Goal: Task Accomplishment & Management: Manage account settings

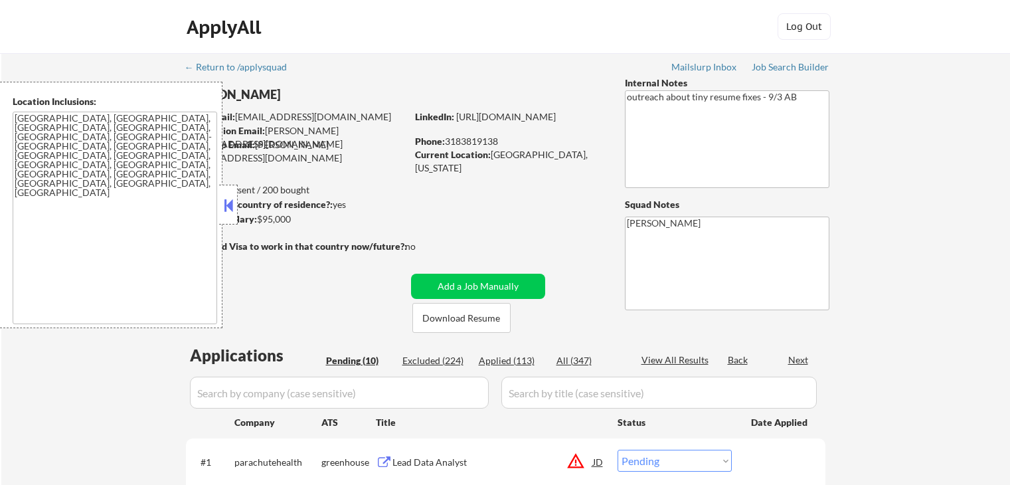
select select ""pending""
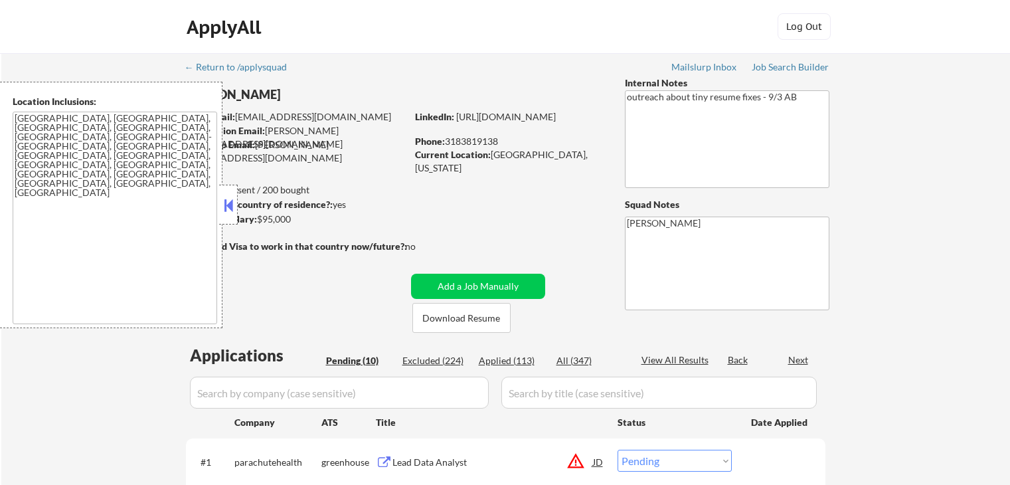
select select ""pending""
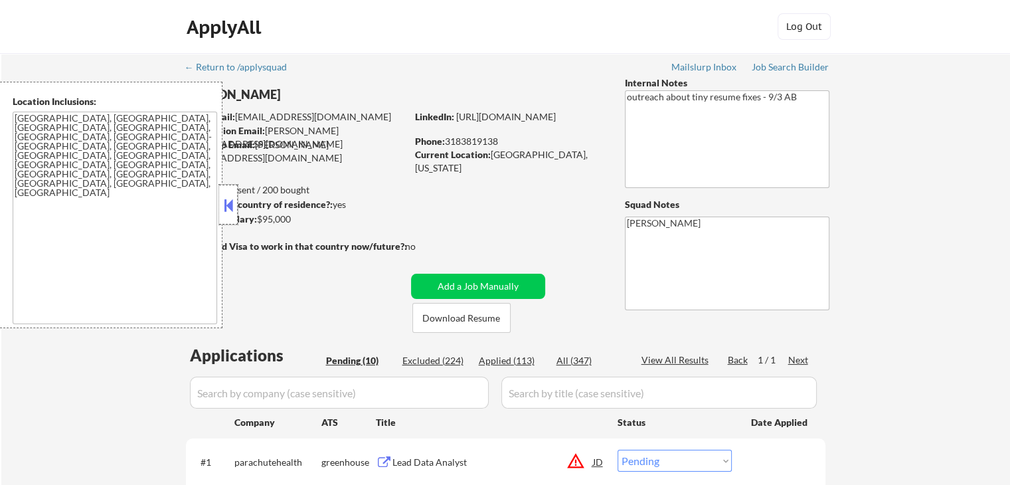
click at [230, 190] on div at bounding box center [228, 205] width 19 height 40
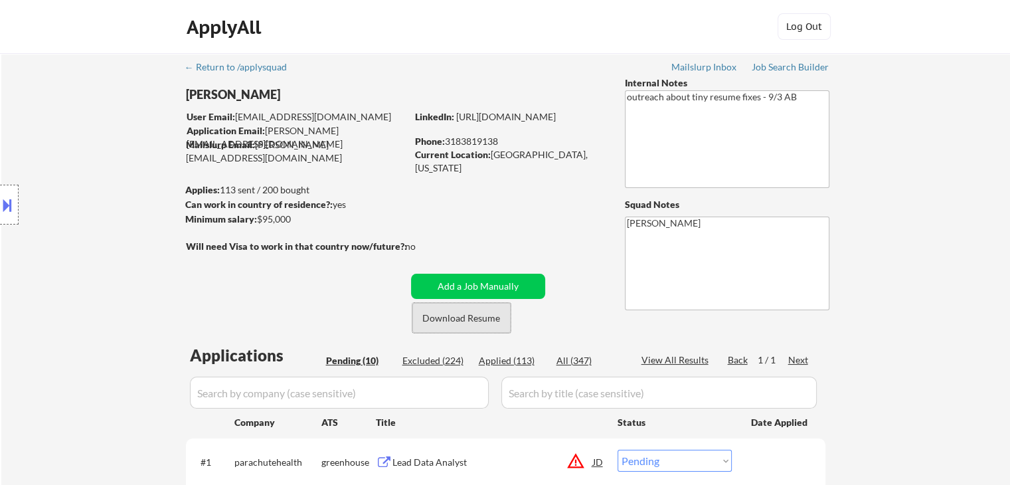
click at [481, 313] on button "Download Resume" at bounding box center [461, 318] width 98 height 30
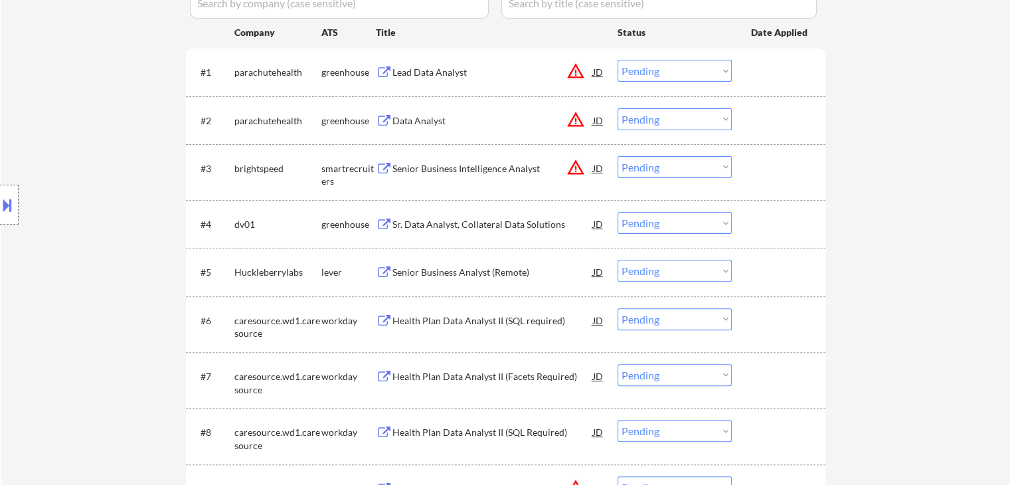
scroll to position [398, 0]
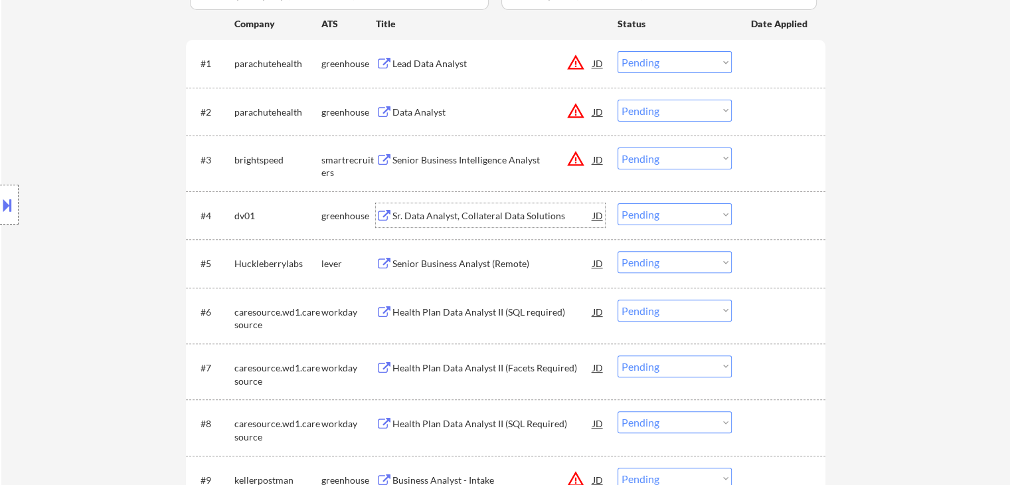
click at [459, 216] on div "Sr. Data Analyst, Collateral Data Solutions" at bounding box center [492, 215] width 201 height 13
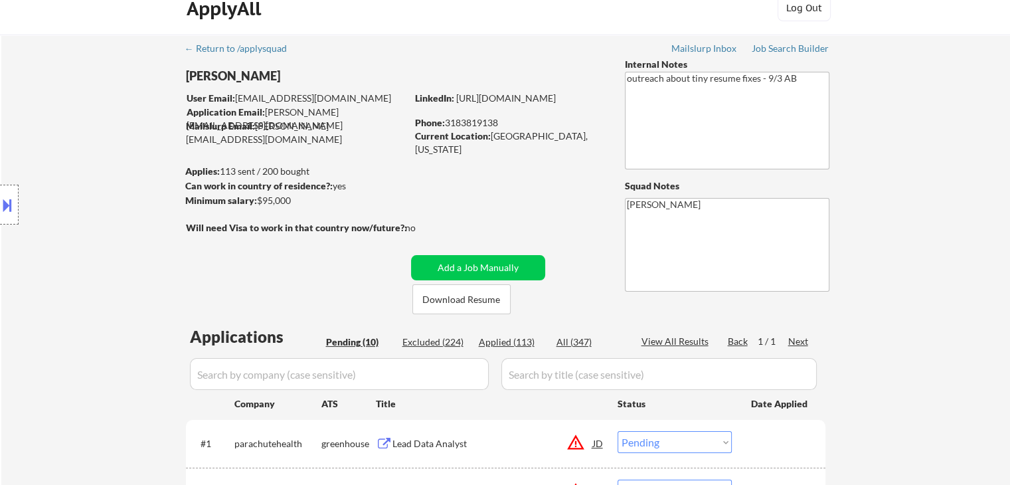
scroll to position [0, 0]
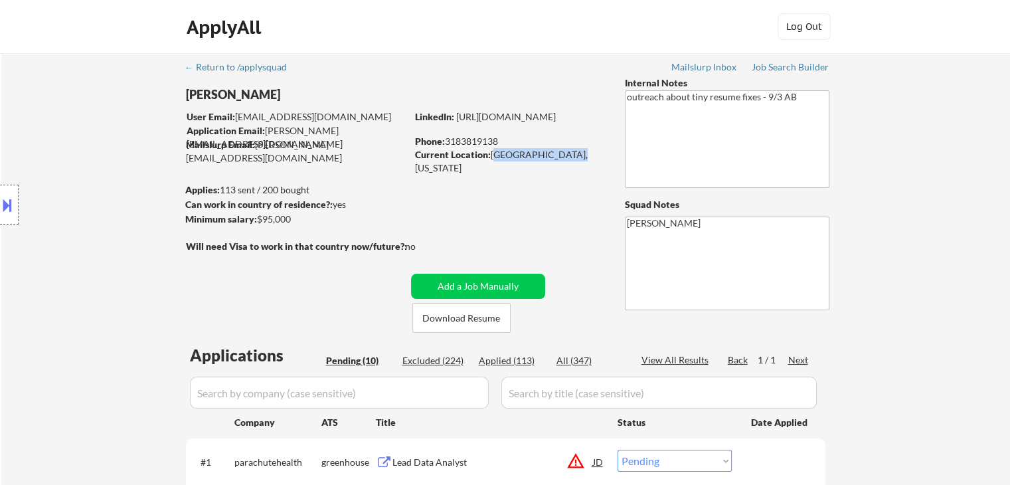
drag, startPoint x: 491, startPoint y: 155, endPoint x: 579, endPoint y: 161, distance: 88.5
click at [579, 161] on div "Current Location: Monroe, Louisiana" at bounding box center [509, 161] width 188 height 26
copy div "Monroe, Louisiana"
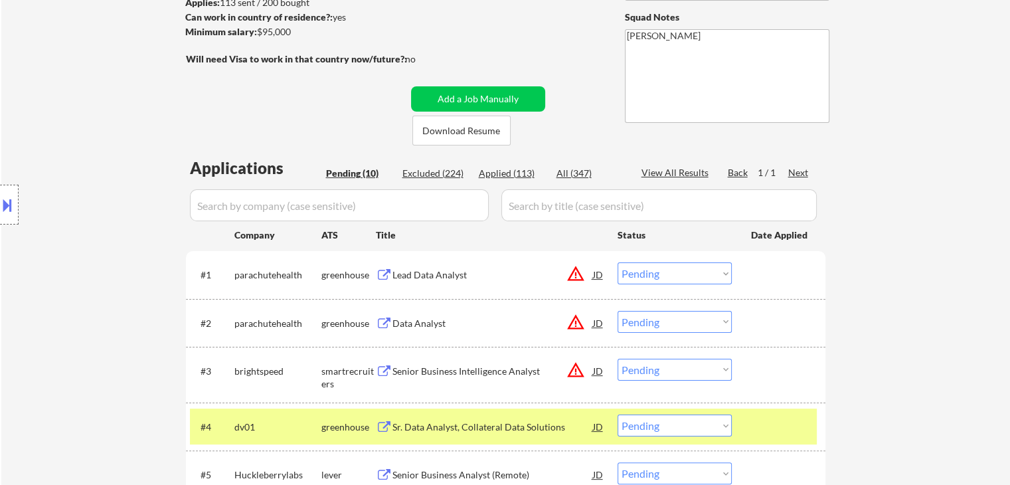
scroll to position [266, 0]
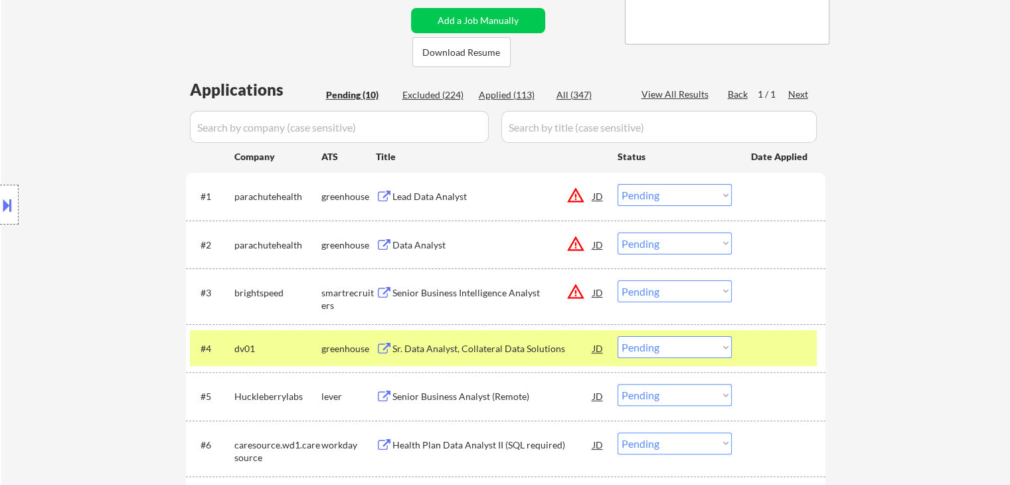
click at [656, 342] on select "Choose an option... Pending Applied Excluded (Questions) Excluded (Expired) Exc…" at bounding box center [675, 347] width 114 height 22
click at [618, 336] on select "Choose an option... Pending Applied Excluded (Questions) Excluded (Expired) Exc…" at bounding box center [675, 347] width 114 height 22
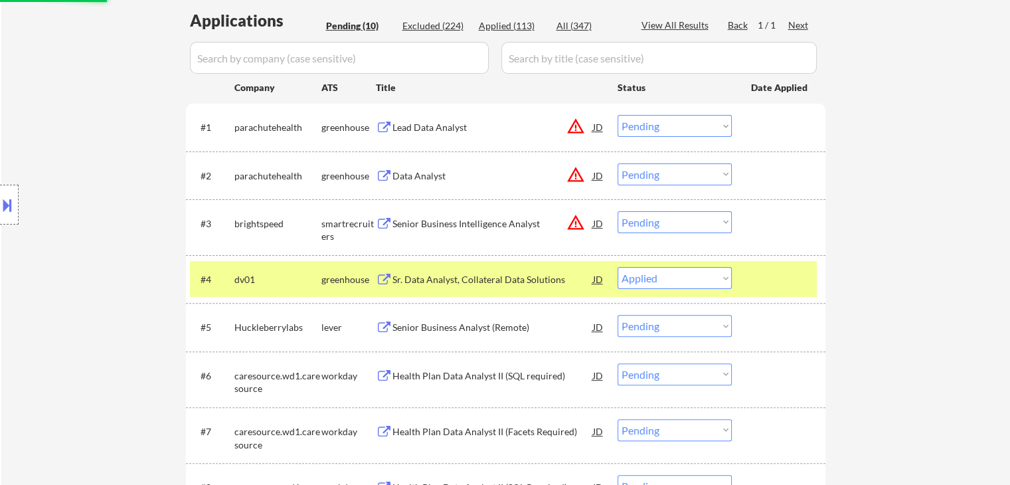
scroll to position [398, 0]
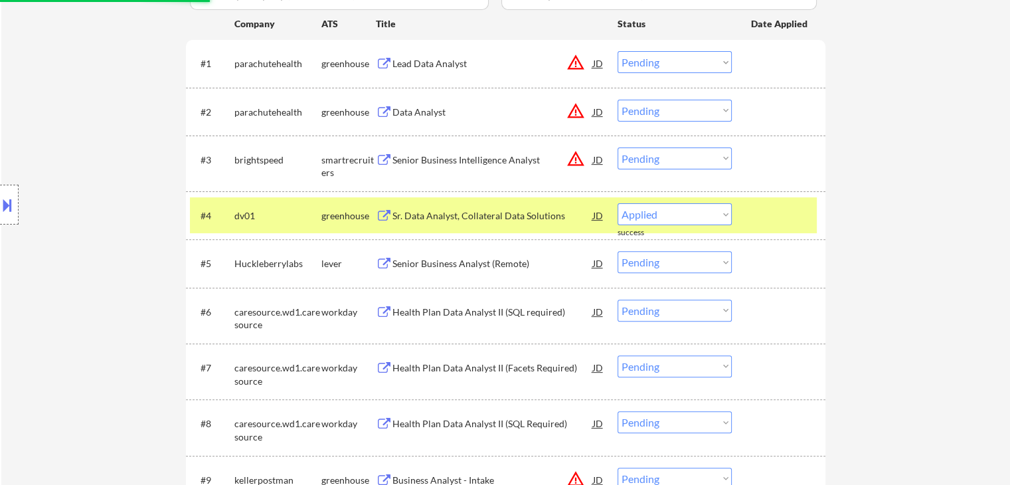
select select ""pending""
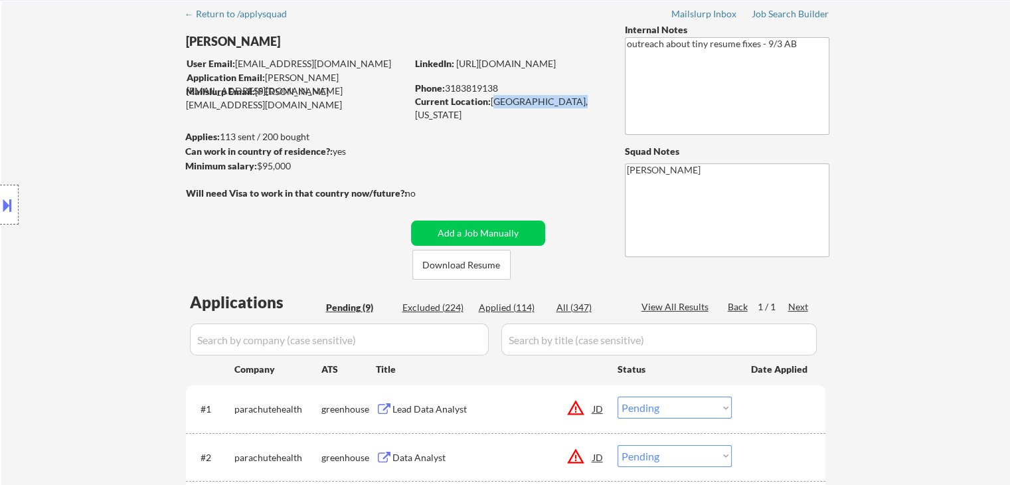
scroll to position [133, 0]
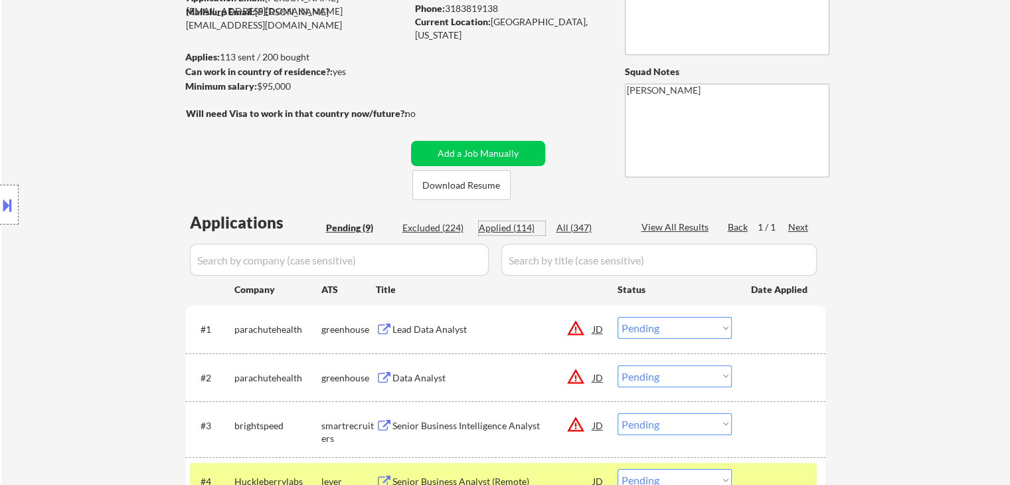
click at [527, 226] on div "Applied (114)" at bounding box center [512, 227] width 66 height 13
select select ""applied""
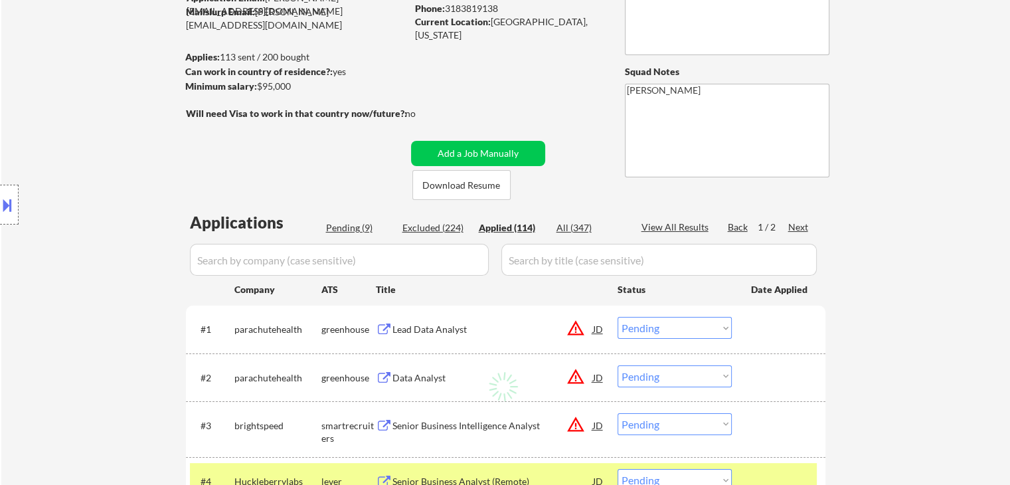
select select ""applied""
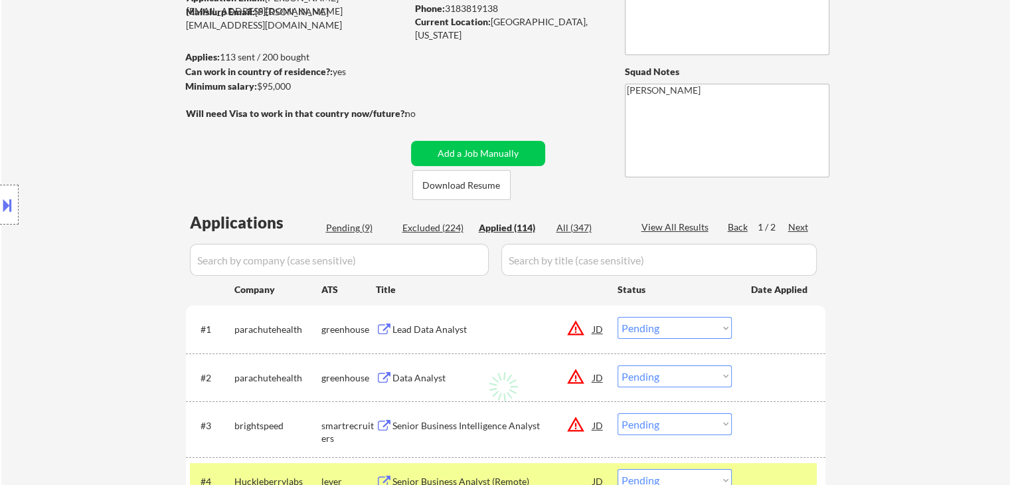
select select ""applied""
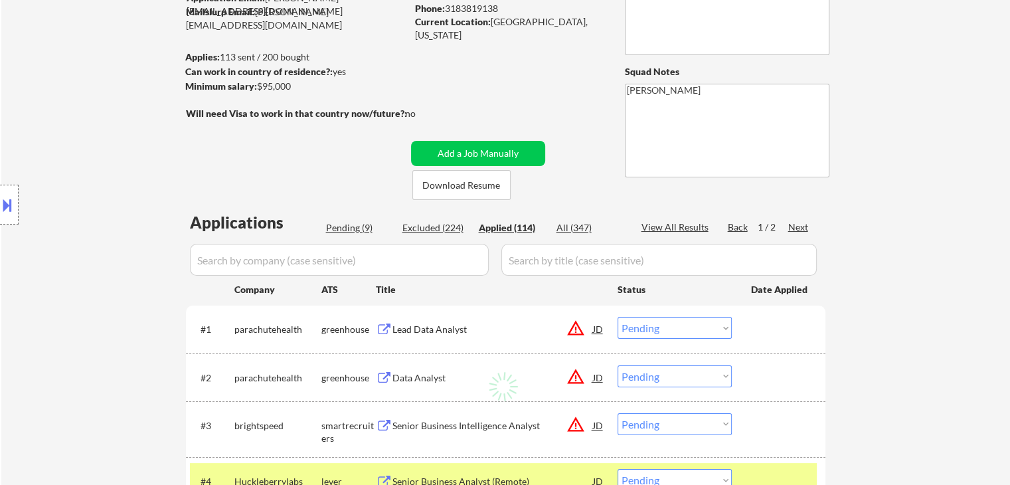
select select ""applied""
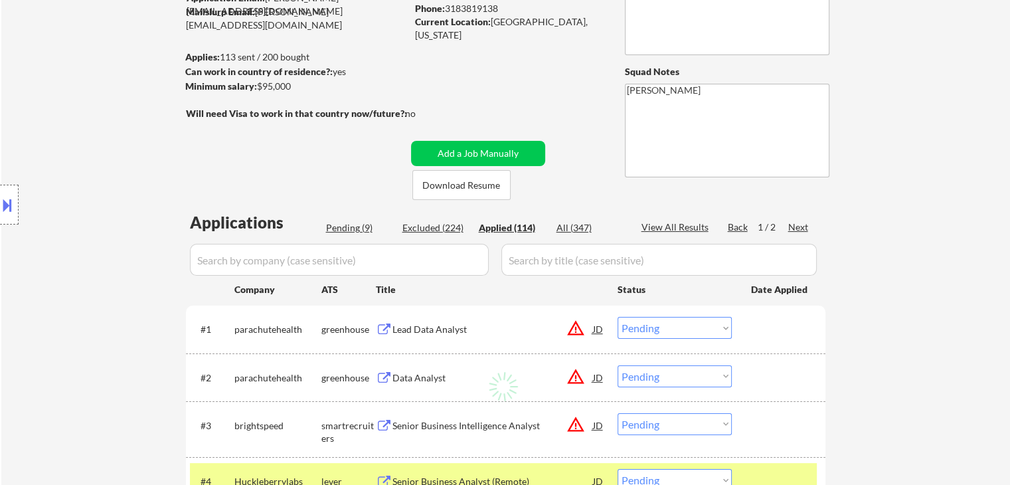
select select ""applied""
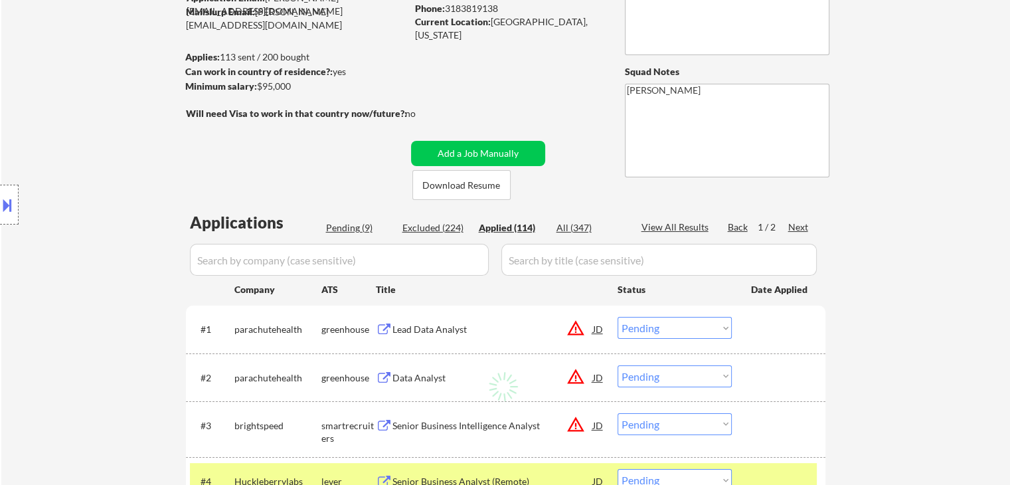
select select ""applied""
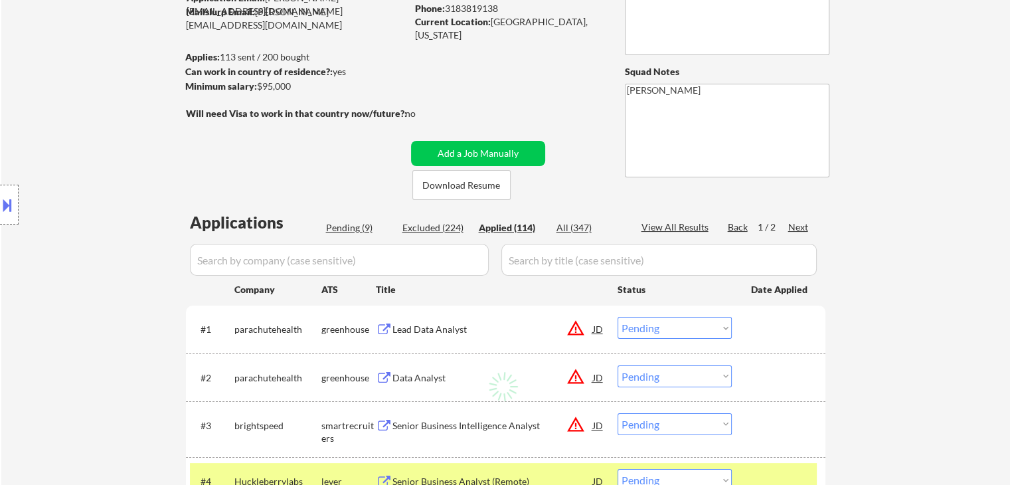
select select ""applied""
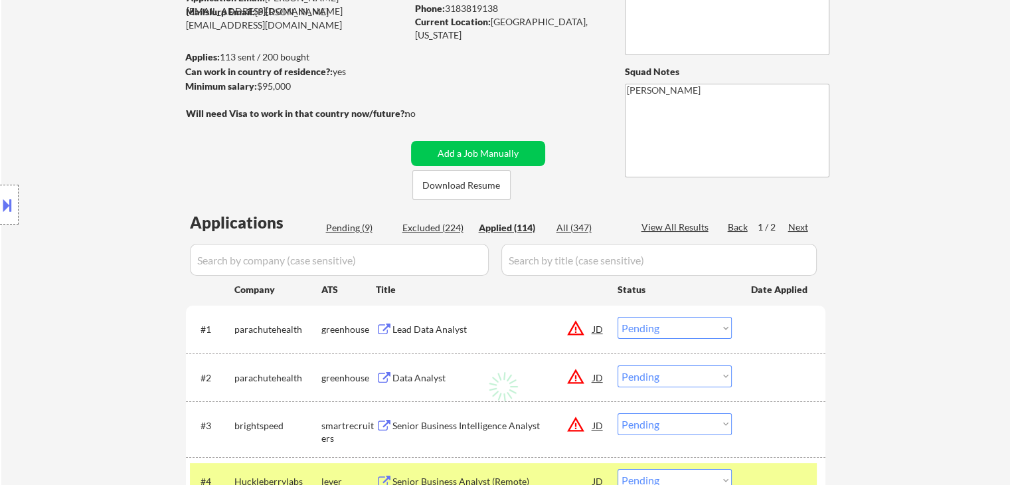
select select ""applied""
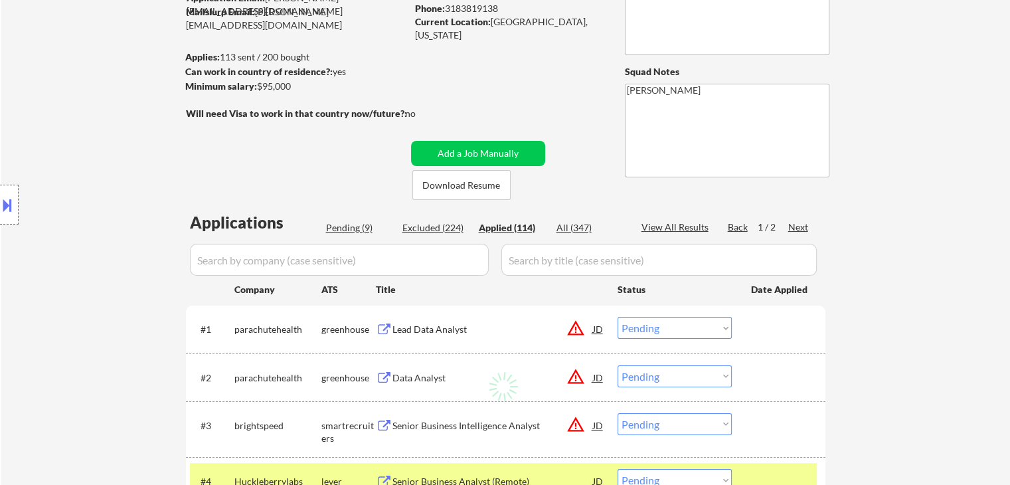
select select ""applied""
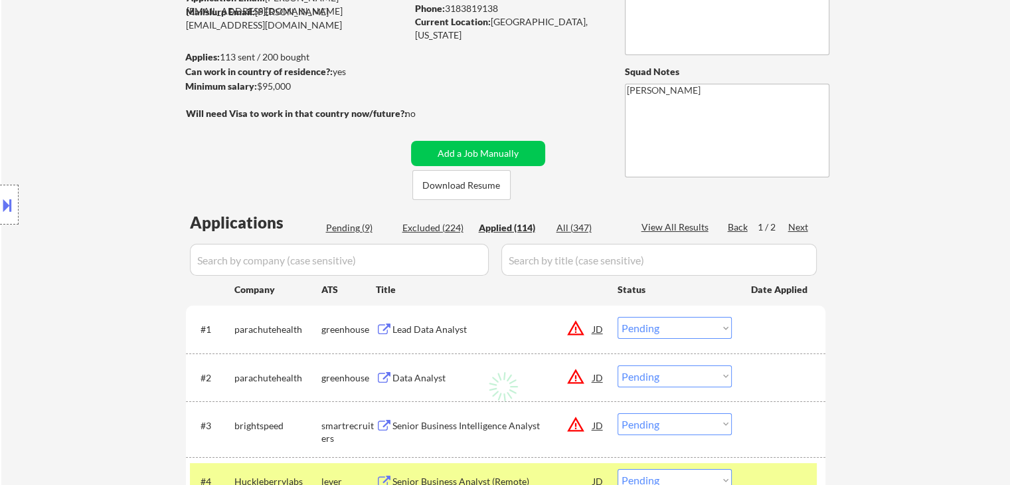
select select ""applied""
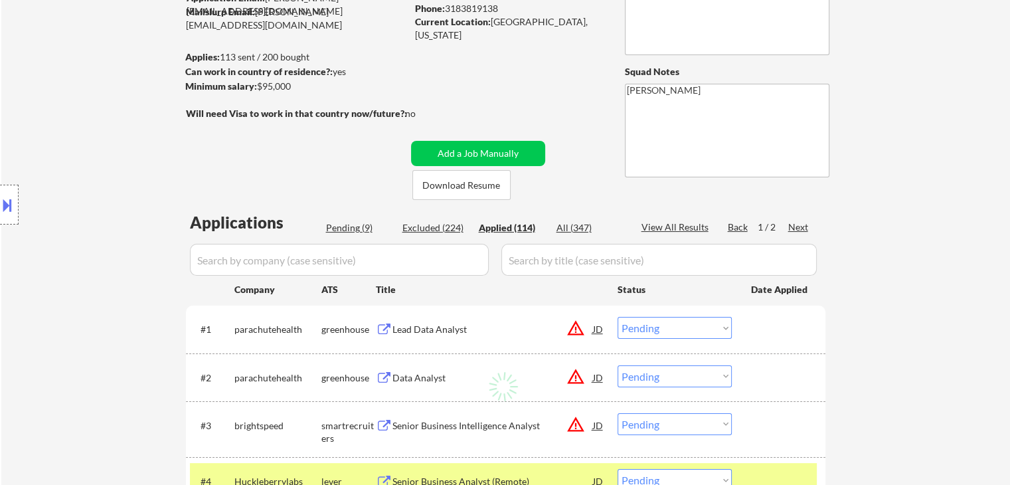
select select ""applied""
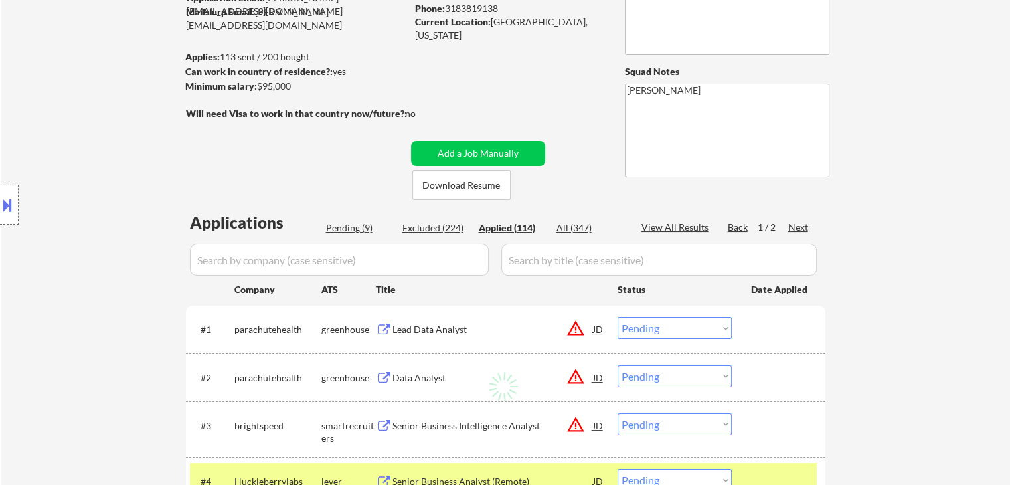
select select ""applied""
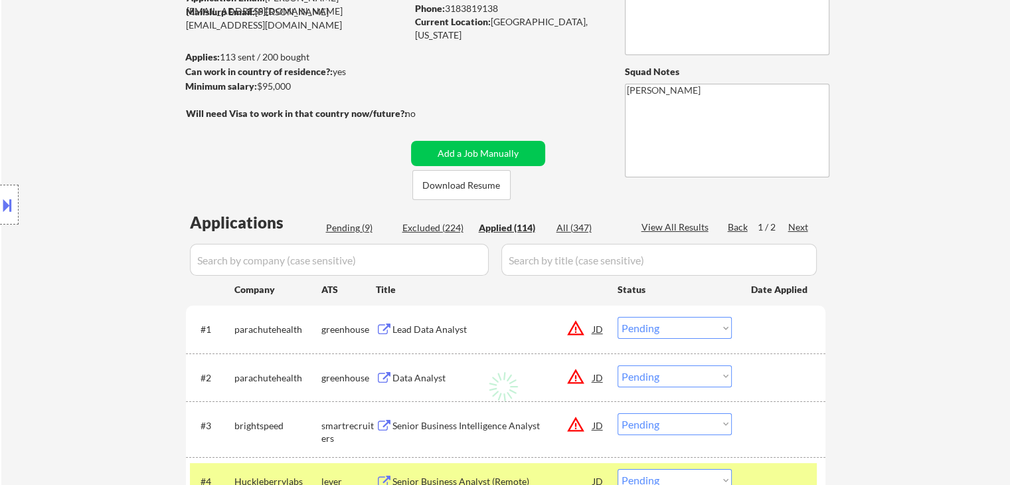
select select ""applied""
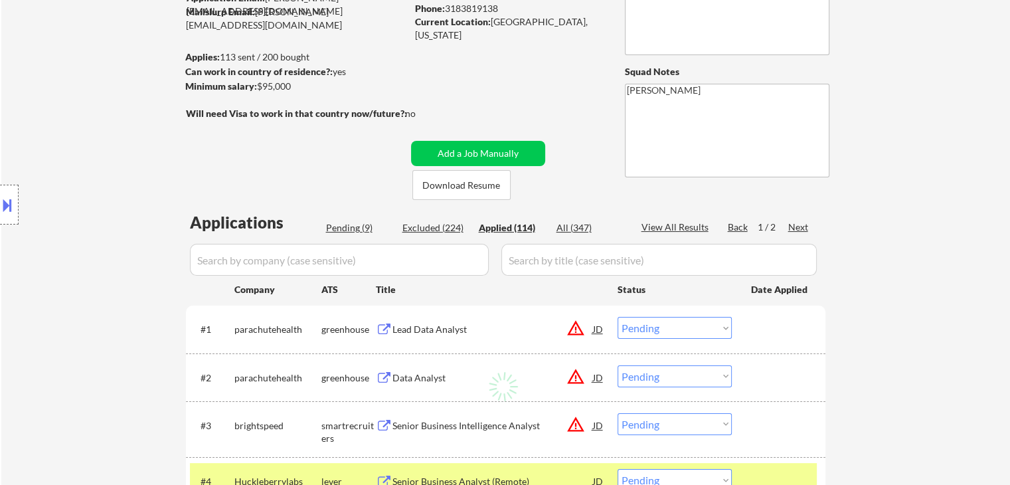
select select ""applied""
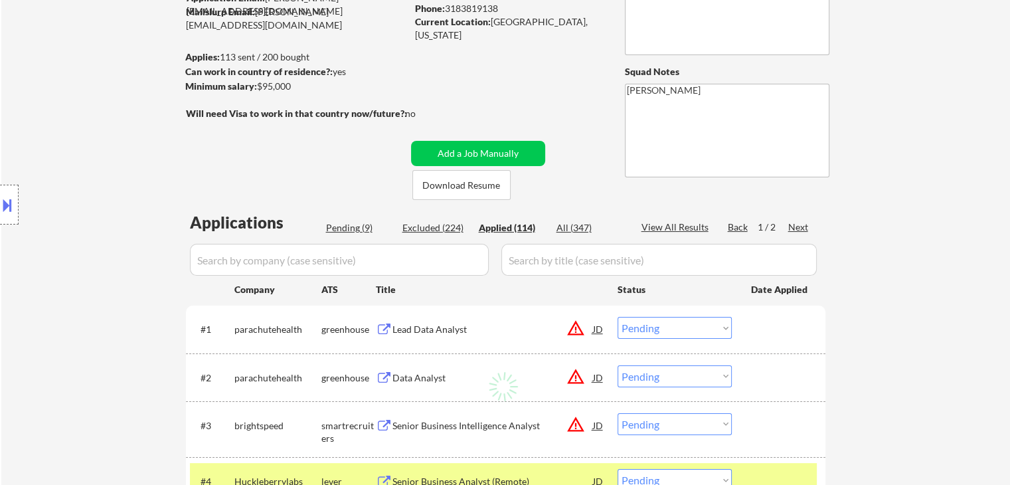
select select ""applied""
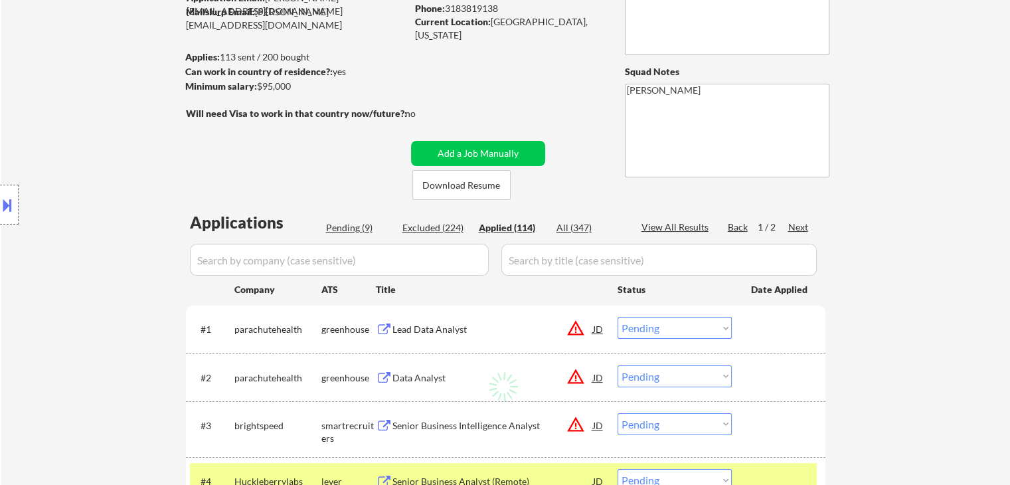
select select ""applied""
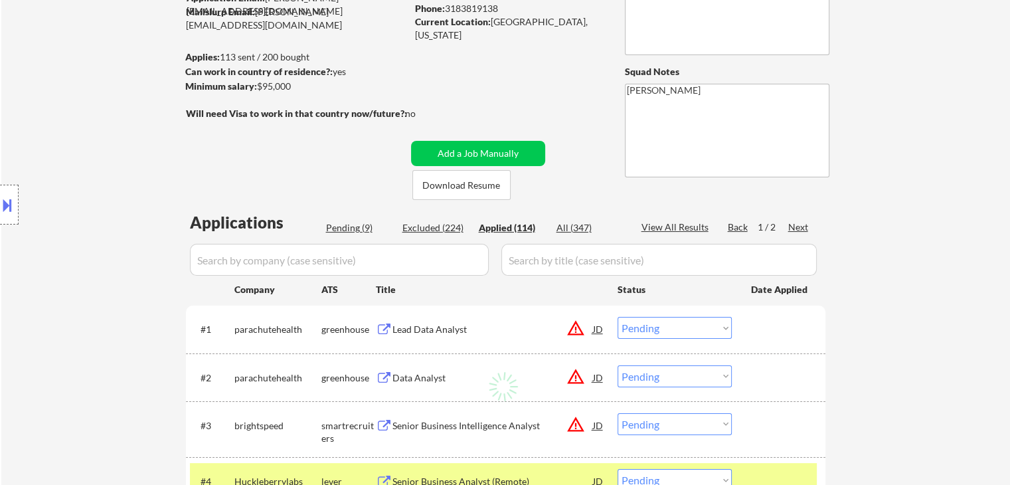
select select ""applied""
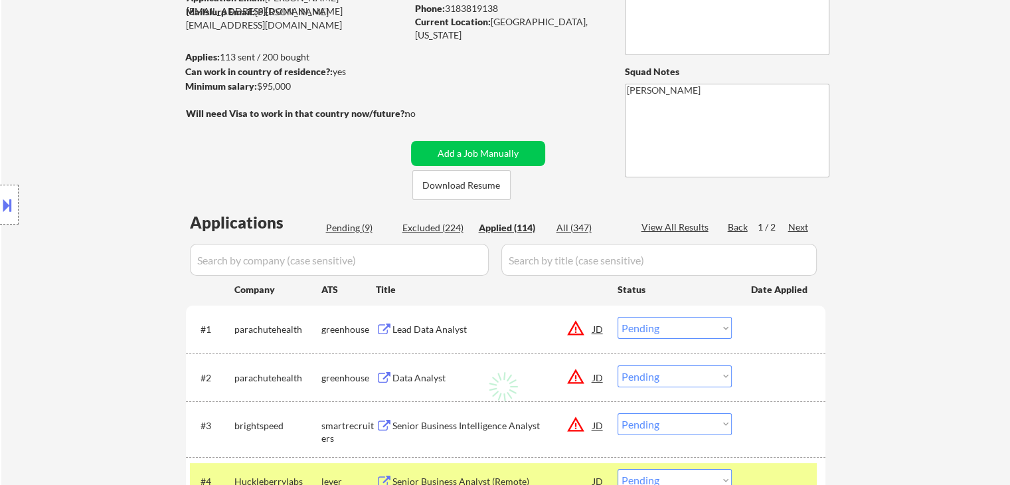
select select ""applied""
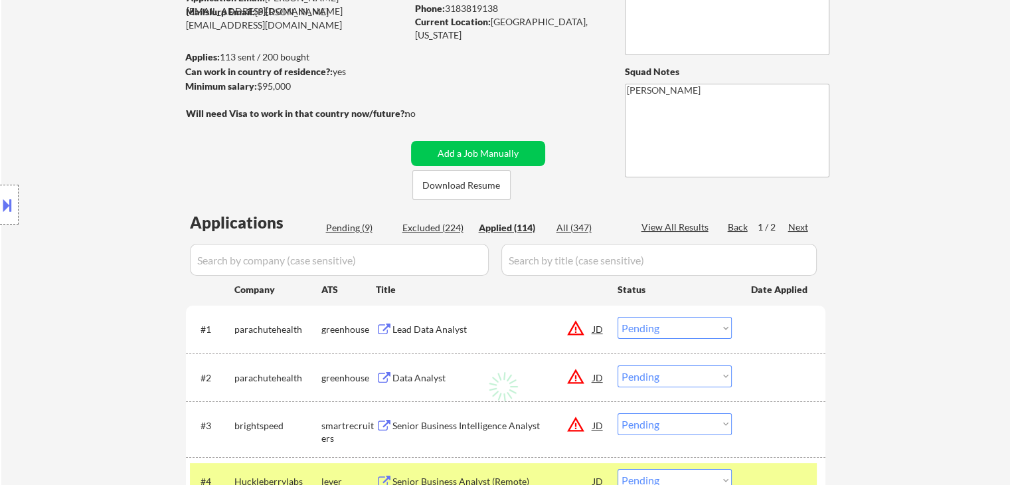
select select ""applied""
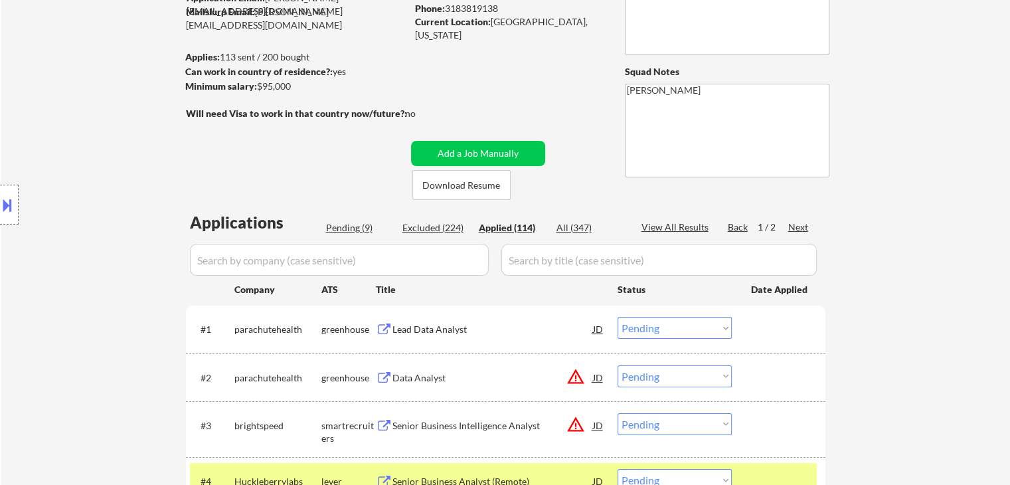
select select ""applied""
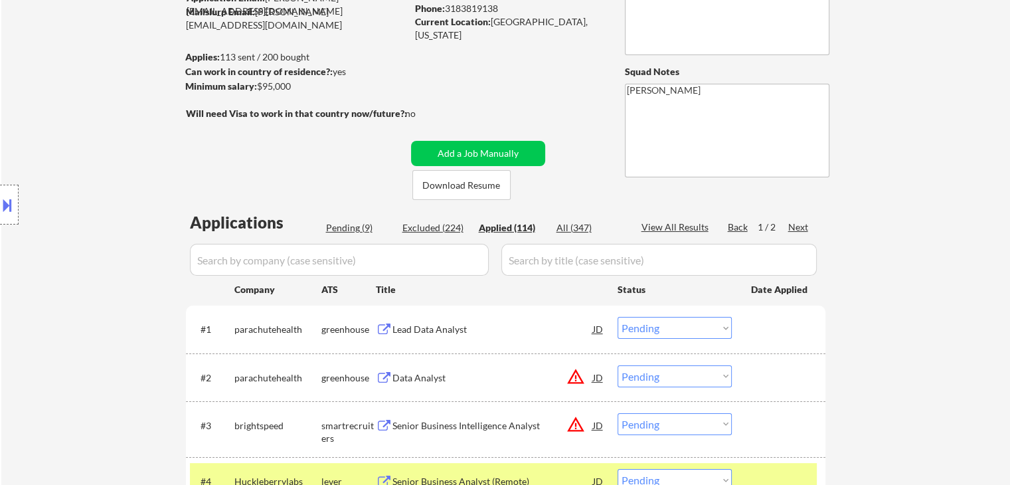
select select ""applied""
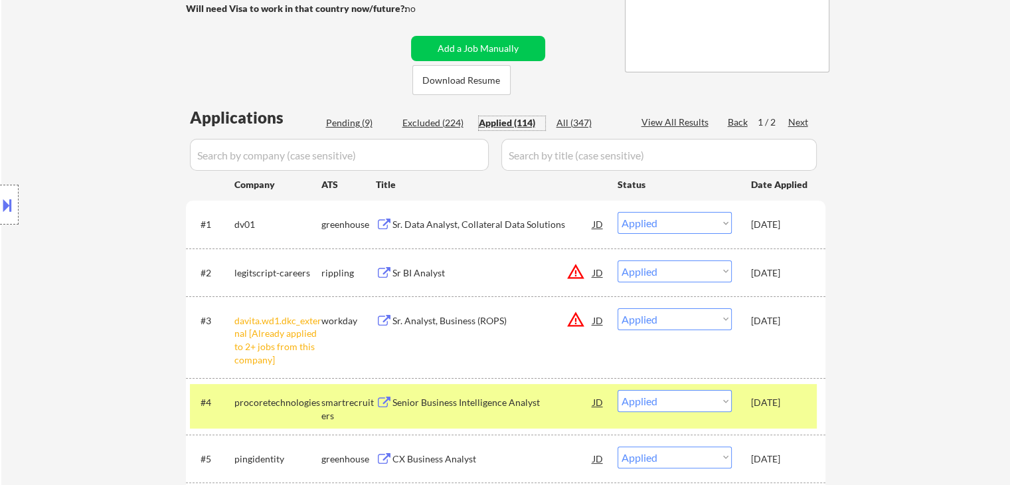
scroll to position [398, 0]
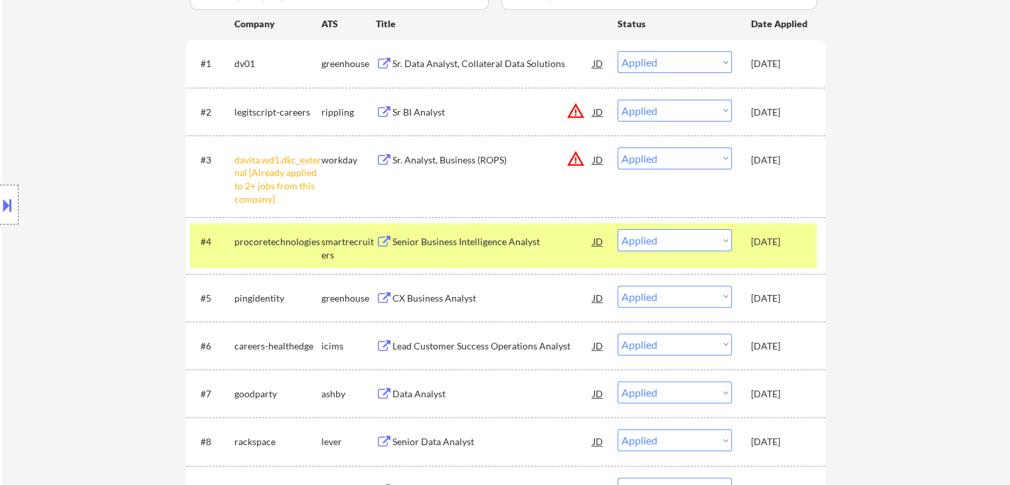
click at [697, 159] on select "Choose an option... Pending Applied Excluded (Questions) Excluded (Expired) Exc…" at bounding box center [675, 158] width 114 height 22
click at [618, 147] on select "Choose an option... Pending Applied Excluded (Questions) Excluded (Expired) Exc…" at bounding box center [675, 158] width 114 height 22
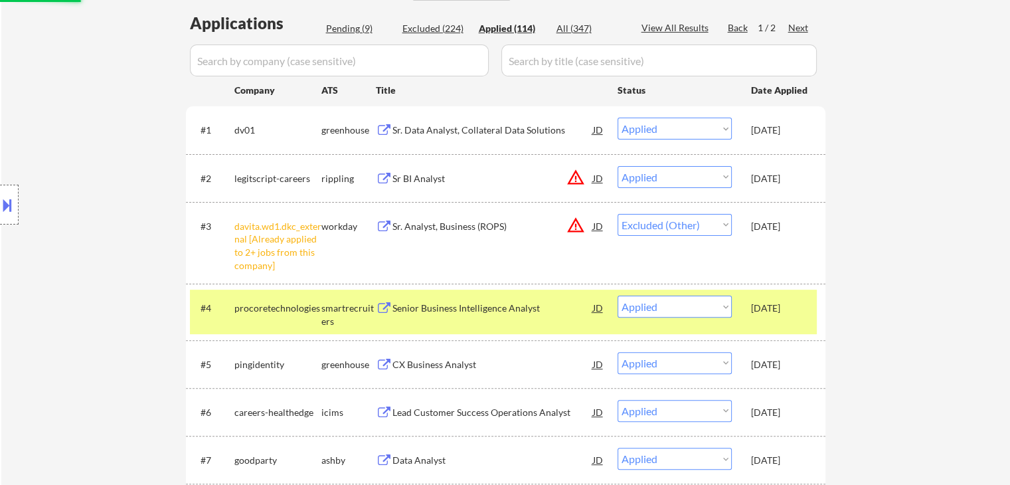
scroll to position [266, 0]
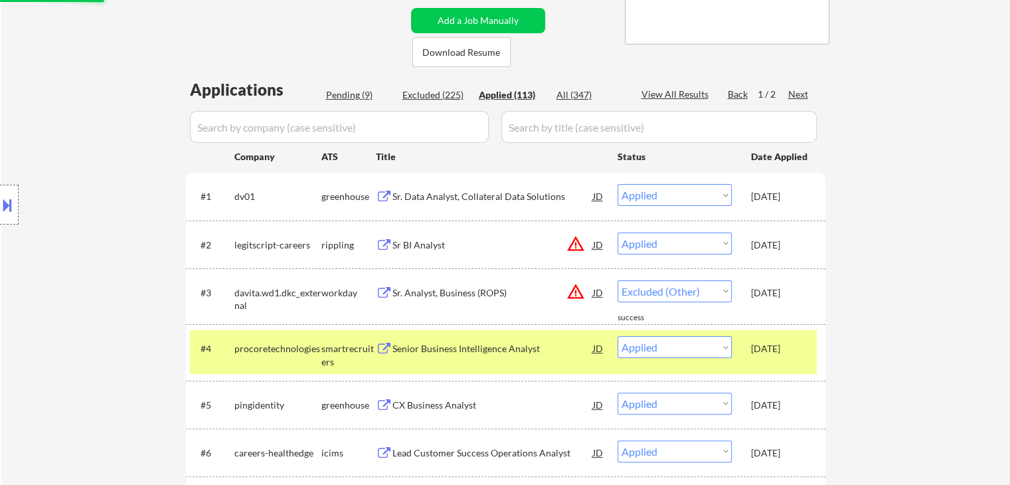
select select ""applied""
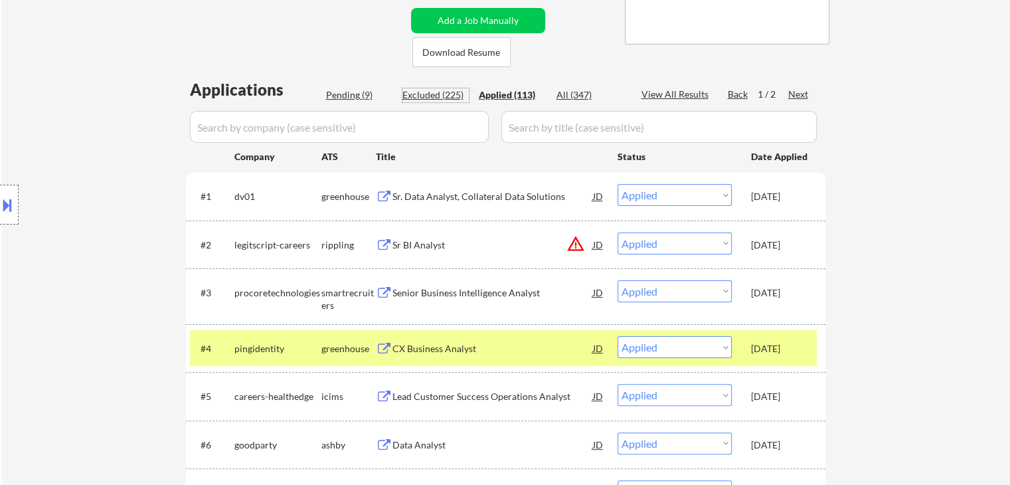
click at [444, 96] on div "Excluded (225)" at bounding box center [435, 94] width 66 height 13
select select ""excluded__other_""
select select ""excluded__expired_""
select select ""excluded""
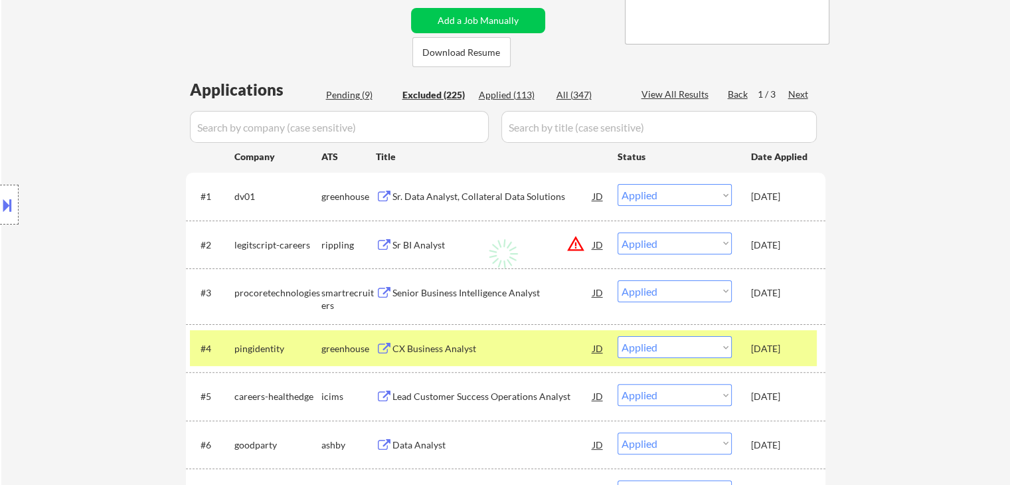
select select ""excluded""
select select ""excluded__expired_""
select select ""excluded__location_""
select select ""excluded""
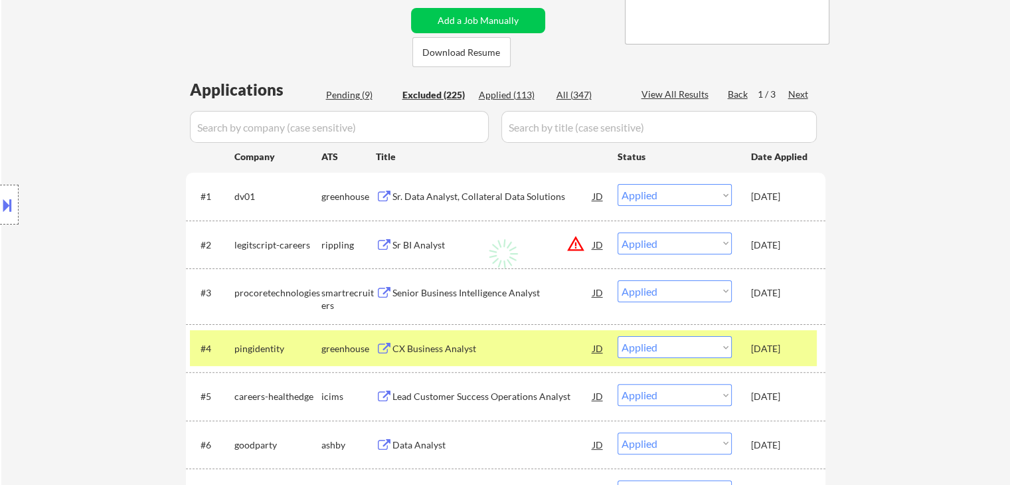
select select ""excluded__location_""
select select ""excluded__salary_""
select select ""excluded__bad_match_""
select select ""excluded""
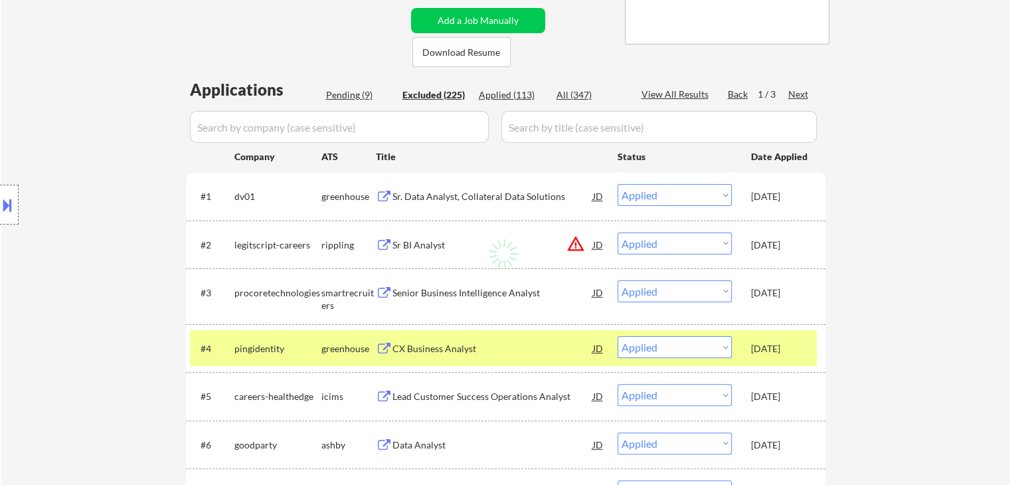
select select ""excluded__expired_""
select select ""excluded__location_""
select select ""excluded__salary_""
select select ""excluded__location_""
select select ""excluded__expired_""
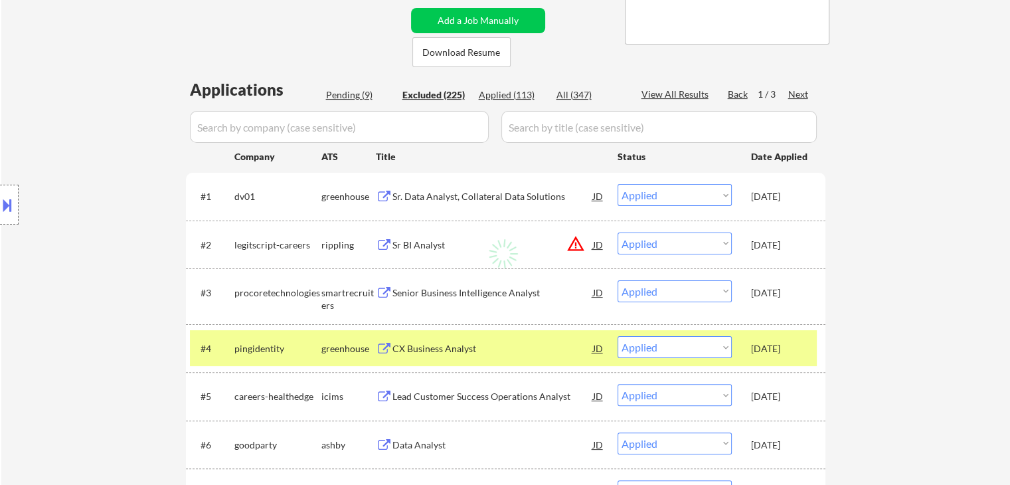
select select ""excluded__expired_""
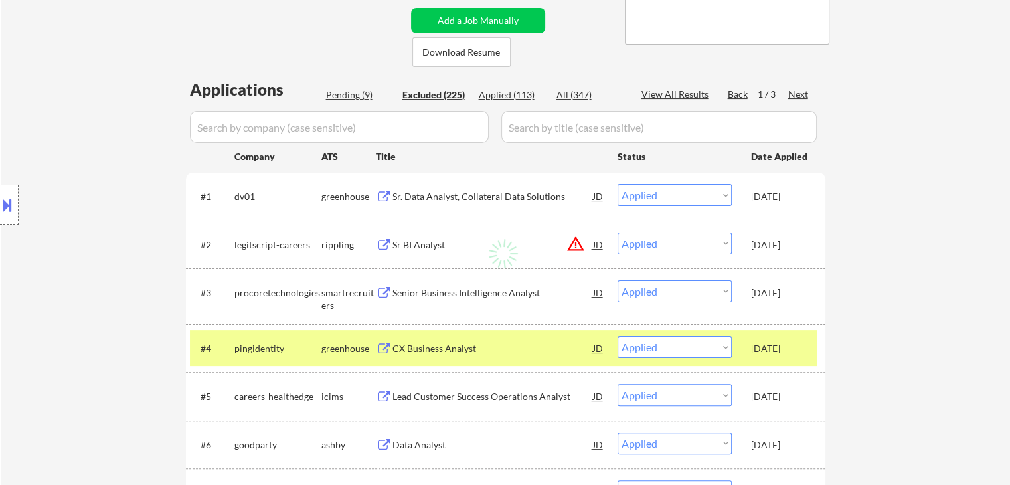
select select ""excluded__location_""
select select ""excluded__salary_""
select select ""excluded__expired_""
select select ""excluded__bad_match_""
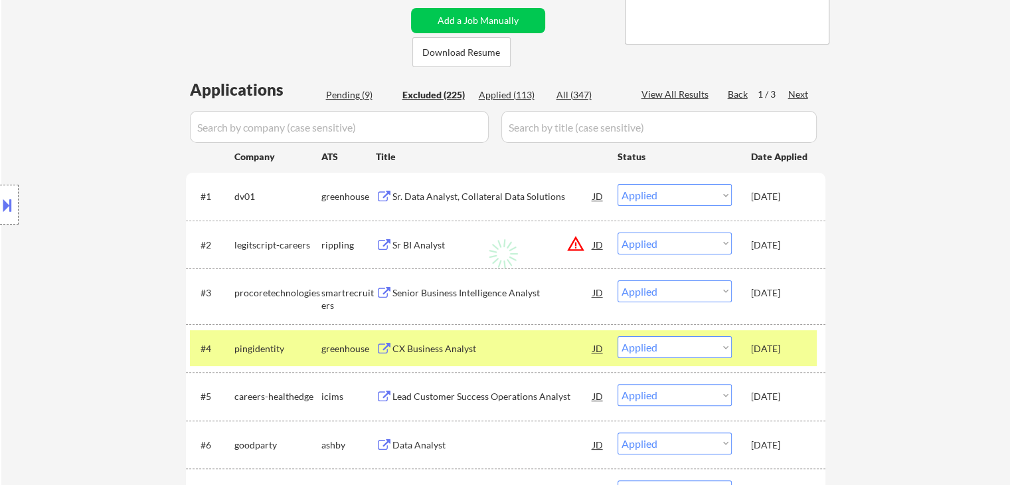
select select ""excluded__expired_""
select select ""excluded__location_""
select select ""excluded__bad_match_""
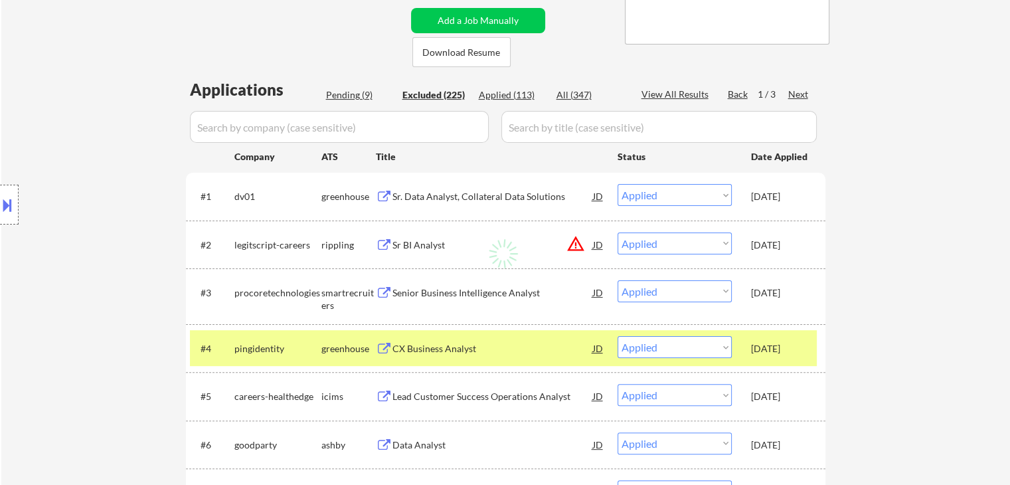
select select ""excluded""
select select ""excluded__location_""
select select ""excluded__expired_""
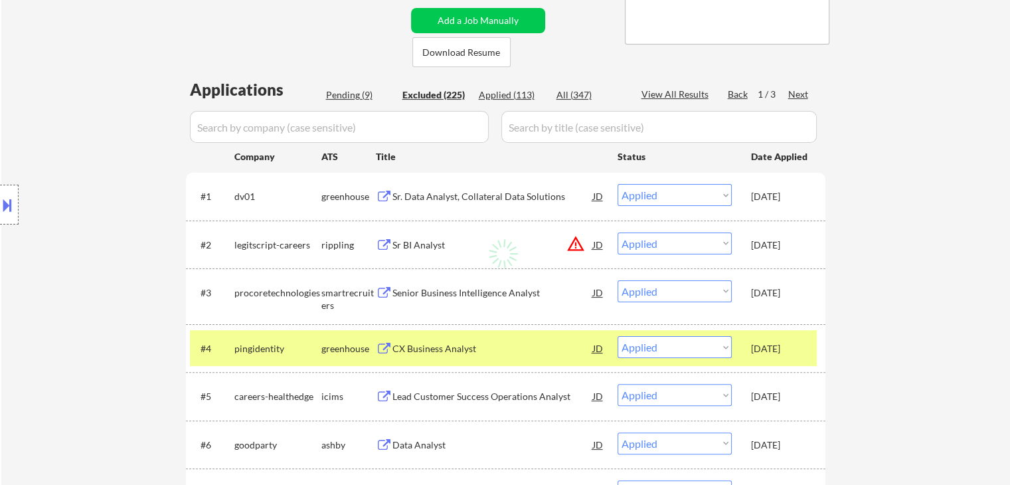
select select ""excluded__bad_match_""
select select ""excluded__location_""
select select ""excluded__bad_match_""
select select ""excluded__salary_""
select select ""excluded__expired_""
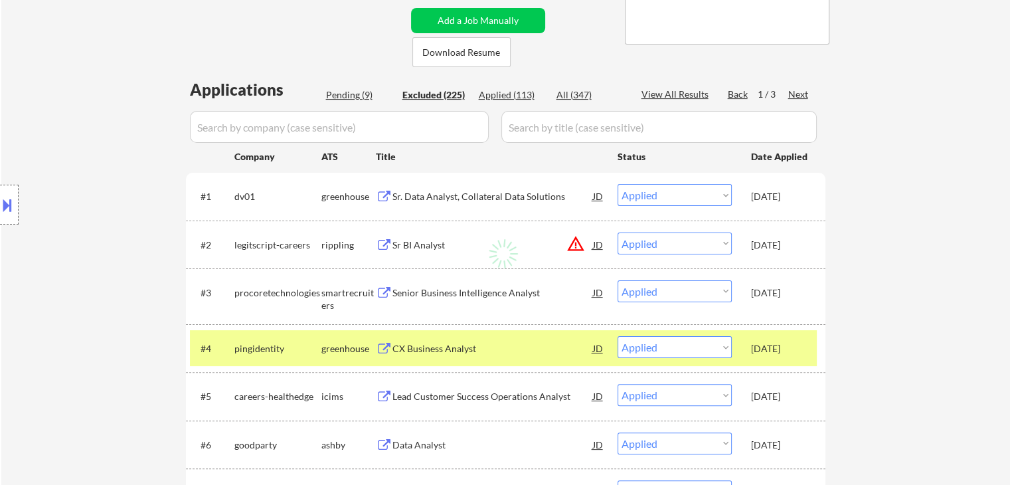
select select ""excluded__expired_""
select select ""excluded__bad_match_""
select select ""excluded__salary_""
select select ""excluded__location_""
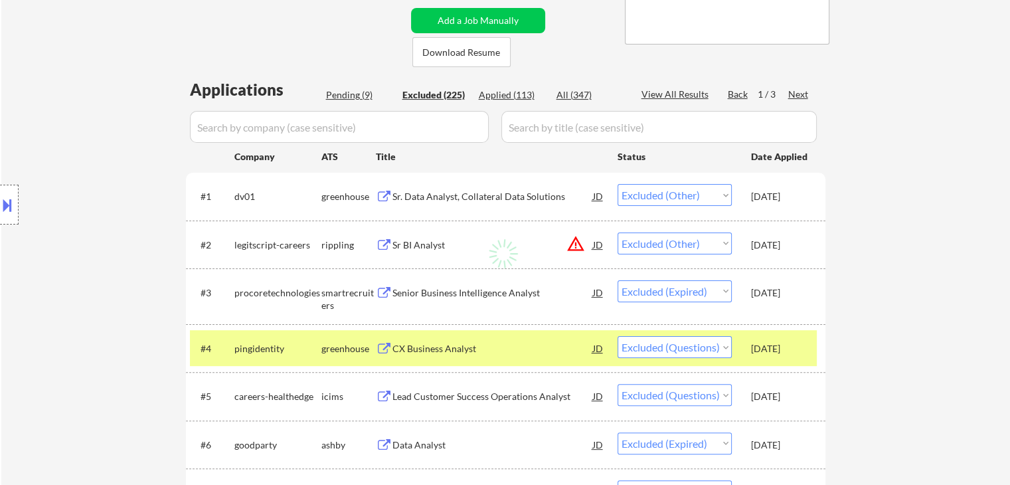
select select ""excluded""
select select ""excluded__expired_""
select select ""excluded""
select select ""excluded__expired_""
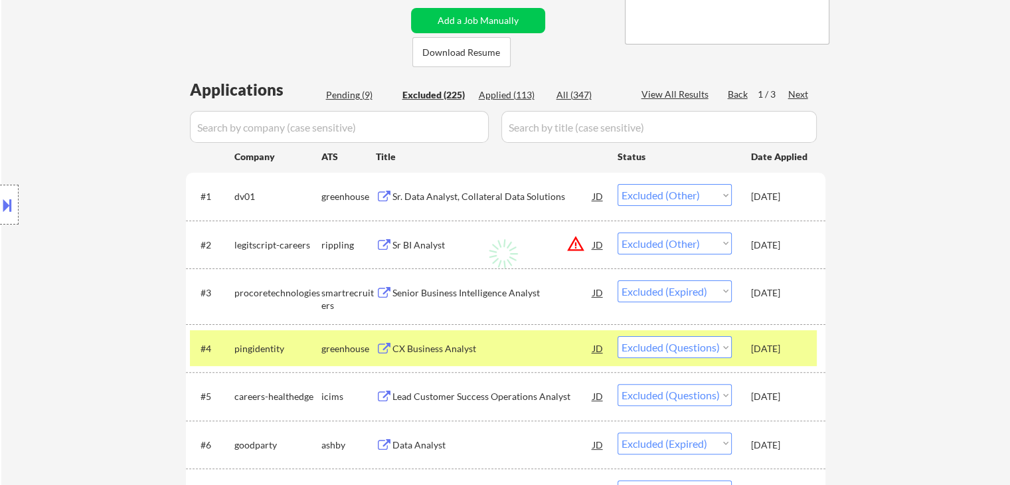
select select ""excluded__expired_""
select select ""excluded__bad_match_""
select select ""excluded__expired_""
select select ""excluded__location_""
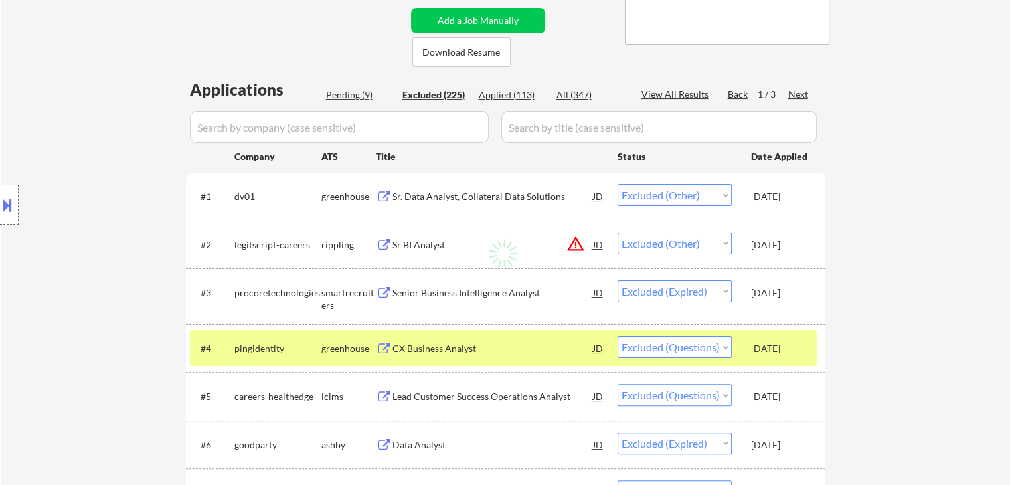
select select ""excluded__bad_match_""
select select ""excluded__salary_""
select select ""excluded""
select select ""excluded__bad_match_""
select select ""excluded__expired_""
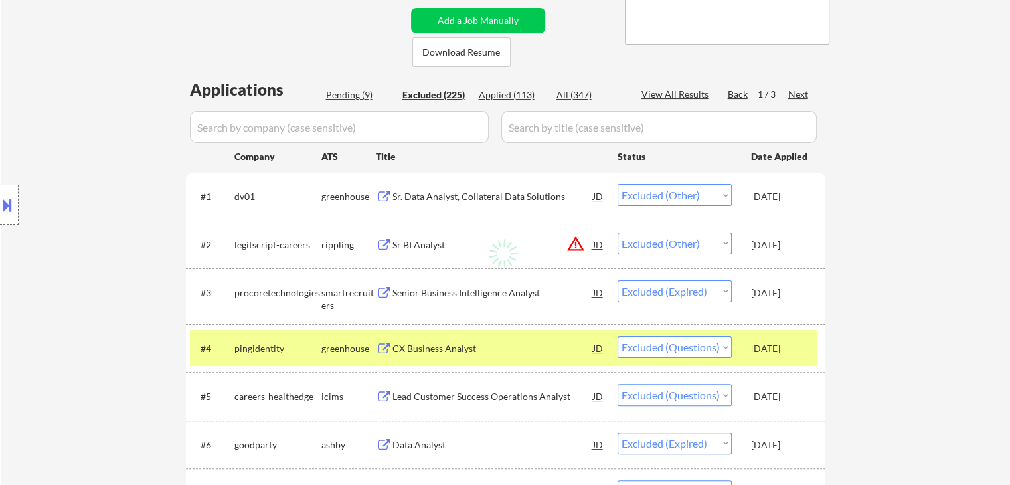
select select ""excluded__bad_match_""
select select ""excluded__expired_""
select select ""excluded""
select select ""excluded__bad_match_""
select select ""excluded""
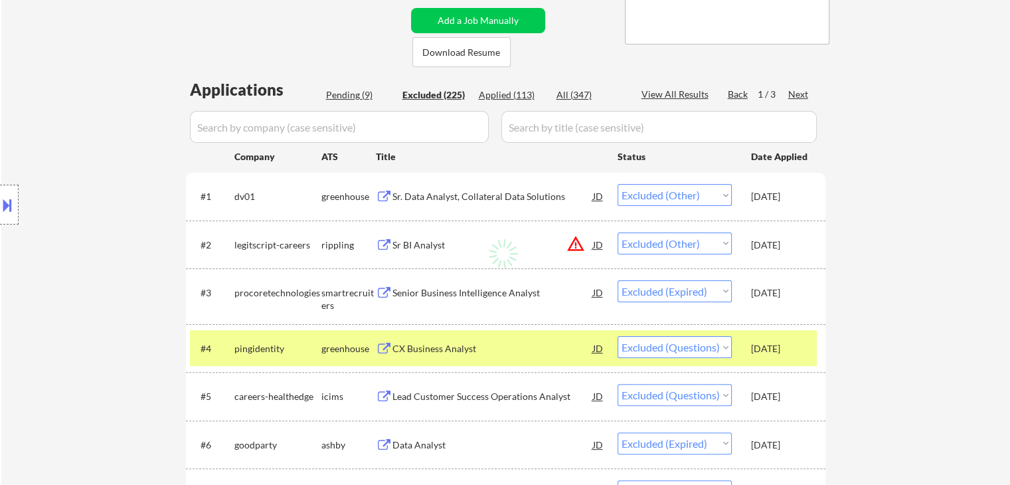
select select ""excluded__expired_""
select select ""excluded__bad_match_""
select select ""excluded__expired_""
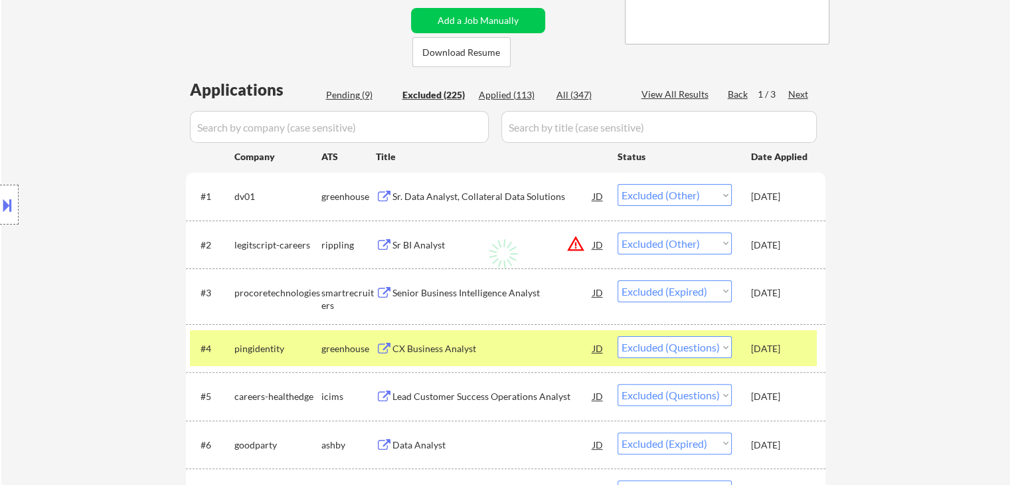
select select ""excluded__expired_""
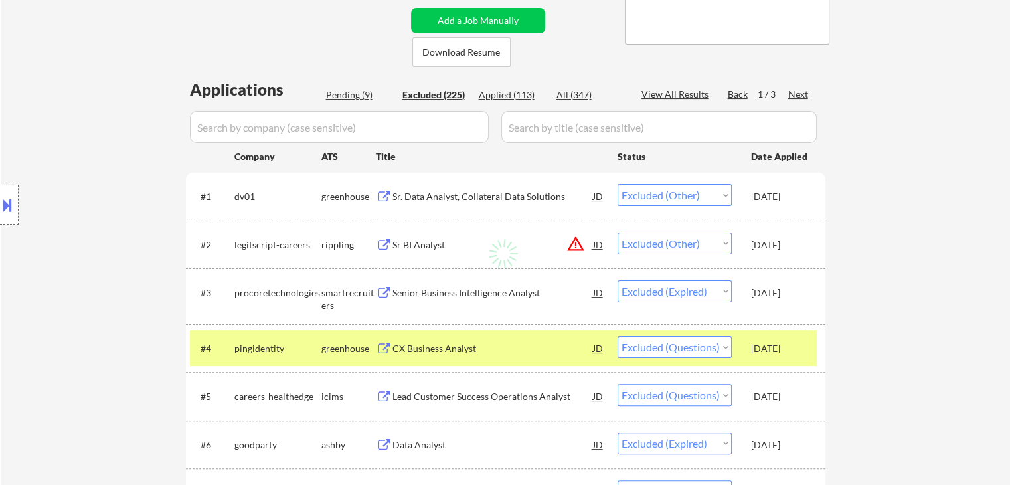
select select ""excluded__location_""
select select ""excluded__bad_match_""
select select ""excluded__expired_""
select select ""excluded__bad_match_""
select select ""excluded""
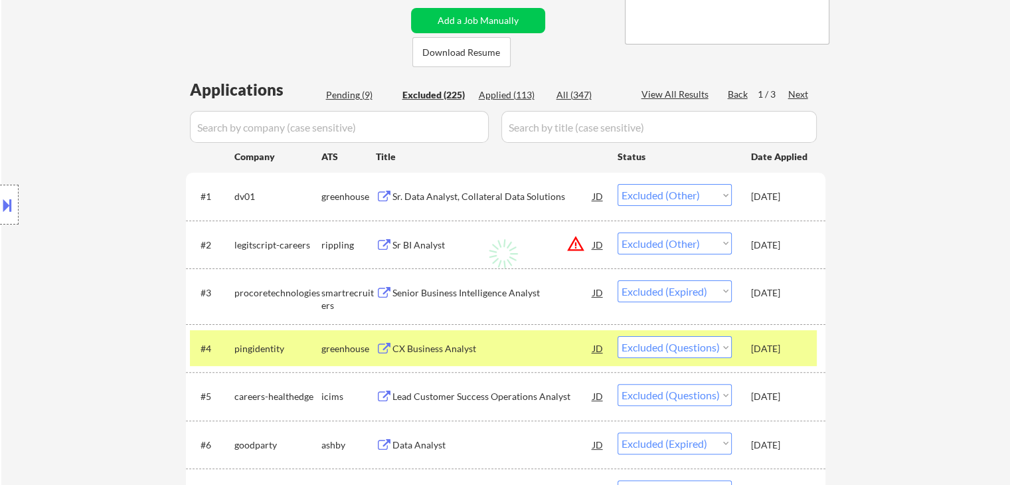
select select ""excluded__expired_""
select select ""excluded__salary_""
select select ""excluded__expired_""
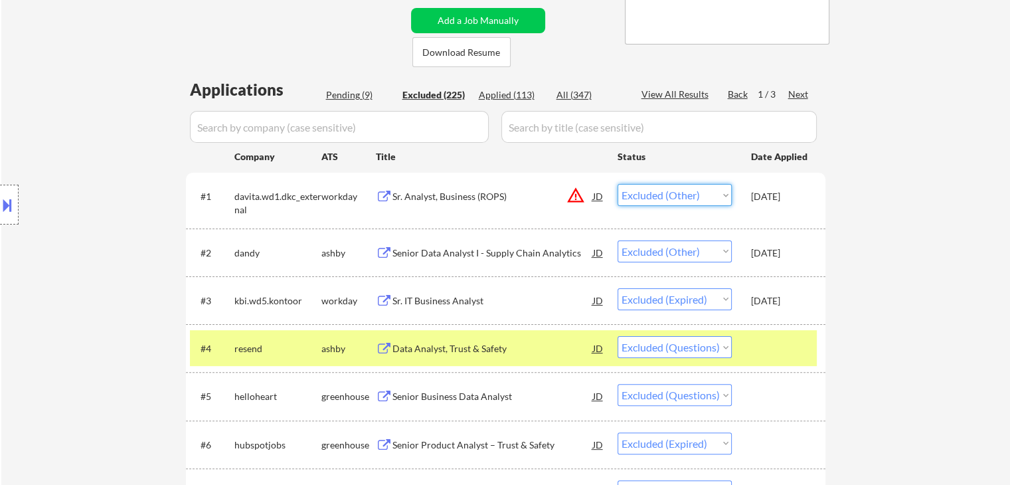
click at [674, 198] on select "Choose an option... Pending Applied Excluded (Questions) Excluded (Expired) Exc…" at bounding box center [675, 195] width 114 height 22
click at [618, 184] on select "Choose an option... Pending Applied Excluded (Questions) Excluded (Expired) Exc…" at bounding box center [675, 195] width 114 height 22
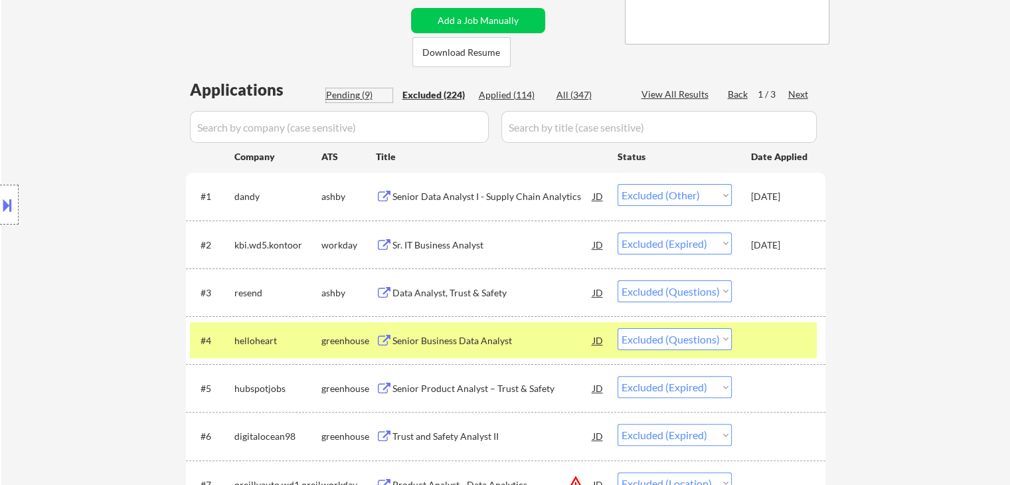
click at [353, 96] on div "Pending (9)" at bounding box center [359, 94] width 66 height 13
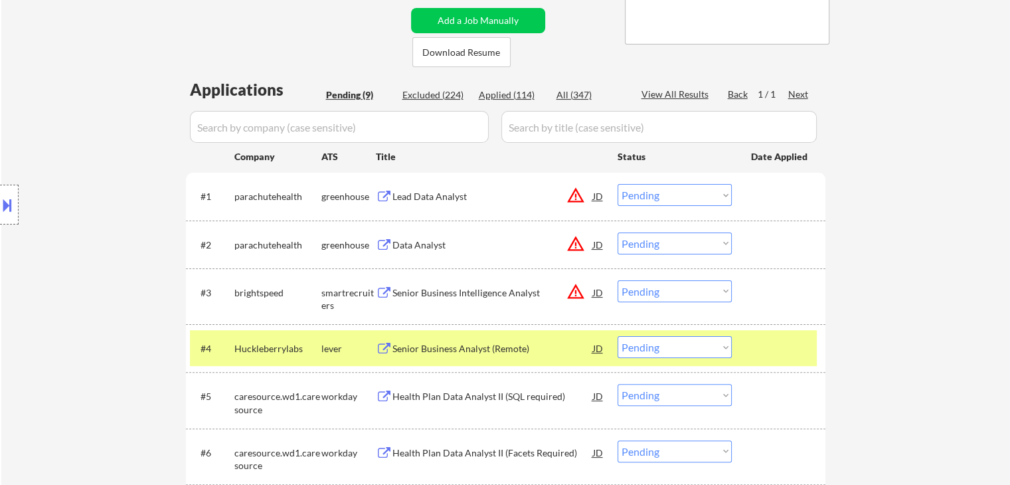
click at [472, 357] on div "Senior Business Analyst (Remote)" at bounding box center [492, 348] width 201 height 24
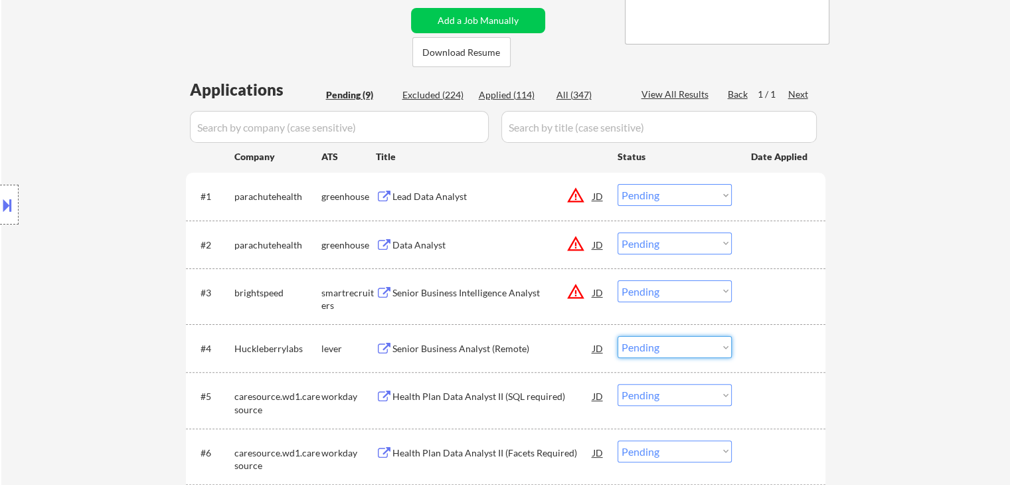
drag, startPoint x: 664, startPoint y: 346, endPoint x: 667, endPoint y: 370, distance: 24.1
click at [664, 346] on select "Choose an option... Pending Applied Excluded (Questions) Excluded (Expired) Exc…" at bounding box center [675, 347] width 114 height 22
click at [618, 336] on select "Choose an option... Pending Applied Excluded (Questions) Excluded (Expired) Exc…" at bounding box center [675, 347] width 114 height 22
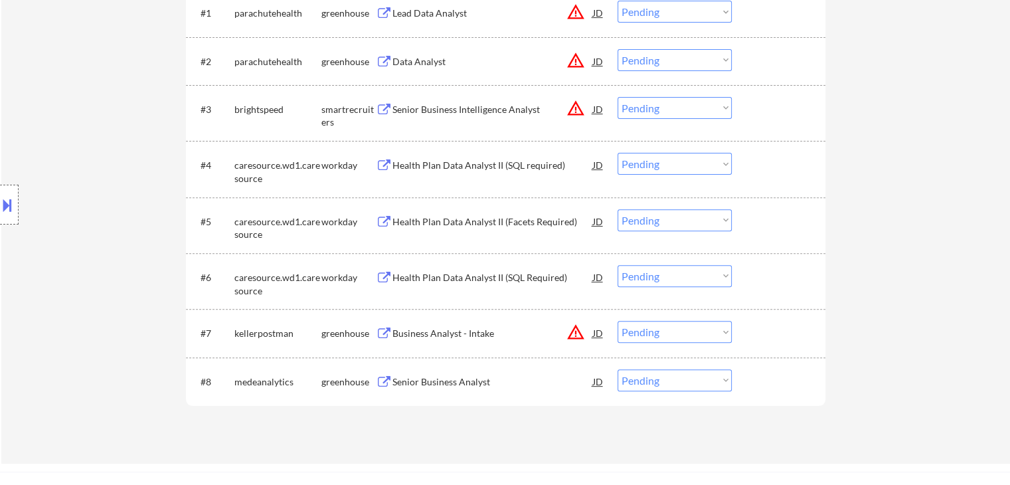
scroll to position [465, 0]
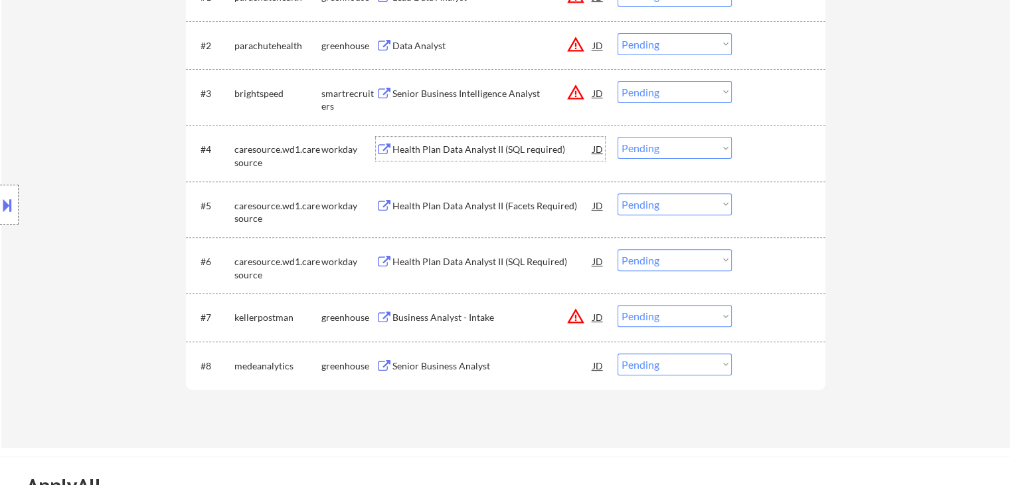
click at [478, 147] on div "Health Plan Data Analyst II (SQL required)" at bounding box center [492, 149] width 201 height 13
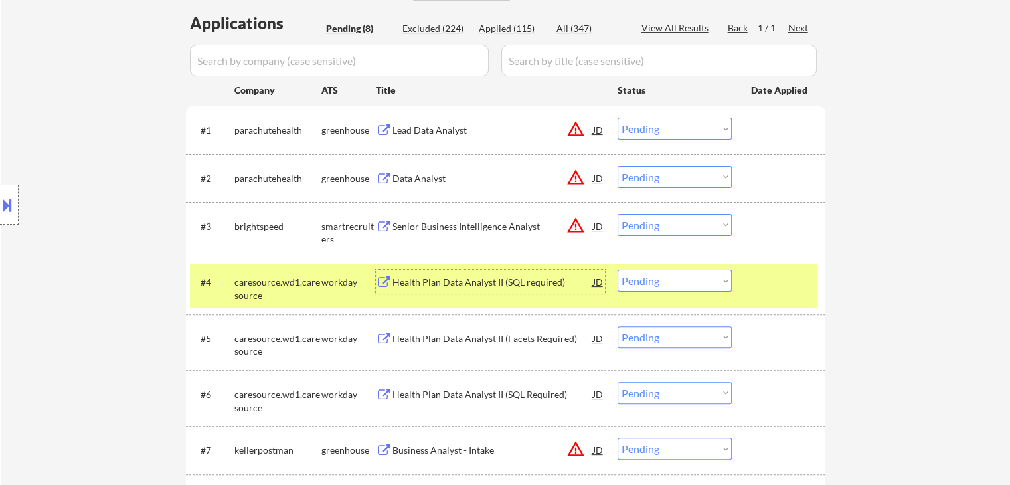
scroll to position [531, 0]
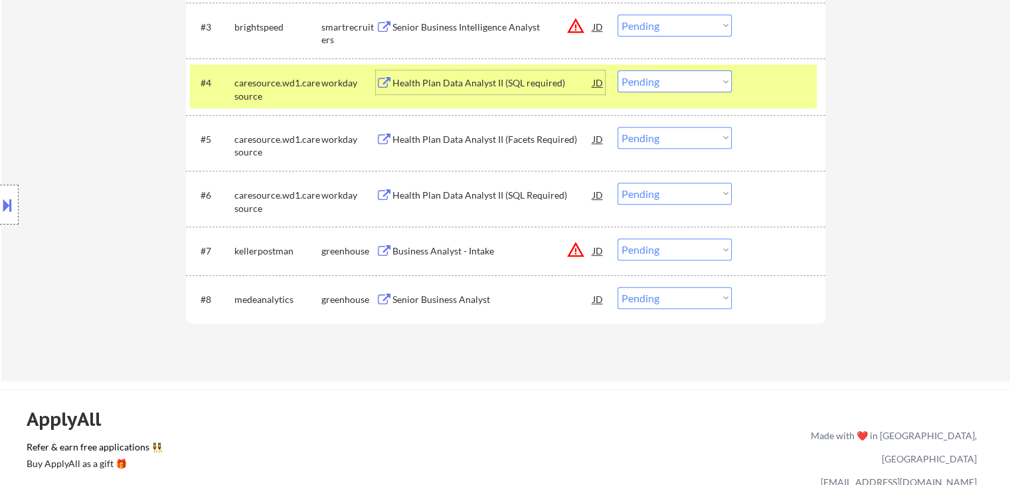
click at [699, 86] on select "Choose an option... Pending Applied Excluded (Questions) Excluded (Expired) Exc…" at bounding box center [675, 81] width 114 height 22
click at [618, 70] on select "Choose an option... Pending Applied Excluded (Questions) Excluded (Expired) Exc…" at bounding box center [675, 81] width 114 height 22
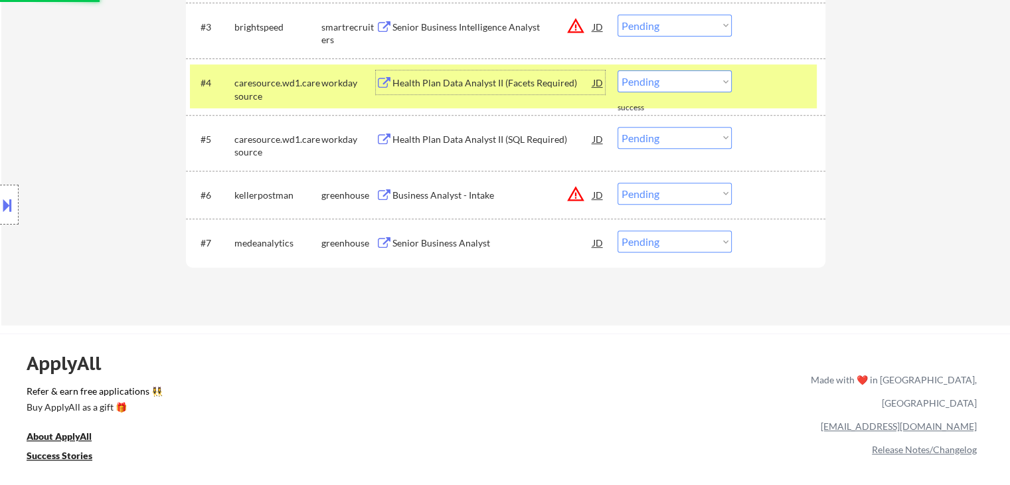
click at [477, 91] on div "Health Plan Data Analyst II (Facets Required)" at bounding box center [492, 82] width 201 height 24
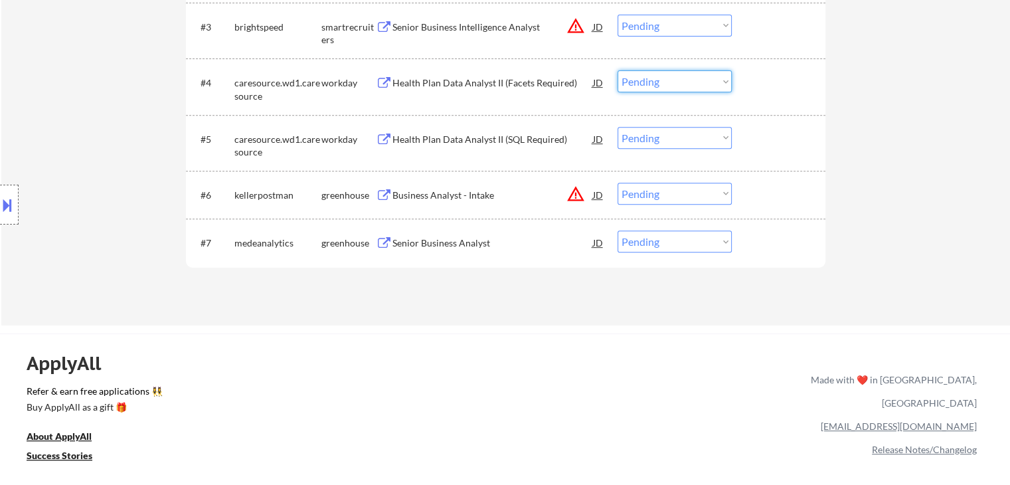
drag, startPoint x: 659, startPoint y: 81, endPoint x: 661, endPoint y: 91, distance: 10.3
click at [659, 81] on select "Choose an option... Pending Applied Excluded (Questions) Excluded (Expired) Exc…" at bounding box center [675, 81] width 114 height 22
click at [618, 70] on select "Choose an option... Pending Applied Excluded (Questions) Excluded (Expired) Exc…" at bounding box center [675, 81] width 114 height 22
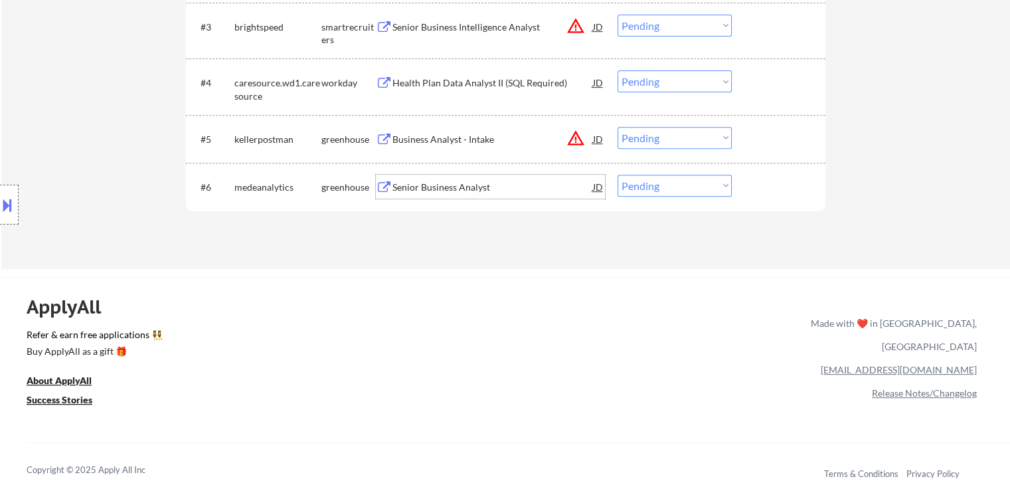
click at [456, 193] on div "Senior Business Analyst" at bounding box center [492, 187] width 201 height 13
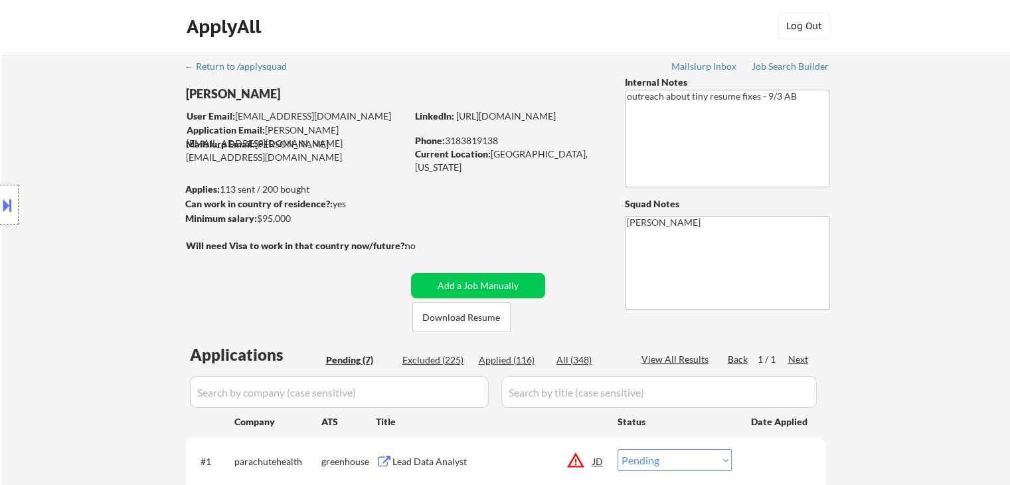
scroll to position [0, 0]
click at [509, 122] on link "https://www.linkedin.com/in/marcus-esters/" at bounding box center [506, 116] width 100 height 11
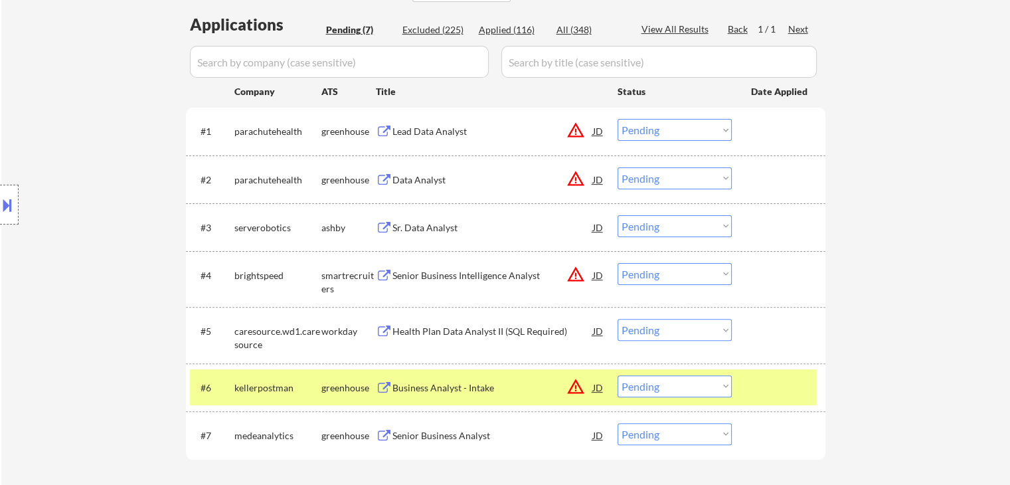
scroll to position [398, 0]
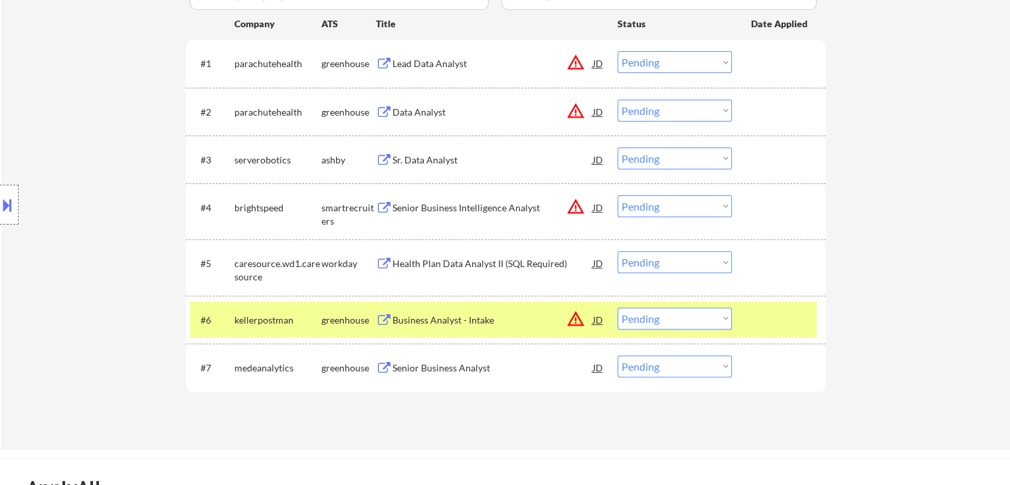
click at [521, 319] on div "Business Analyst - Intake" at bounding box center [492, 319] width 201 height 13
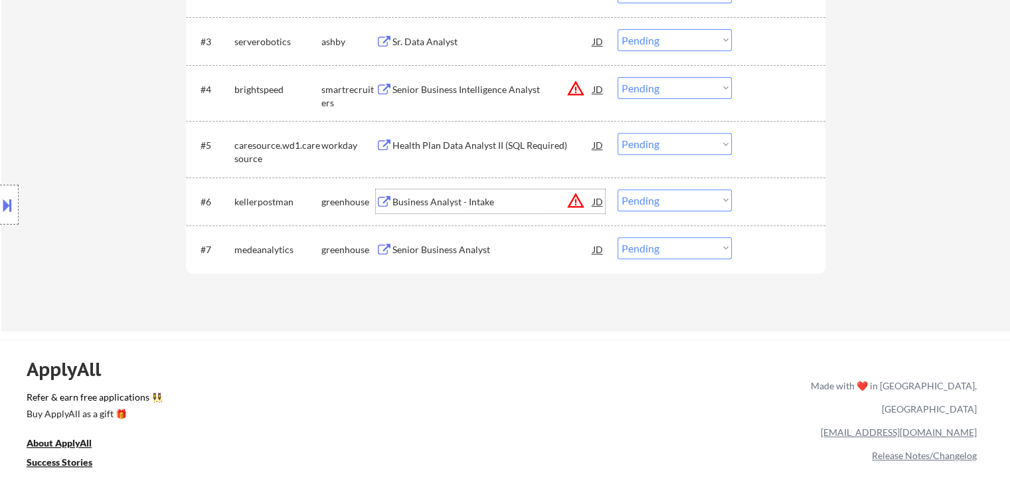
scroll to position [598, 0]
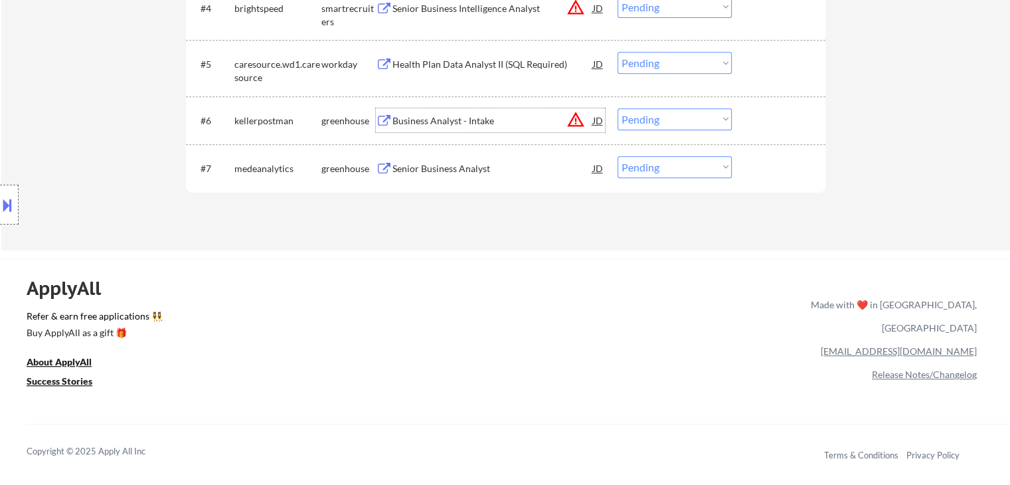
drag, startPoint x: 646, startPoint y: 164, endPoint x: 648, endPoint y: 173, distance: 9.5
click at [647, 165] on select "Choose an option... Pending Applied Excluded (Questions) Excluded (Expired) Exc…" at bounding box center [675, 167] width 114 height 22
click at [618, 156] on select "Choose an option... Pending Applied Excluded (Questions) Excluded (Expired) Exc…" at bounding box center [675, 167] width 114 height 22
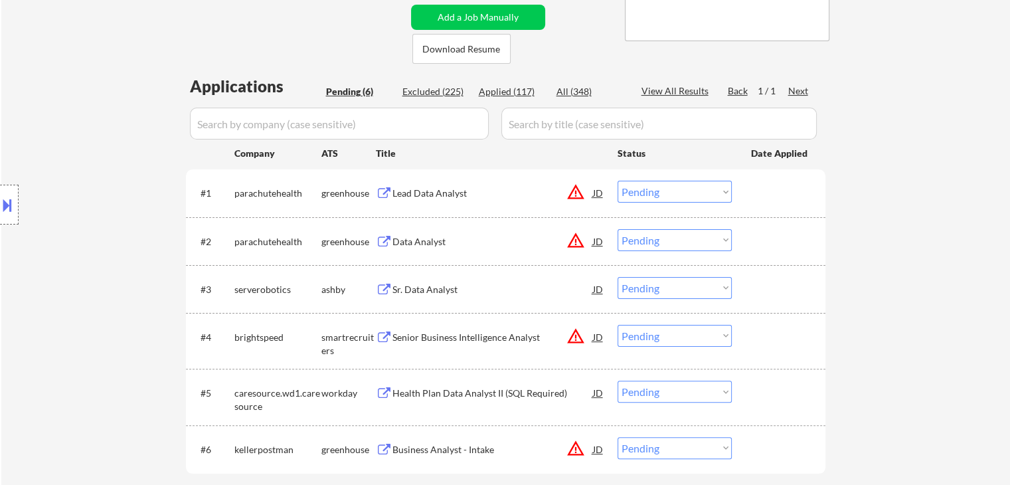
scroll to position [332, 0]
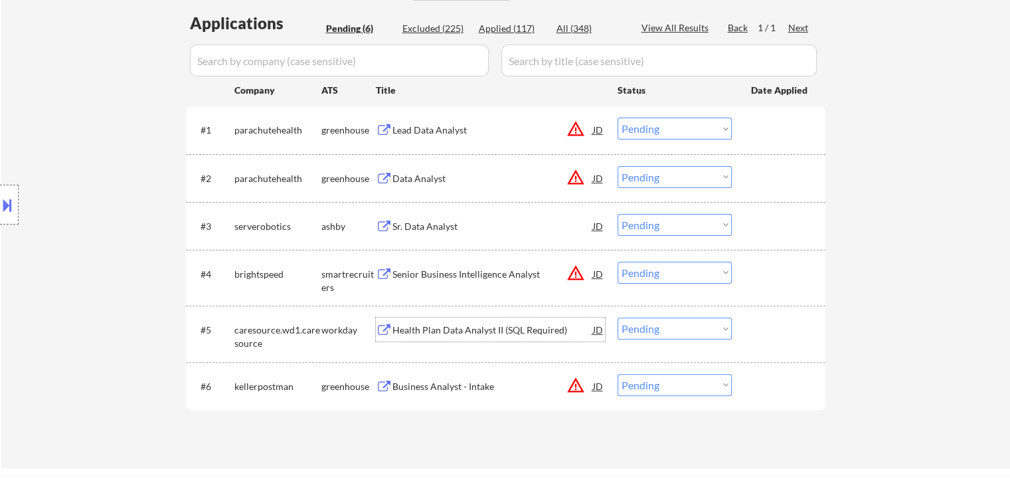
click at [400, 321] on div "Health Plan Data Analyst II (SQL Required)" at bounding box center [492, 329] width 201 height 24
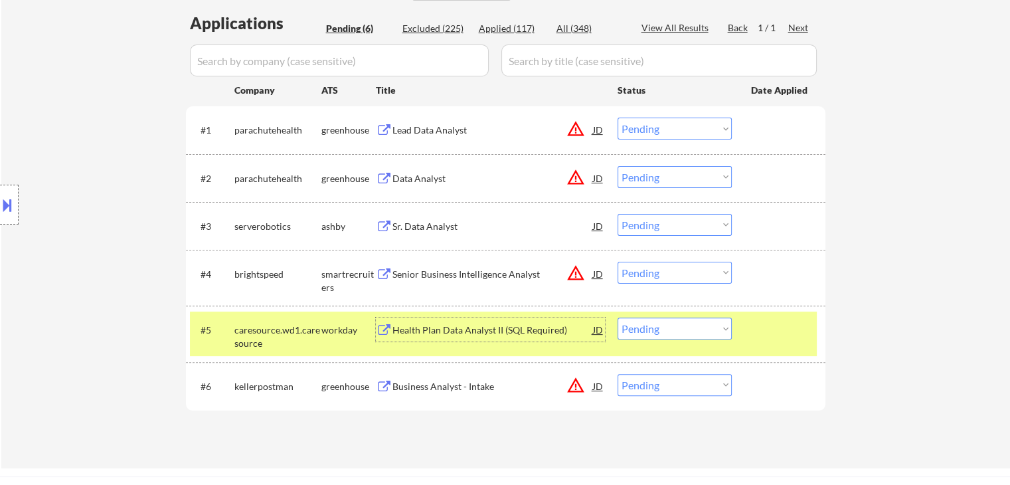
click at [659, 333] on select "Choose an option... Pending Applied Excluded (Questions) Excluded (Expired) Exc…" at bounding box center [675, 328] width 114 height 22
click at [618, 317] on select "Choose an option... Pending Applied Excluded (Questions) Excluded (Expired) Exc…" at bounding box center [675, 328] width 114 height 22
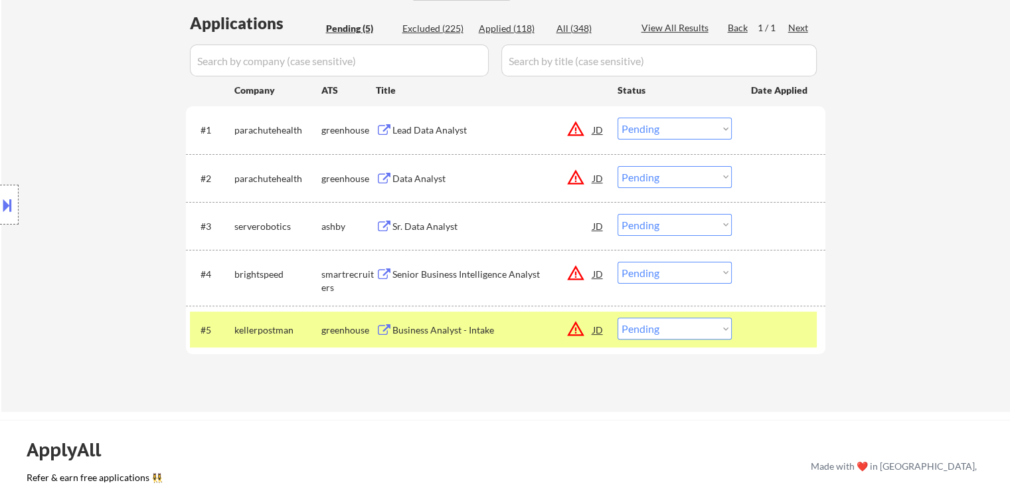
drag, startPoint x: 497, startPoint y: 30, endPoint x: 523, endPoint y: 25, distance: 26.4
click at [499, 33] on div "Applied (118)" at bounding box center [512, 28] width 66 height 13
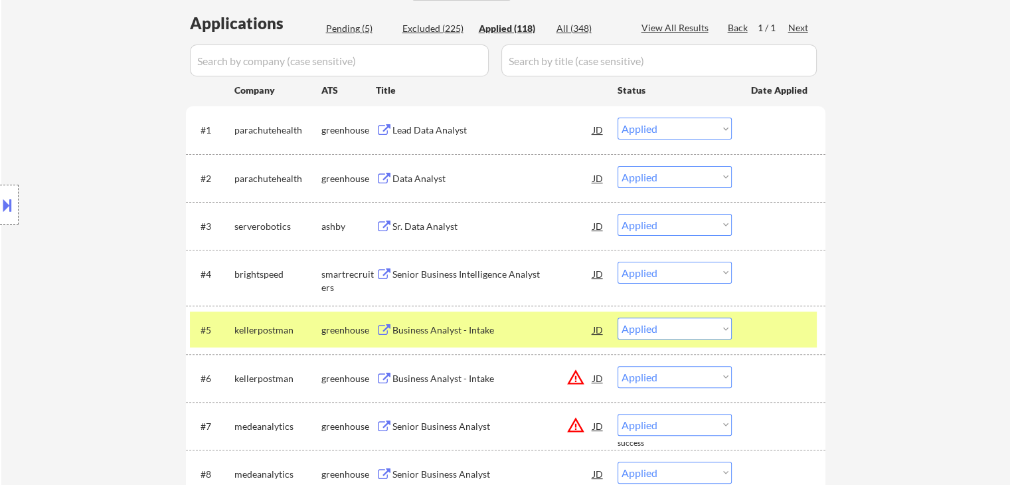
click at [523, 25] on div "Applied (118)" at bounding box center [512, 28] width 66 height 13
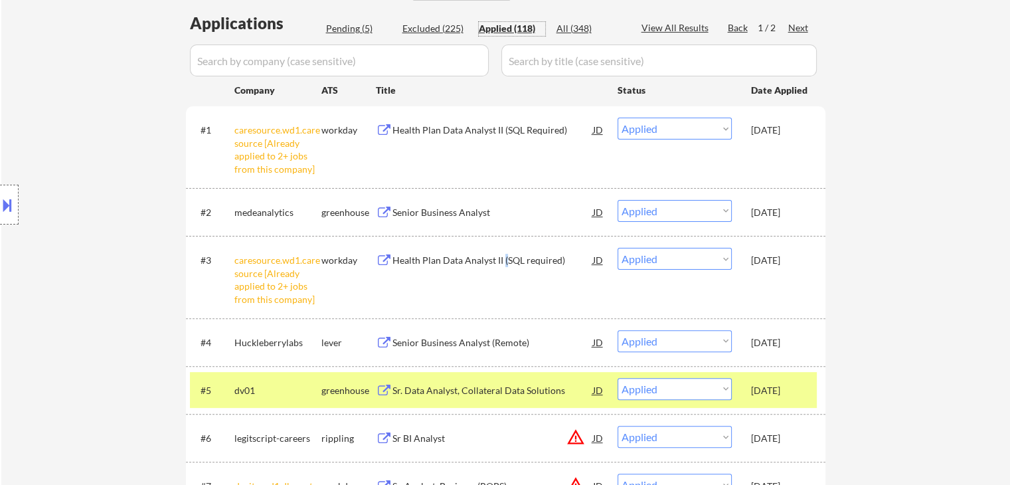
click at [505, 260] on div "Health Plan Data Analyst II (SQL required)" at bounding box center [492, 260] width 201 height 13
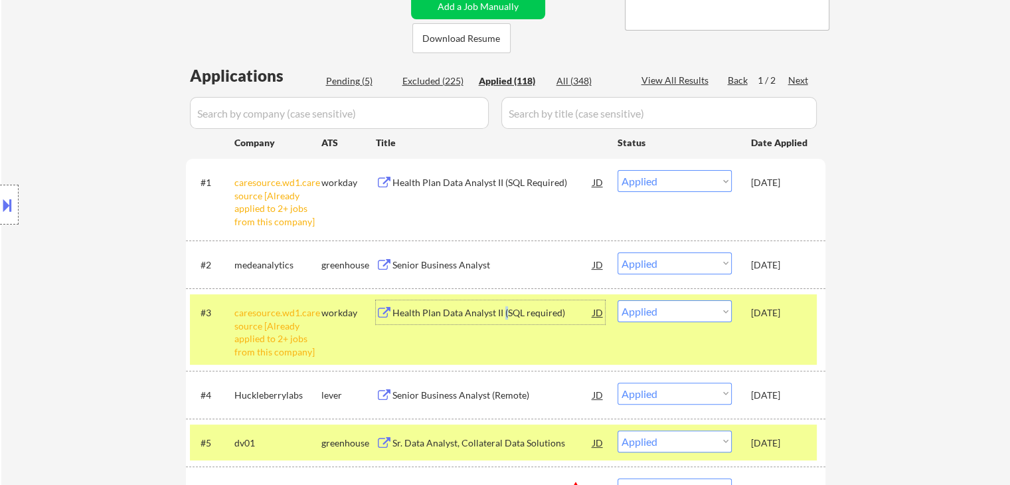
scroll to position [199, 0]
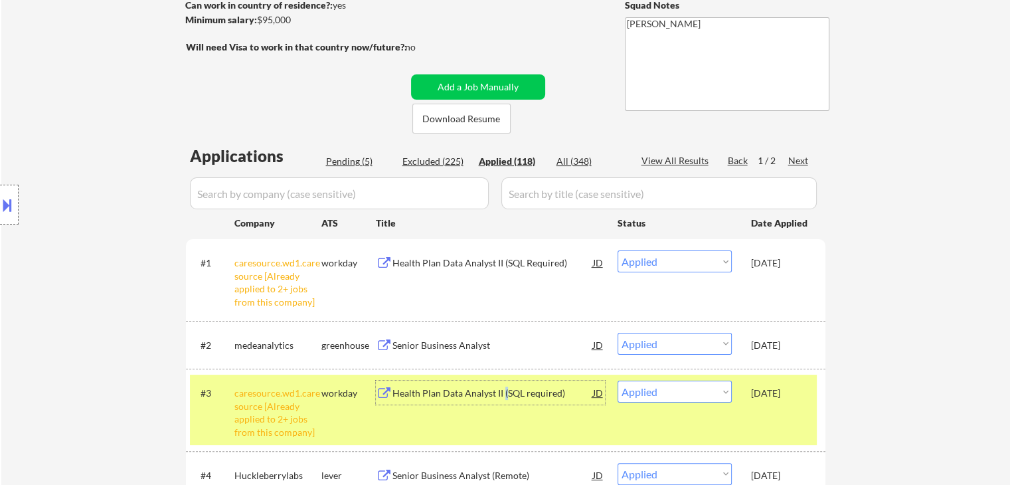
click at [712, 260] on select "Choose an option... Pending Applied Excluded (Questions) Excluded (Expired) Exc…" at bounding box center [675, 261] width 114 height 22
click at [351, 163] on div "Pending (5)" at bounding box center [359, 161] width 66 height 13
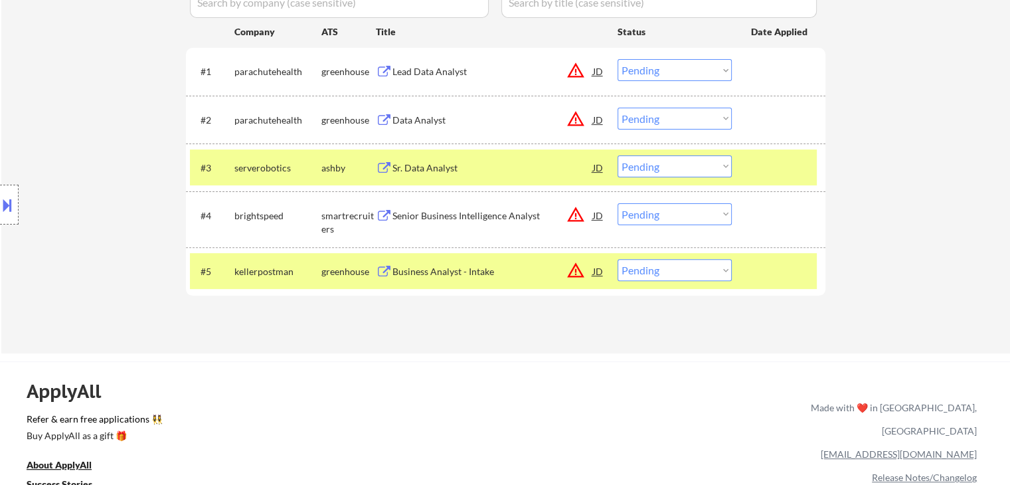
scroll to position [266, 0]
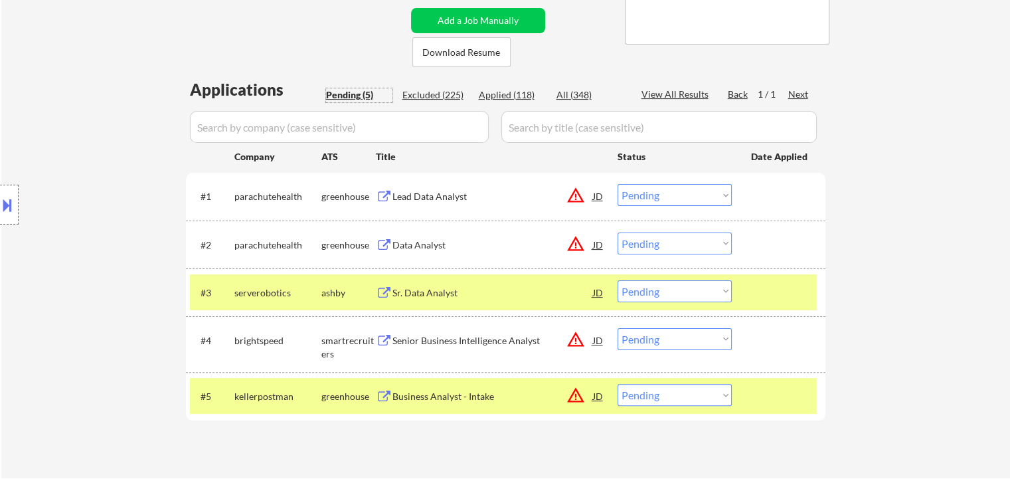
click at [300, 394] on div "kellerpostman" at bounding box center [277, 396] width 87 height 13
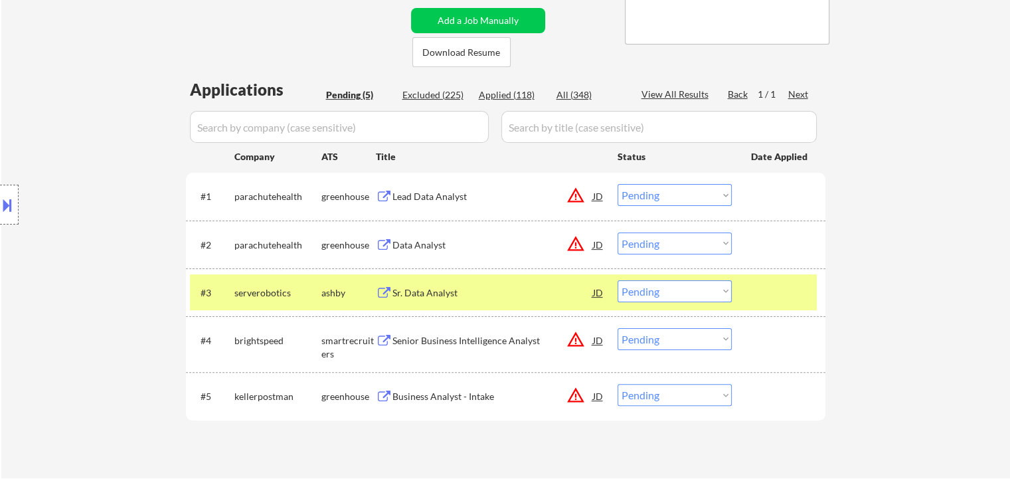
click at [319, 281] on div "serverobotics" at bounding box center [277, 292] width 87 height 24
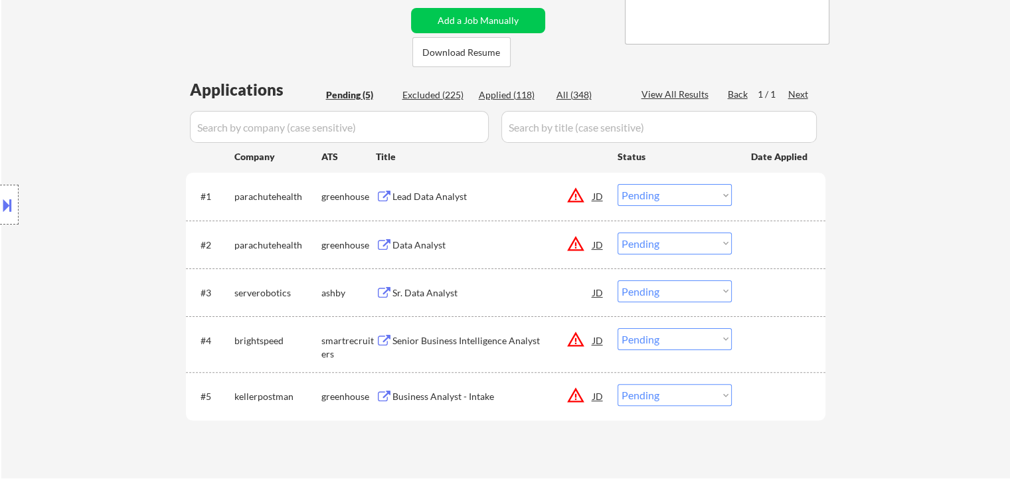
click at [408, 291] on div "Sr. Data Analyst" at bounding box center [492, 292] width 201 height 13
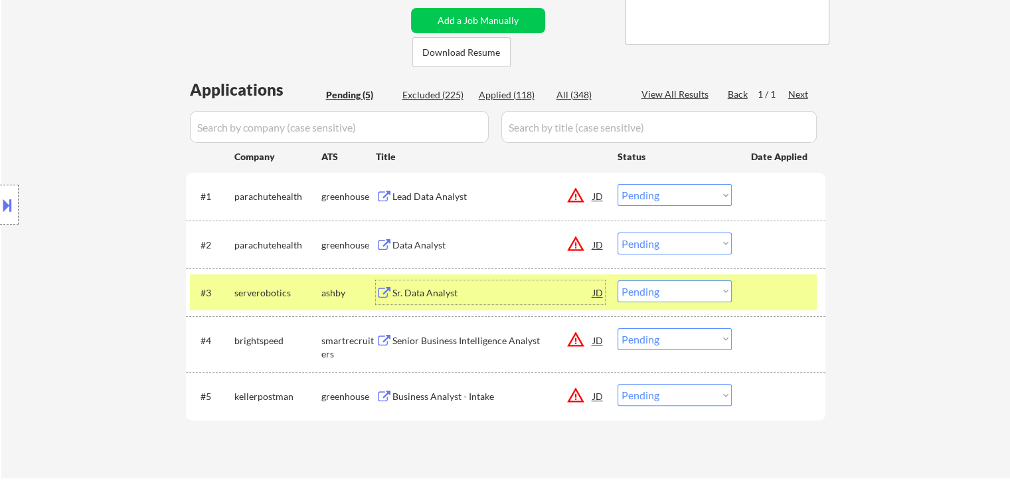
click at [516, 96] on div "Applied (118)" at bounding box center [512, 94] width 66 height 13
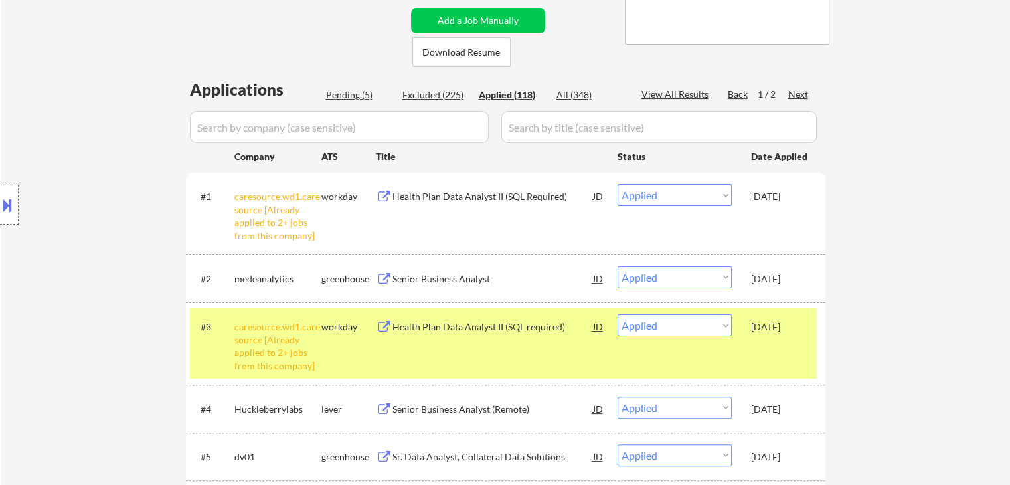
click at [668, 201] on select "Choose an option... Pending Applied Excluded (Questions) Excluded (Expired) Exc…" at bounding box center [675, 195] width 114 height 22
click at [618, 184] on select "Choose an option... Pending Applied Excluded (Questions) Excluded (Expired) Exc…" at bounding box center [675, 195] width 114 height 22
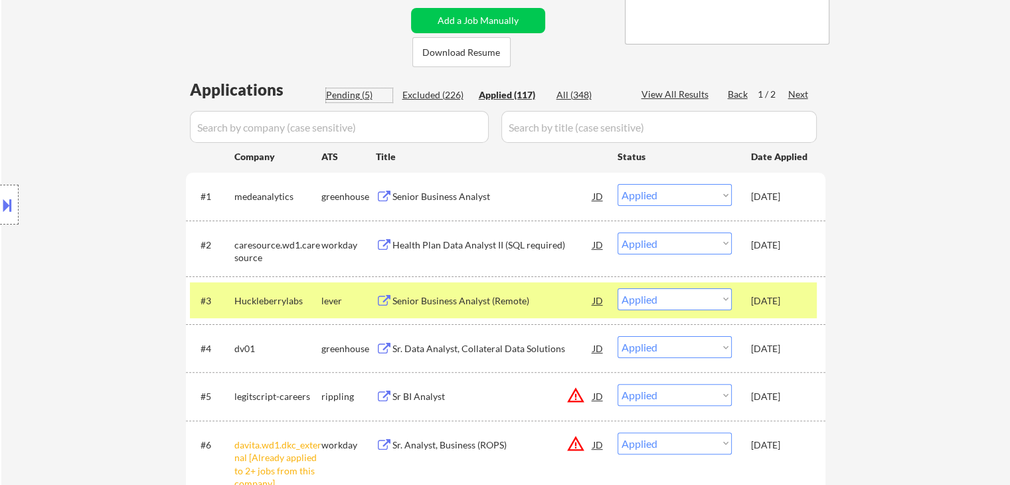
click at [343, 91] on div "Pending (5)" at bounding box center [359, 94] width 66 height 13
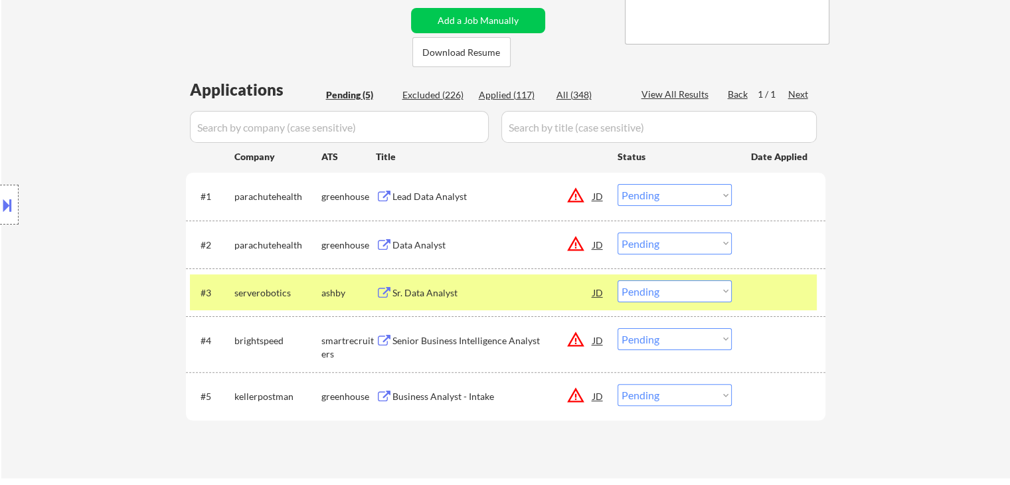
click at [435, 298] on div "Sr. Data Analyst" at bounding box center [492, 292] width 201 height 24
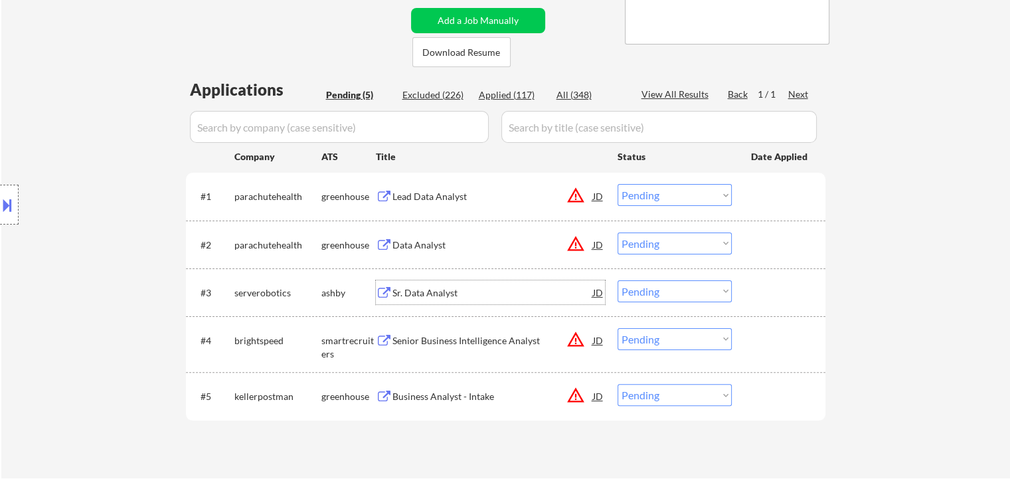
click at [404, 301] on div "Sr. Data Analyst" at bounding box center [492, 292] width 201 height 24
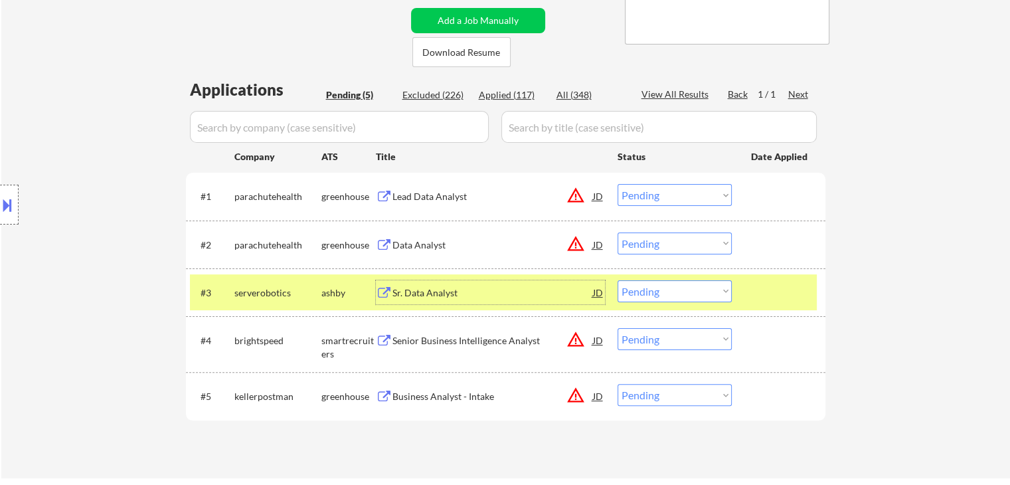
click at [693, 293] on select "Choose an option... Pending Applied Excluded (Questions) Excluded (Expired) Exc…" at bounding box center [675, 291] width 114 height 22
click at [618, 280] on select "Choose an option... Pending Applied Excluded (Questions) Excluded (Expired) Exc…" at bounding box center [675, 291] width 114 height 22
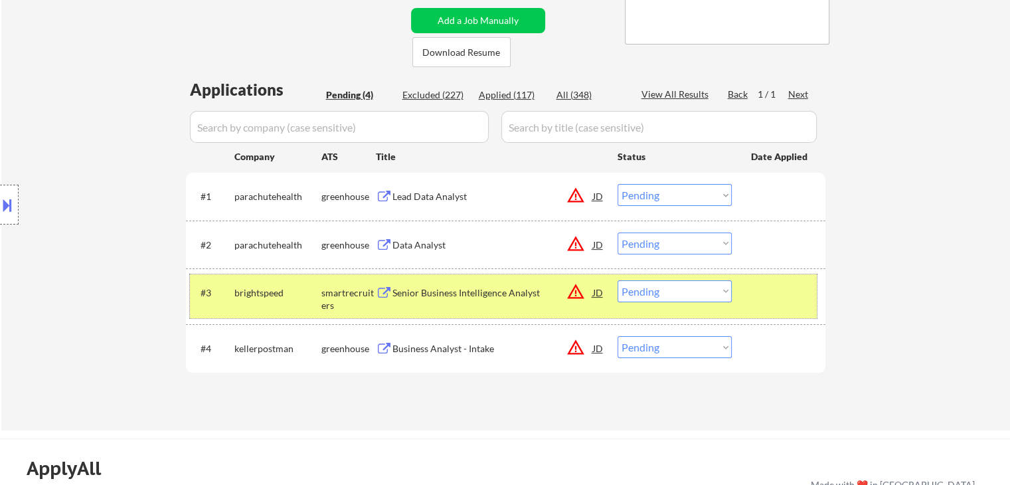
click at [292, 297] on div "brightspeed" at bounding box center [277, 292] width 87 height 13
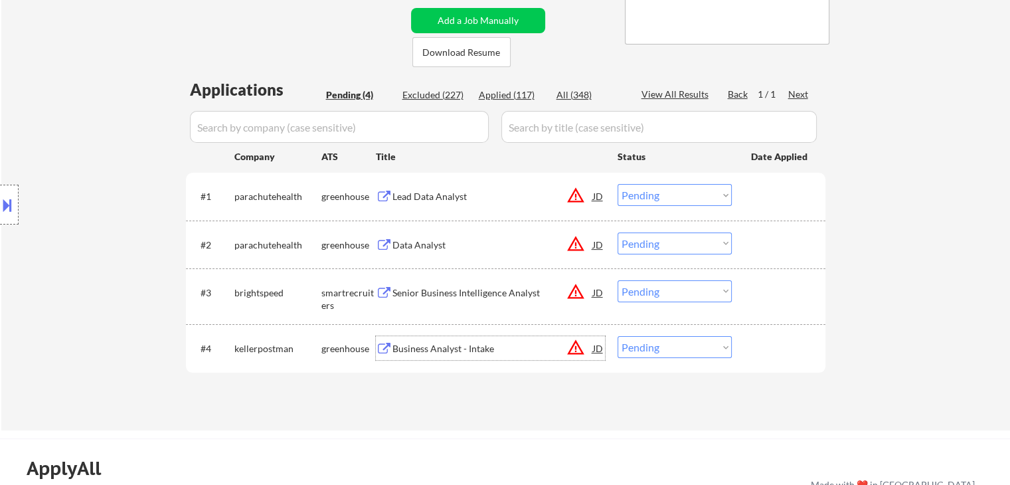
click at [438, 355] on div "Business Analyst - Intake" at bounding box center [492, 348] width 201 height 24
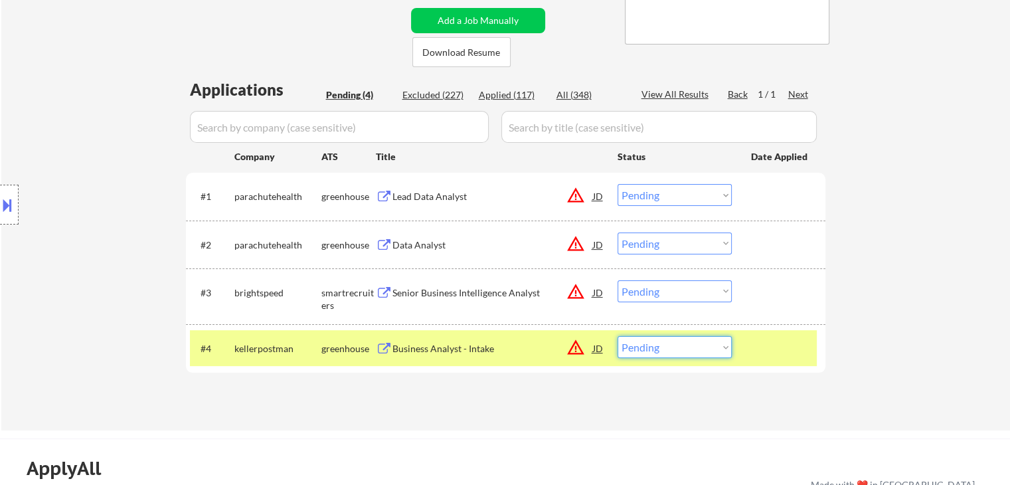
click at [706, 351] on select "Choose an option... Pending Applied Excluded (Questions) Excluded (Expired) Exc…" at bounding box center [675, 347] width 114 height 22
click at [618, 336] on select "Choose an option... Pending Applied Excluded (Questions) Excluded (Expired) Exc…" at bounding box center [675, 347] width 114 height 22
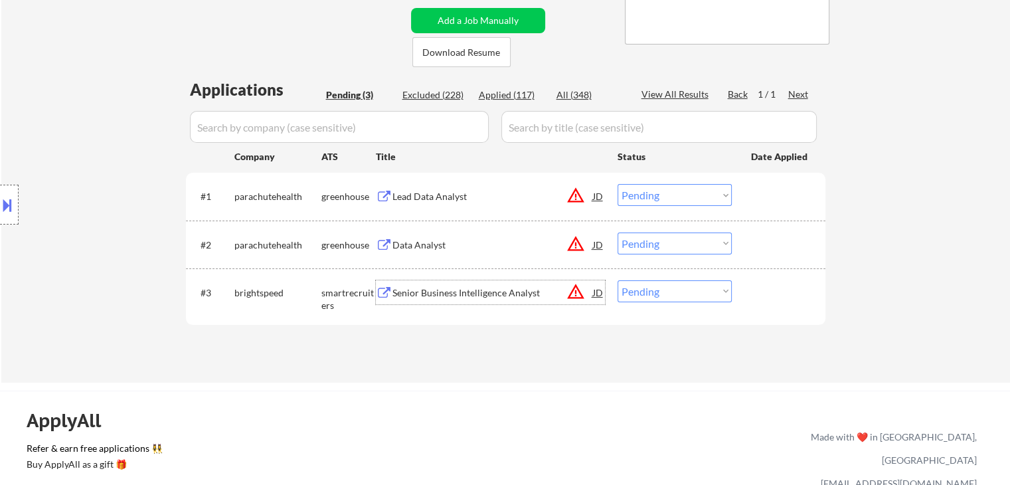
click at [427, 282] on div "Senior Business Intelligence Analyst" at bounding box center [492, 292] width 201 height 24
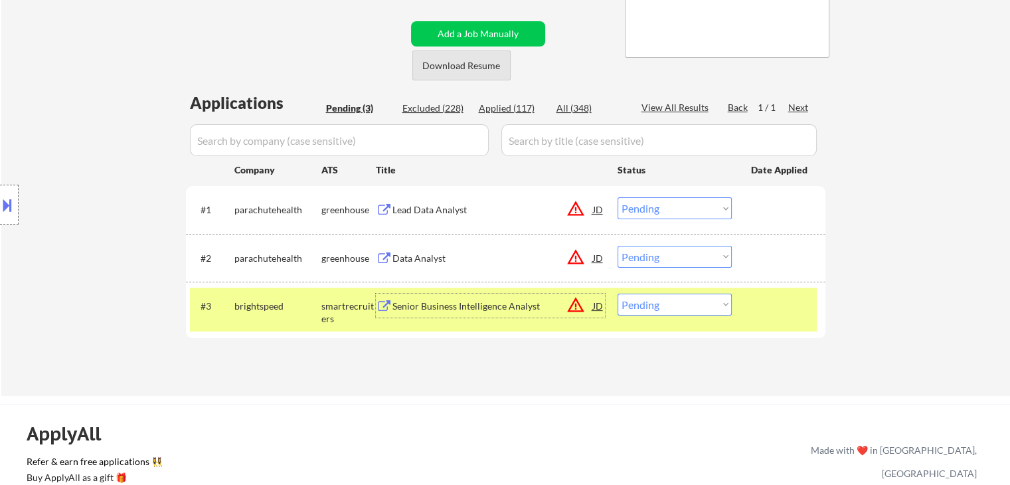
scroll to position [66, 0]
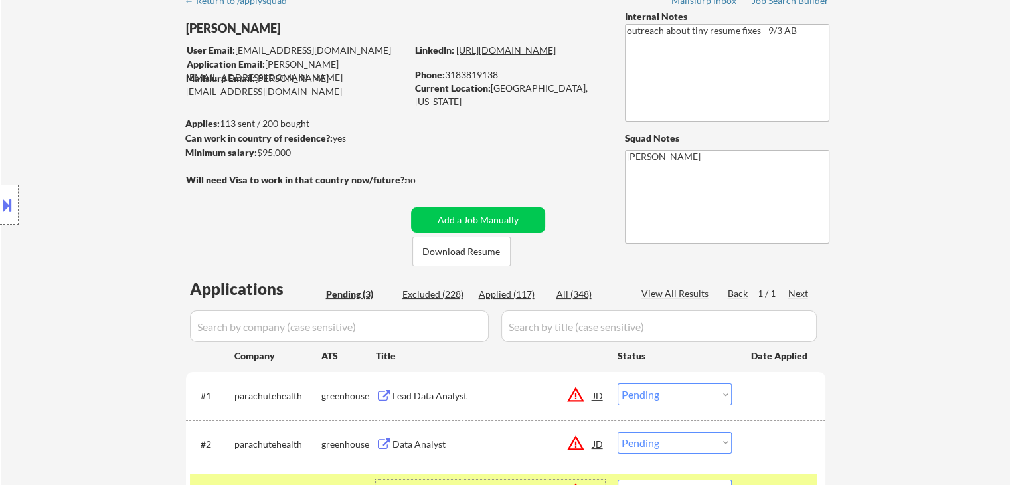
click at [503, 56] on link "https://www.linkedin.com/in/marcus-esters/" at bounding box center [506, 49] width 100 height 11
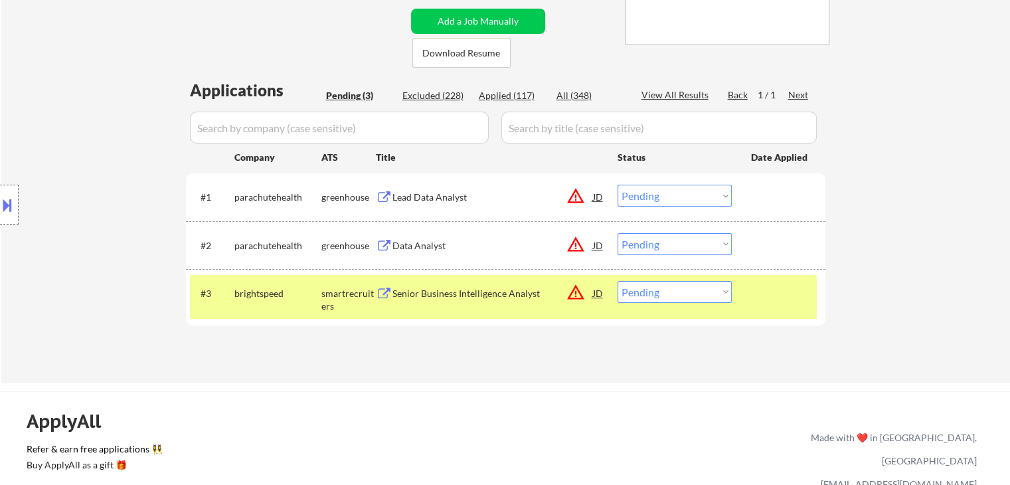
scroll to position [266, 0]
click at [683, 293] on select "Choose an option... Pending Applied Excluded (Questions) Excluded (Expired) Exc…" at bounding box center [675, 291] width 114 height 22
click at [618, 280] on select "Choose an option... Pending Applied Excluded (Questions) Excluded (Expired) Exc…" at bounding box center [675, 291] width 114 height 22
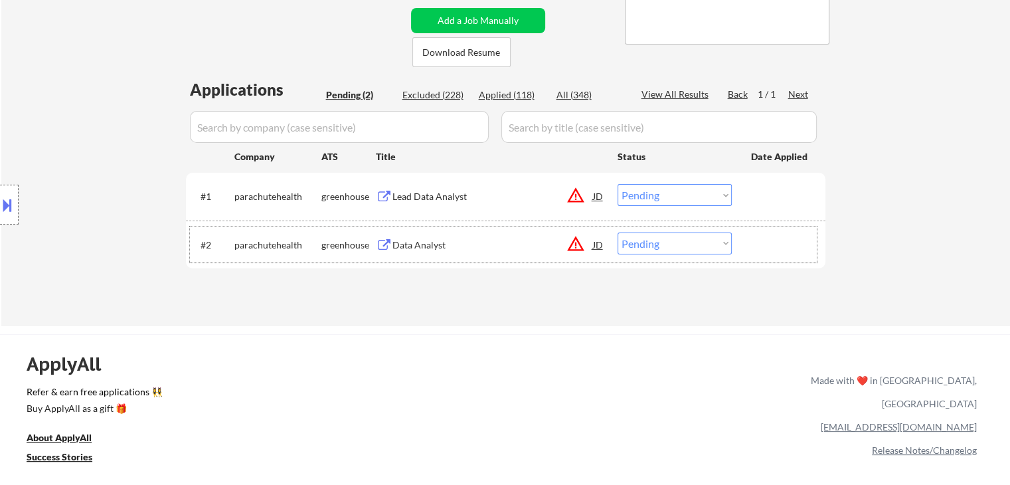
click at [353, 245] on div "greenhouse" at bounding box center [348, 244] width 54 height 13
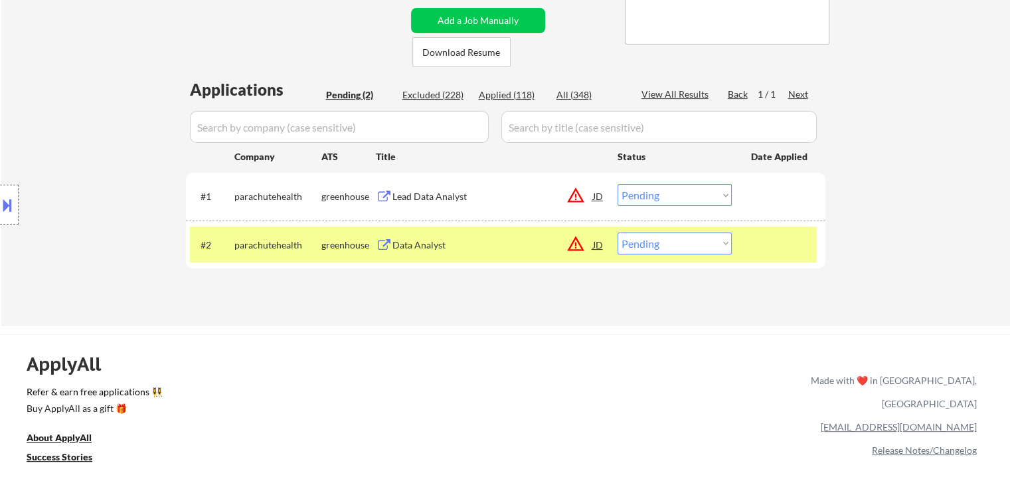
click at [405, 242] on div "Data Analyst" at bounding box center [492, 244] width 201 height 13
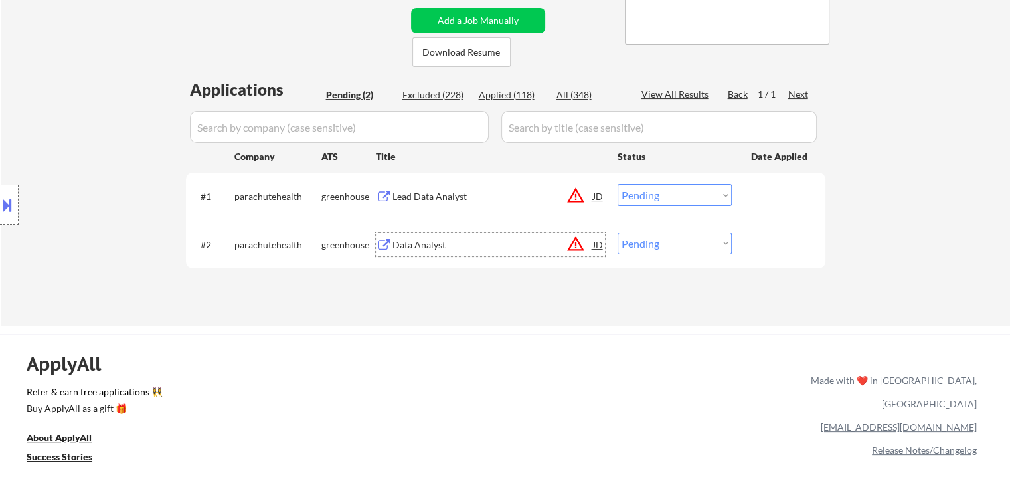
drag, startPoint x: 708, startPoint y: 237, endPoint x: 706, endPoint y: 245, distance: 8.1
click at [708, 238] on select "Choose an option... Pending Applied Excluded (Questions) Excluded (Expired) Exc…" at bounding box center [675, 243] width 114 height 22
click at [618, 232] on select "Choose an option... Pending Applied Excluded (Questions) Excluded (Expired) Exc…" at bounding box center [675, 243] width 114 height 22
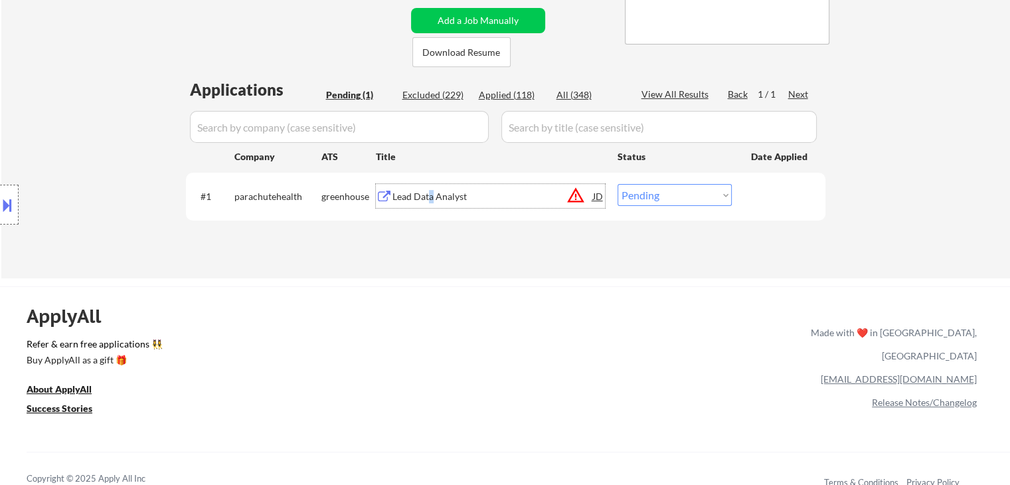
drag, startPoint x: 430, startPoint y: 187, endPoint x: 436, endPoint y: 195, distance: 10.0
click at [433, 189] on div "Lead Data Analyst" at bounding box center [492, 196] width 201 height 24
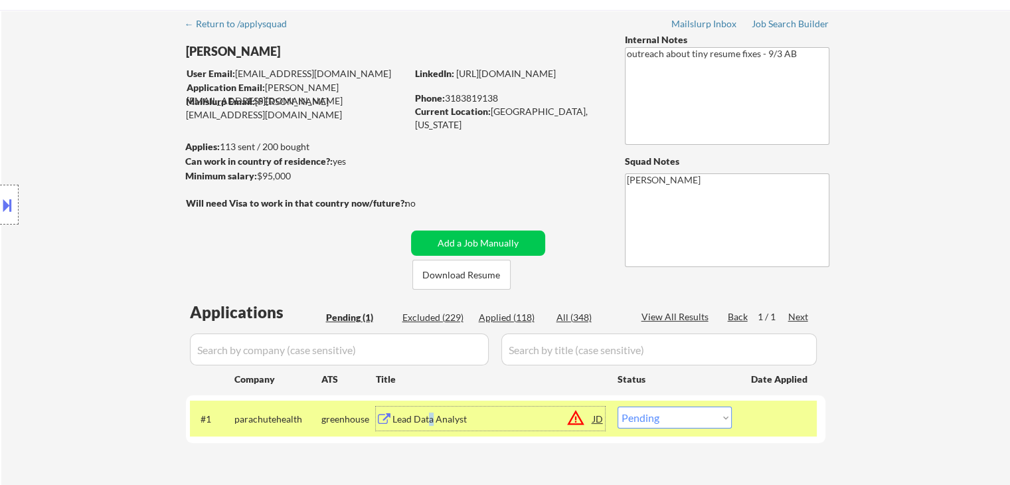
scroll to position [66, 0]
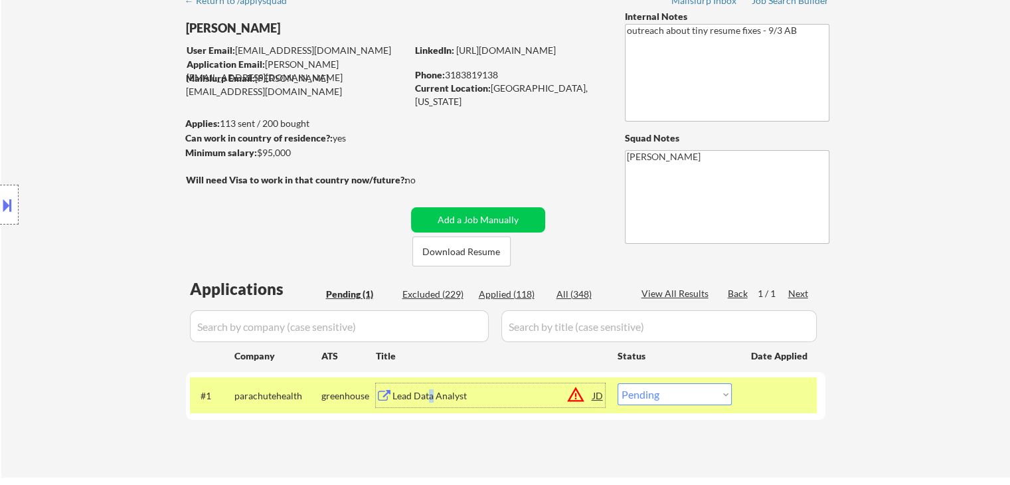
click at [695, 400] on select "Choose an option... Pending Applied Excluded (Questions) Excluded (Expired) Exc…" at bounding box center [675, 394] width 114 height 22
click at [618, 383] on select "Choose an option... Pending Applied Excluded (Questions) Excluded (Expired) Exc…" at bounding box center [675, 394] width 114 height 22
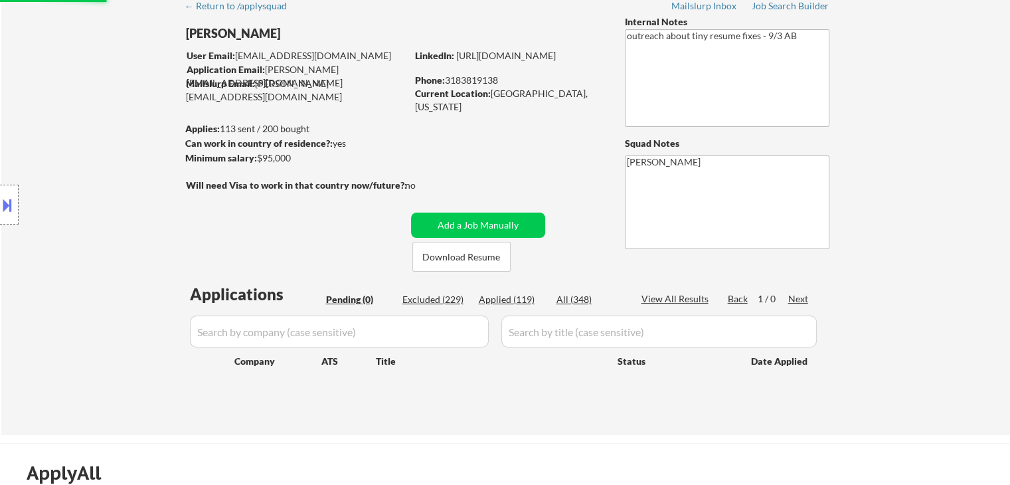
scroll to position [133, 0]
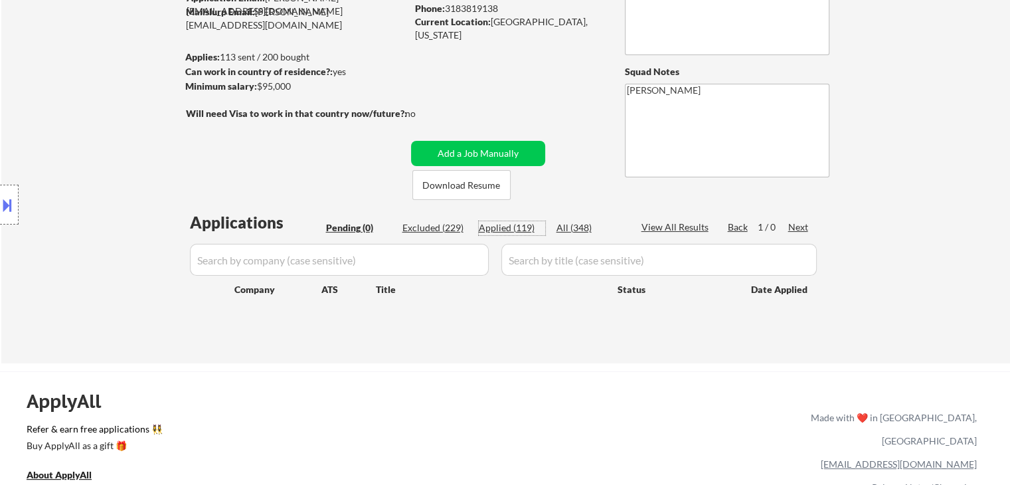
click at [506, 222] on div "Applied (119)" at bounding box center [512, 227] width 66 height 13
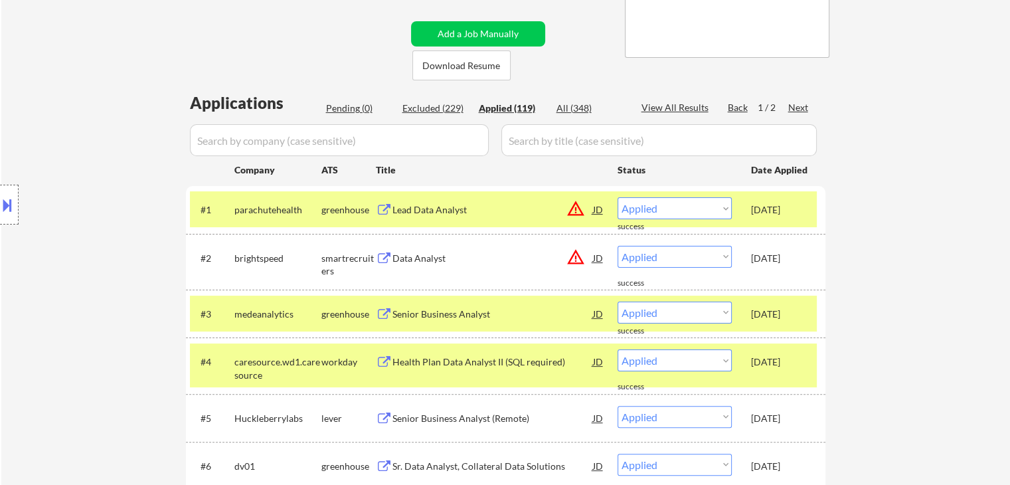
scroll to position [266, 0]
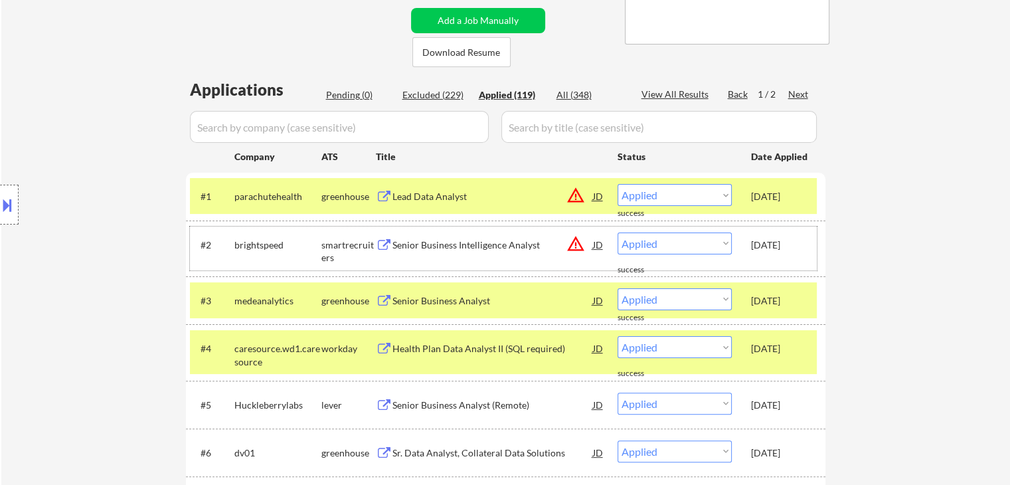
click at [769, 250] on div "Oct 7, 2025" at bounding box center [780, 244] width 58 height 13
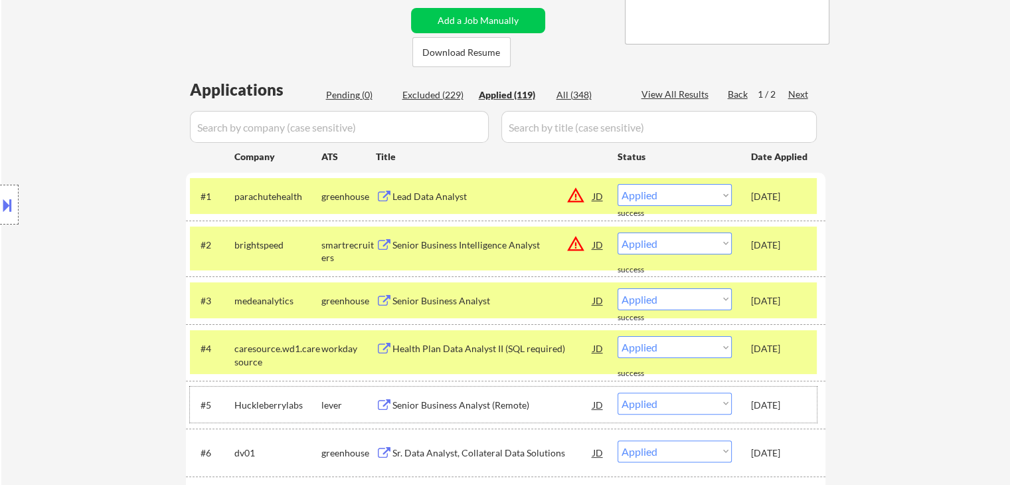
drag, startPoint x: 770, startPoint y: 403, endPoint x: 782, endPoint y: 429, distance: 28.8
click at [770, 403] on div "Oct 7, 2025" at bounding box center [780, 404] width 58 height 13
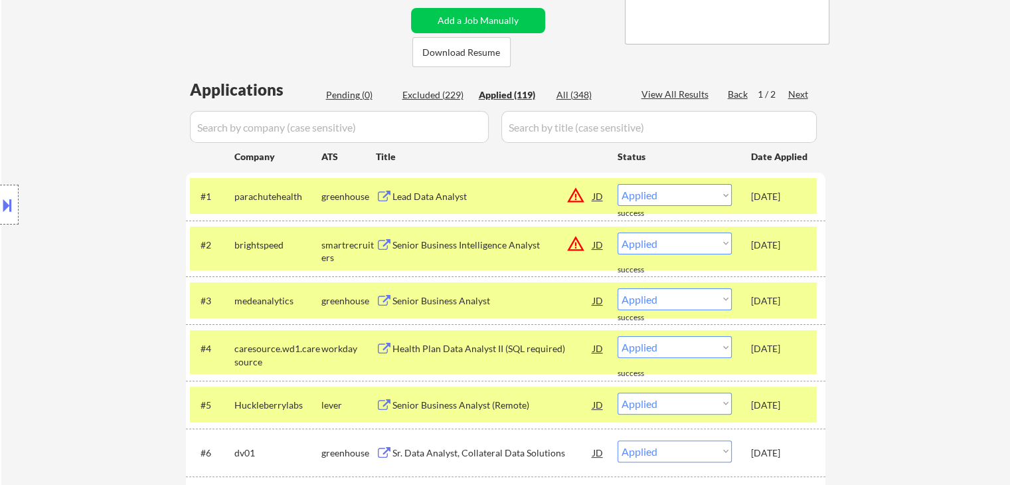
scroll to position [465, 0]
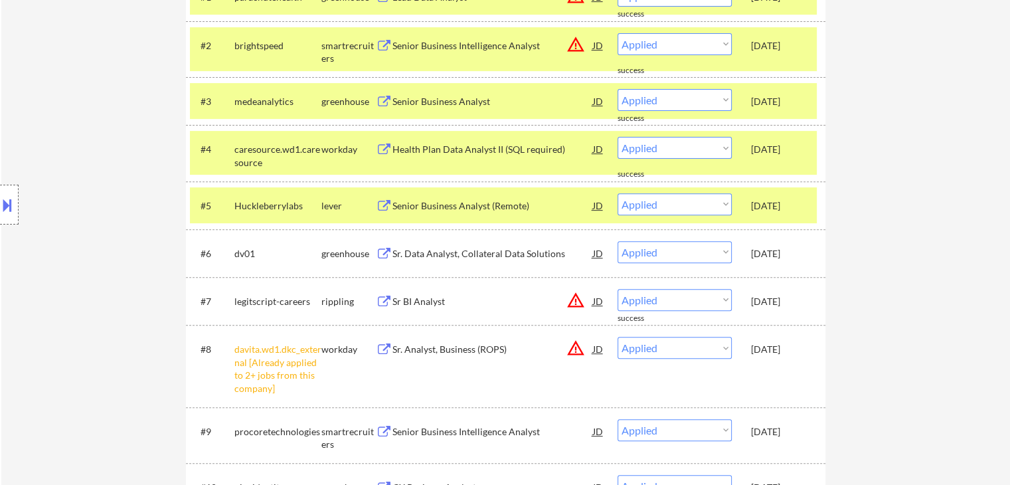
click at [770, 258] on div "Oct 7, 2025" at bounding box center [780, 253] width 58 height 13
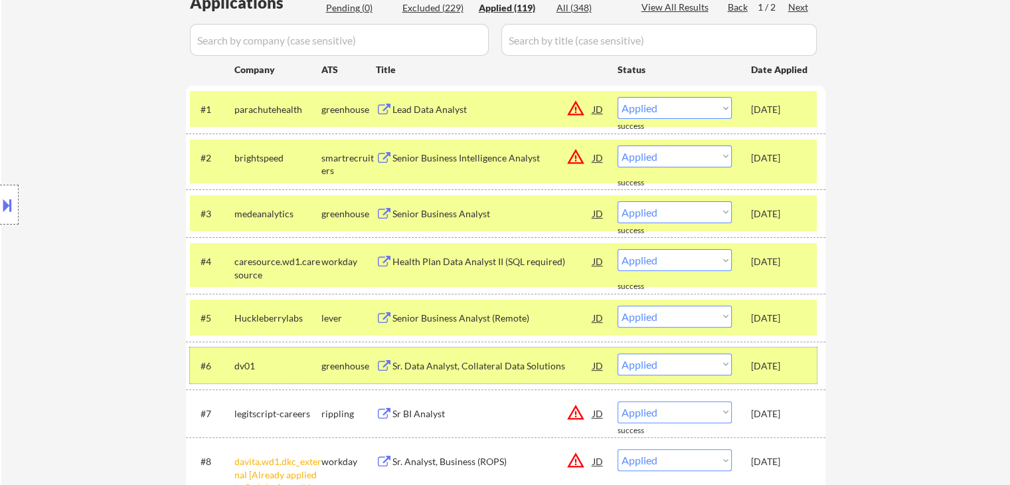
scroll to position [332, 0]
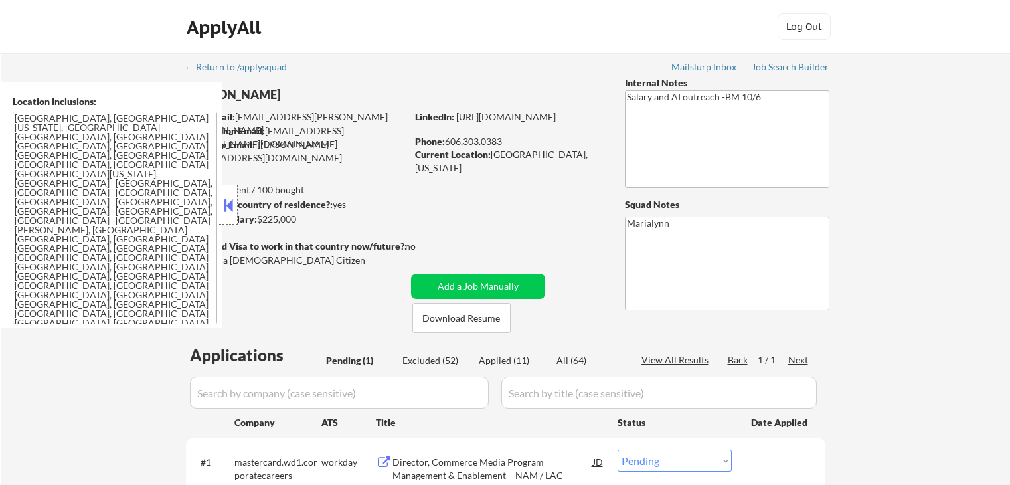
select select ""pending""
click at [230, 199] on button at bounding box center [228, 205] width 15 height 20
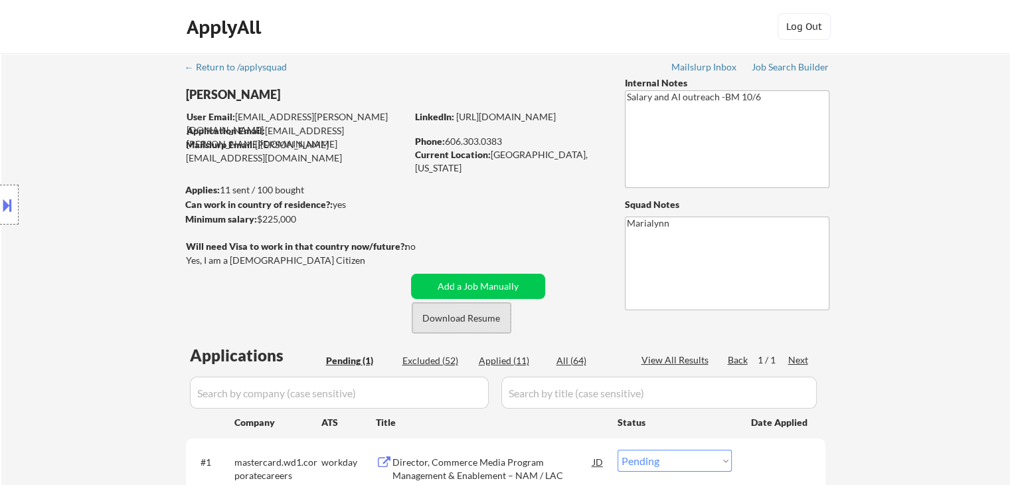
drag, startPoint x: 488, startPoint y: 319, endPoint x: 493, endPoint y: 311, distance: 9.2
click at [489, 319] on button "Download Resume" at bounding box center [461, 318] width 98 height 30
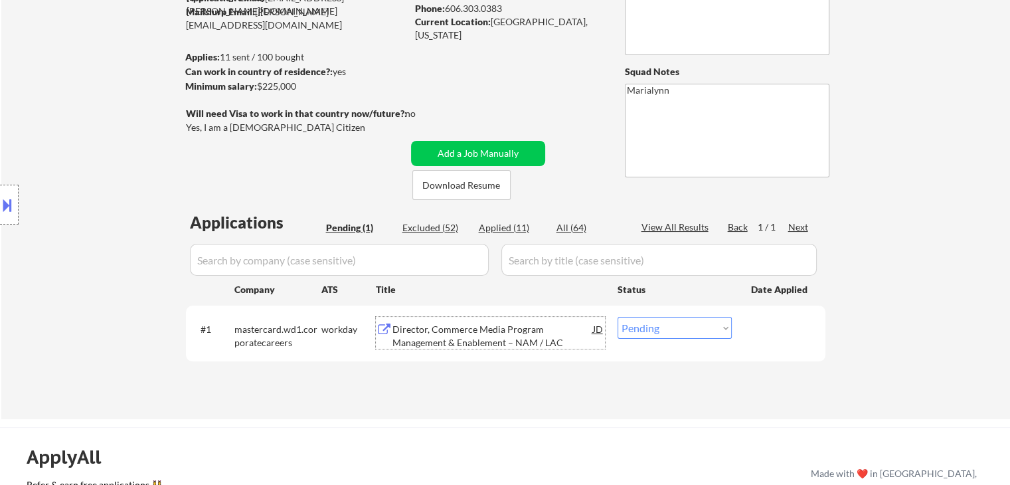
click at [445, 345] on div "Director, Commerce Media Program Management & Enablement – NAM / LAC" at bounding box center [492, 336] width 201 height 26
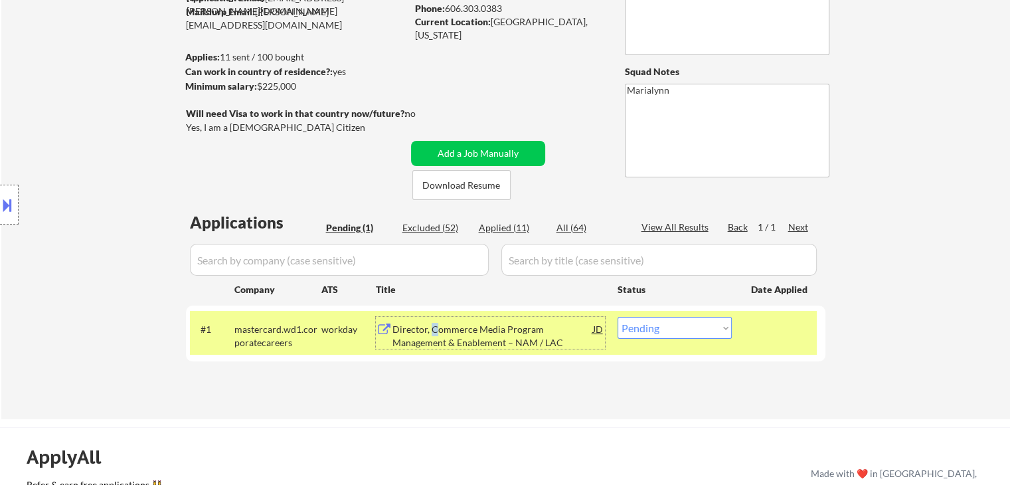
click at [435, 324] on div "Director, Commerce Media Program Management & Enablement – NAM / LAC" at bounding box center [492, 336] width 201 height 26
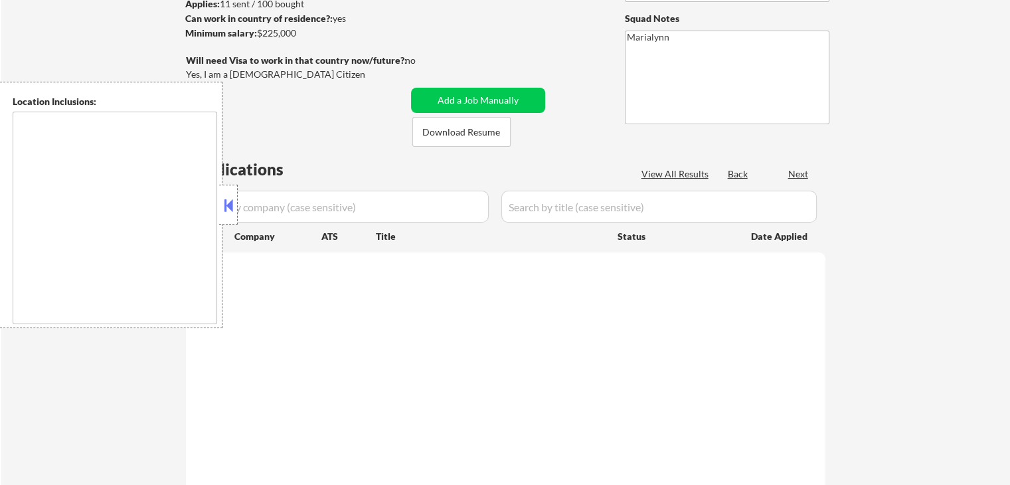
select select ""pending""
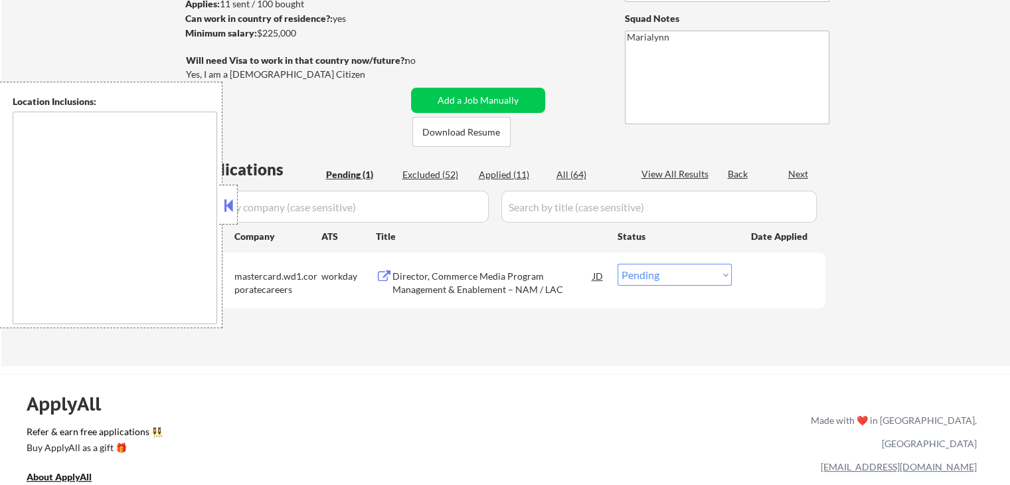
type textarea "[GEOGRAPHIC_DATA], [GEOGRAPHIC_DATA] [US_STATE], [GEOGRAPHIC_DATA] [GEOGRAPHIC_…"
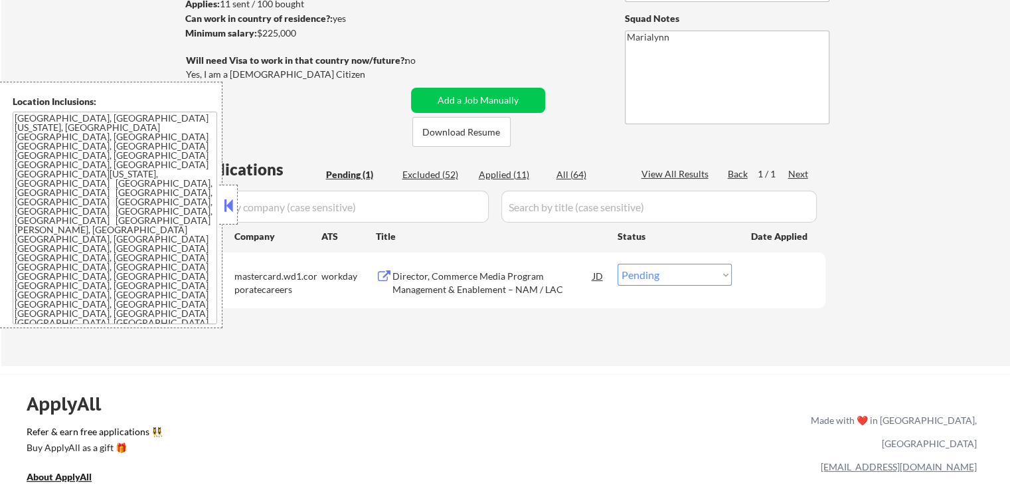
scroll to position [133, 0]
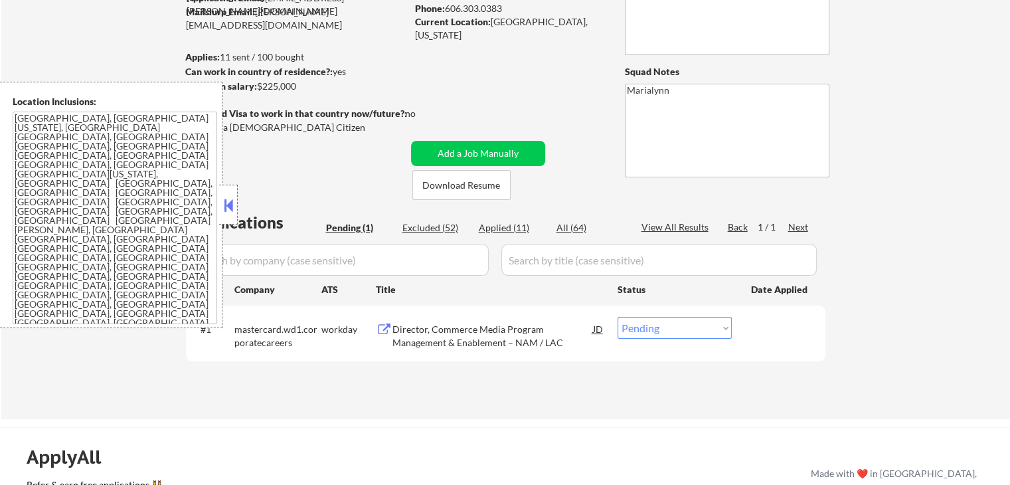
click at [465, 330] on div "Director, Commerce Media Program Management & Enablement – NAM / LAC" at bounding box center [492, 336] width 201 height 26
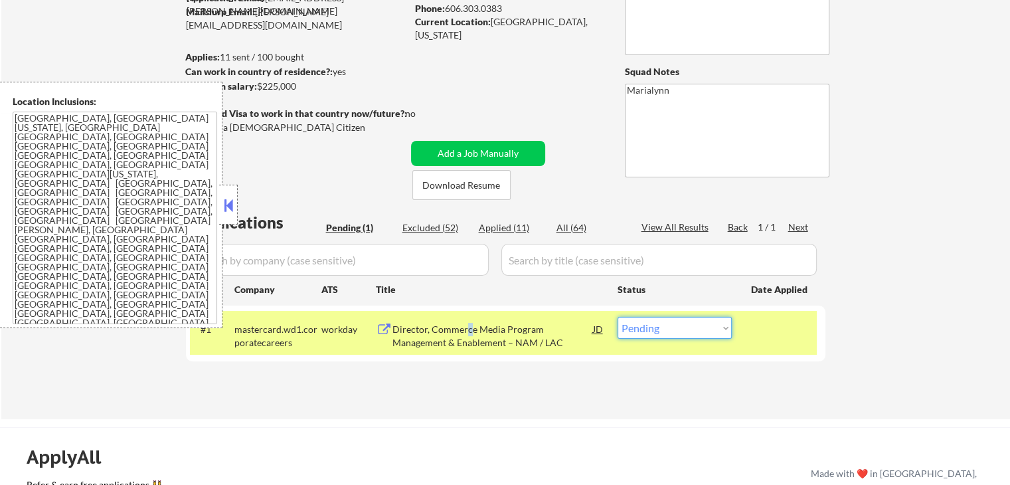
drag, startPoint x: 659, startPoint y: 334, endPoint x: 663, endPoint y: 343, distance: 9.8
click at [659, 335] on select "Choose an option... Pending Applied Excluded (Questions) Excluded (Expired) Exc…" at bounding box center [675, 328] width 114 height 22
select select ""excluded__expired_""
click at [618, 317] on select "Choose an option... Pending Applied Excluded (Questions) Excluded (Expired) Exc…" at bounding box center [675, 328] width 114 height 22
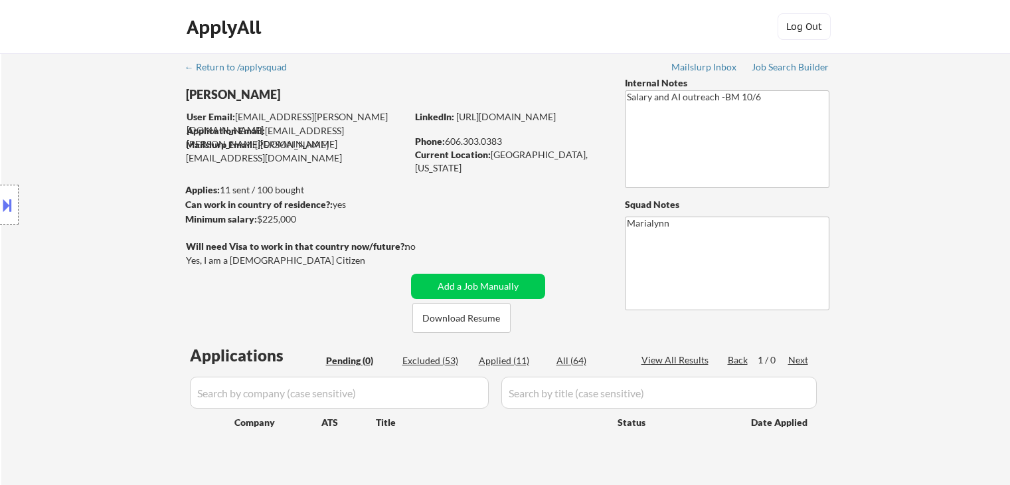
scroll to position [66, 0]
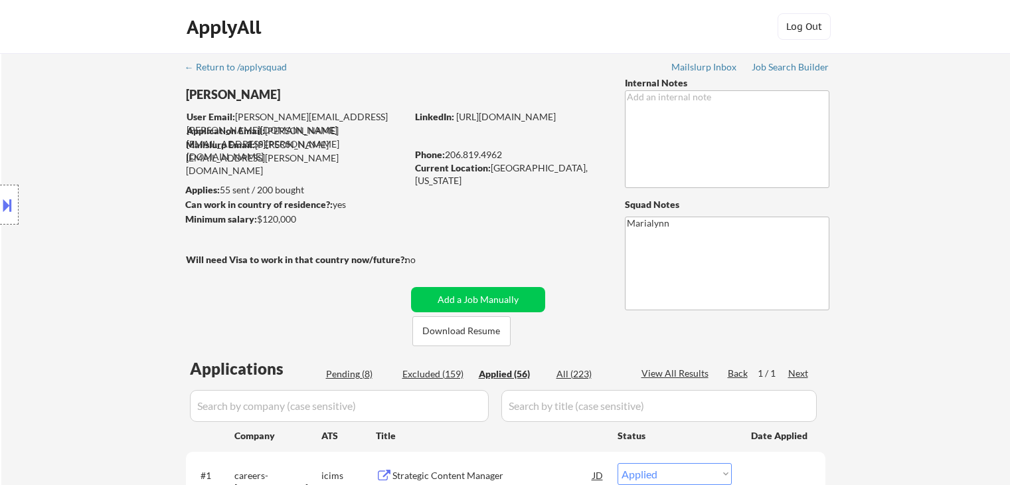
select select ""applied""
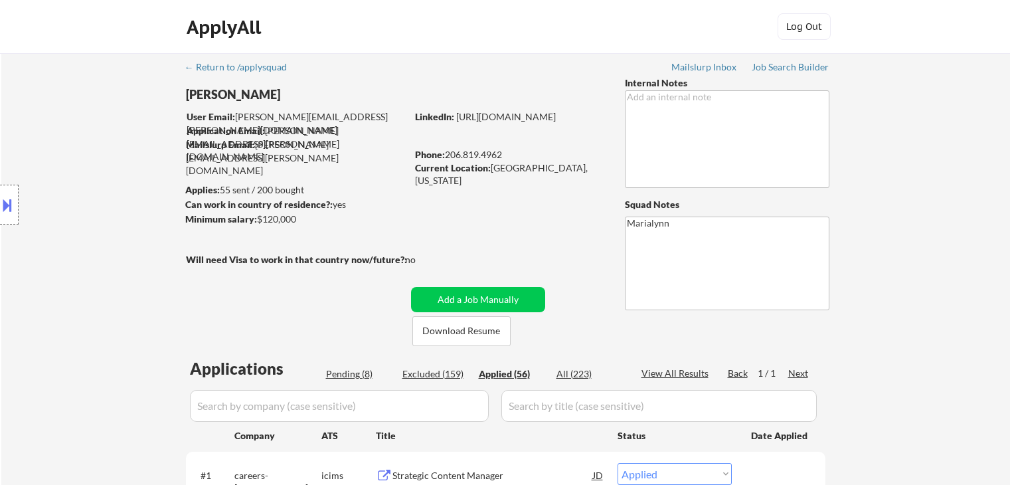
select select ""applied""
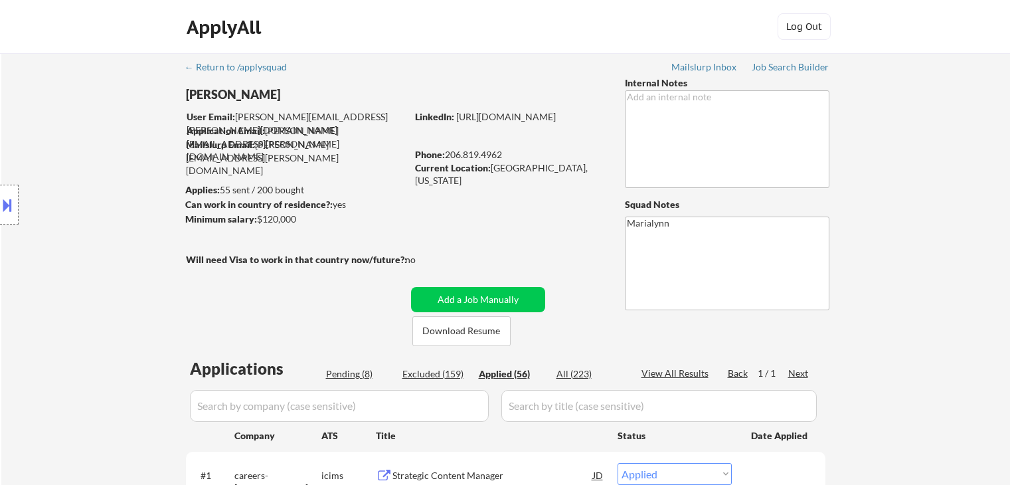
select select ""applied""
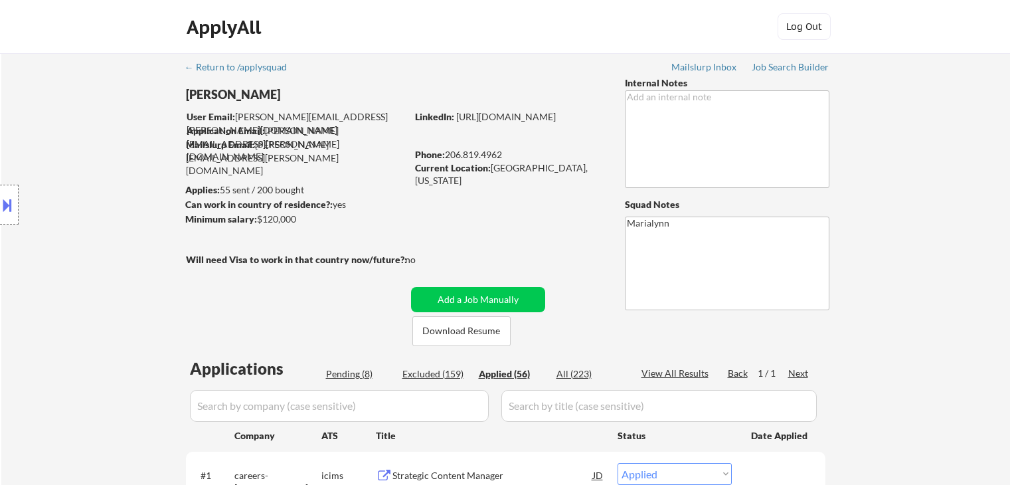
select select ""applied""
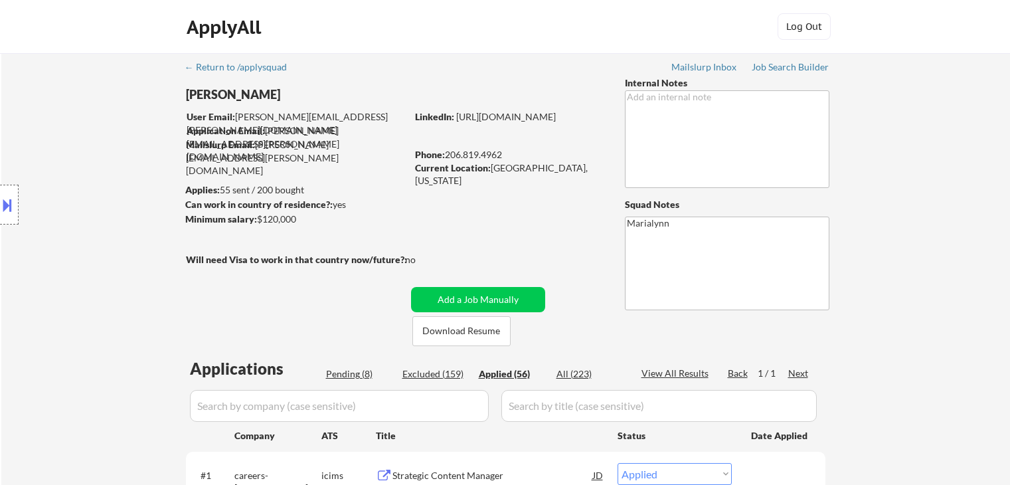
select select ""applied""
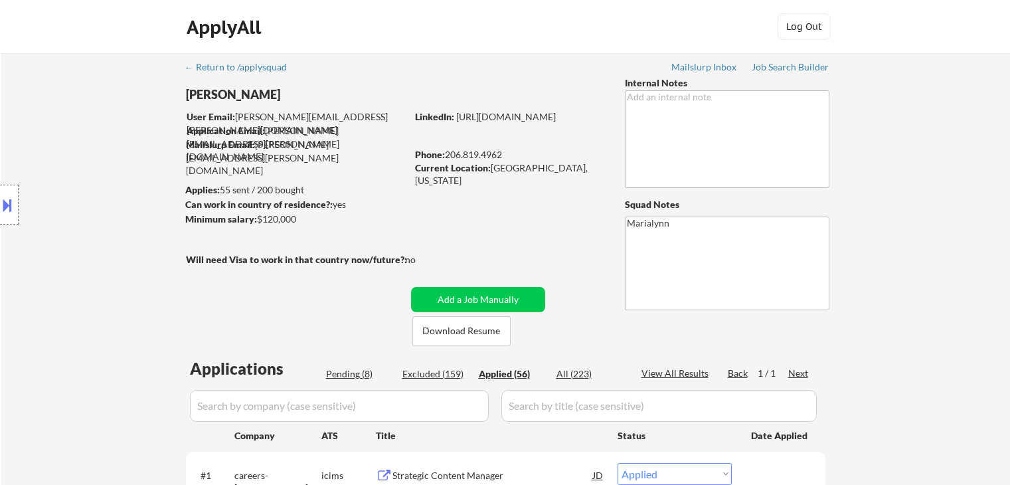
select select ""applied""
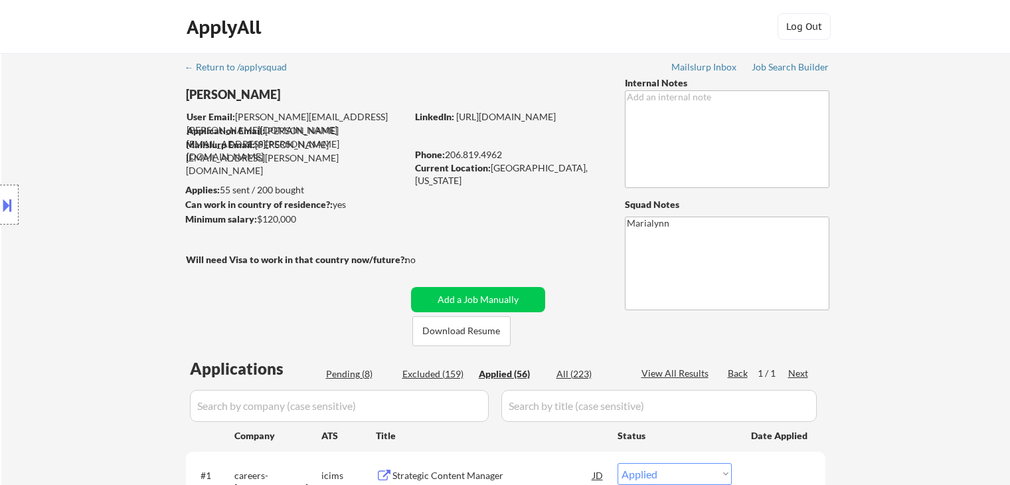
select select ""applied""
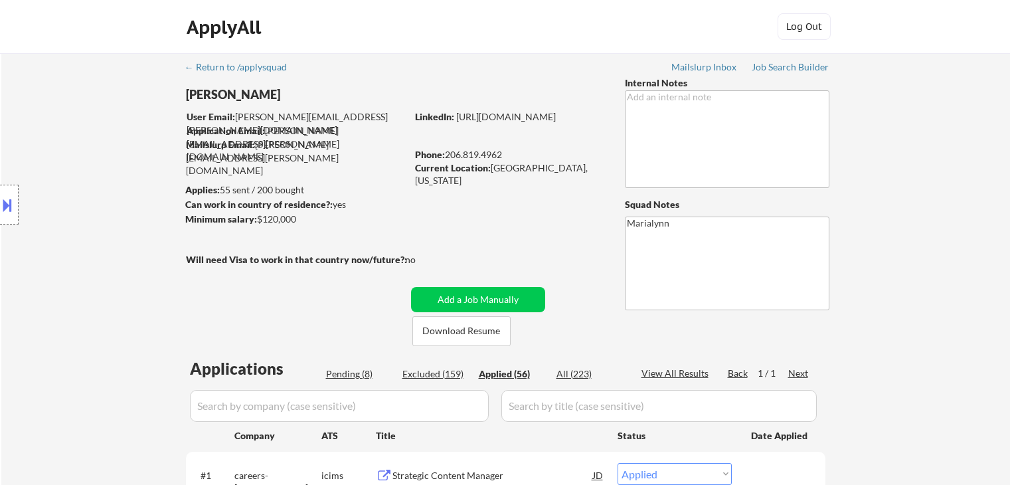
select select ""applied""
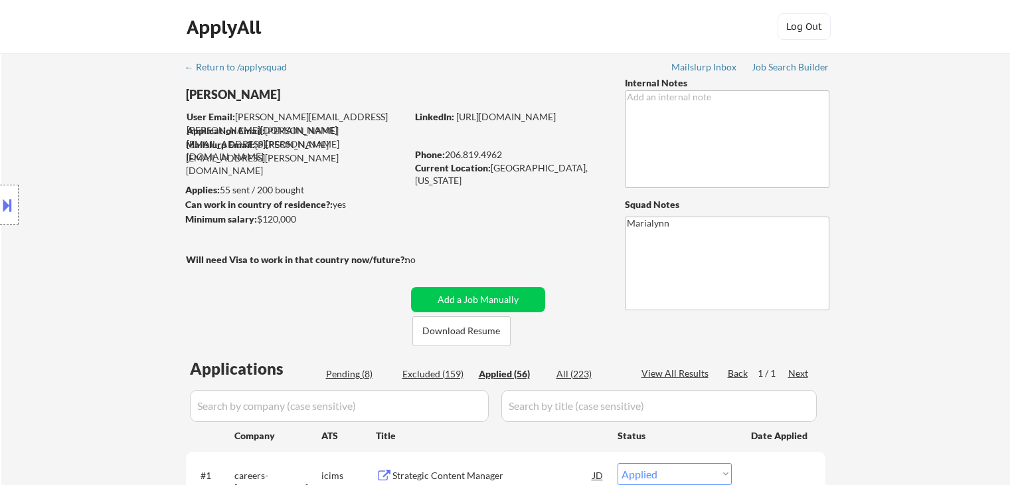
select select ""applied""
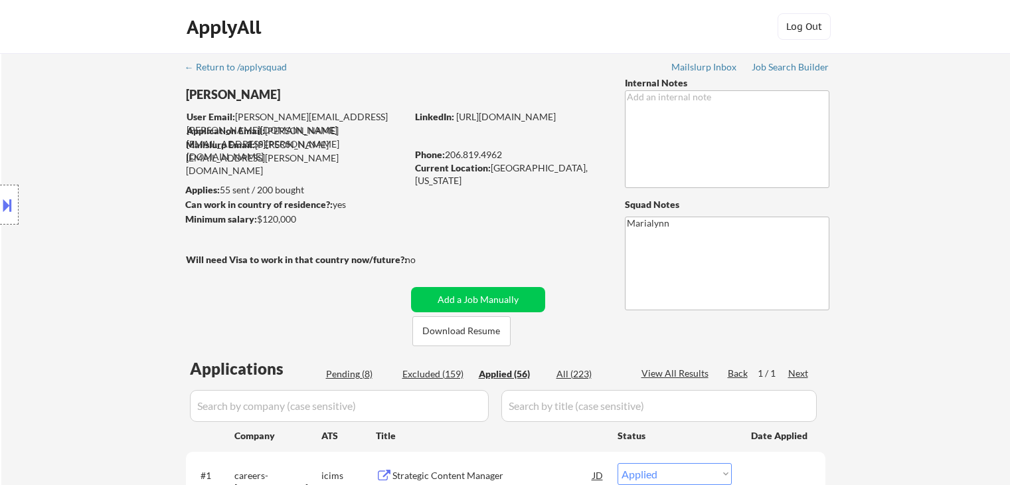
select select ""applied""
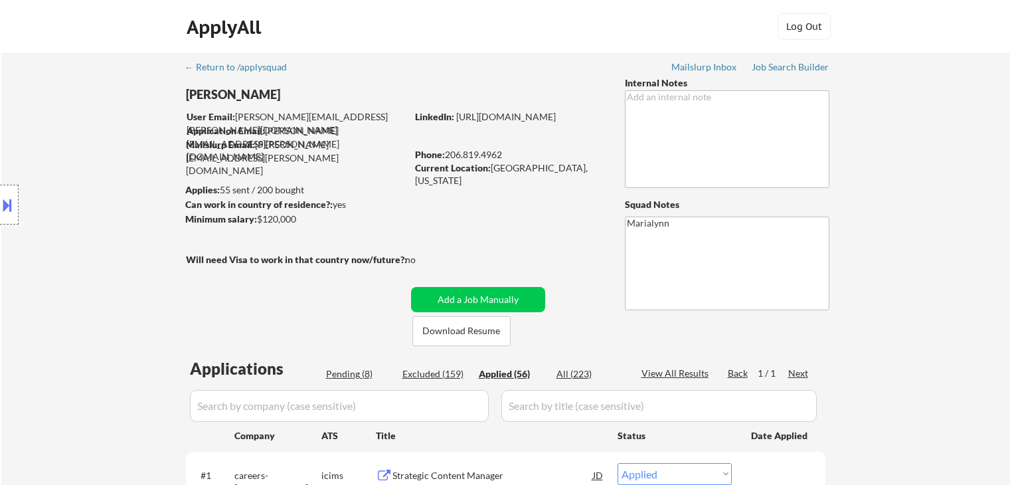
select select ""applied""
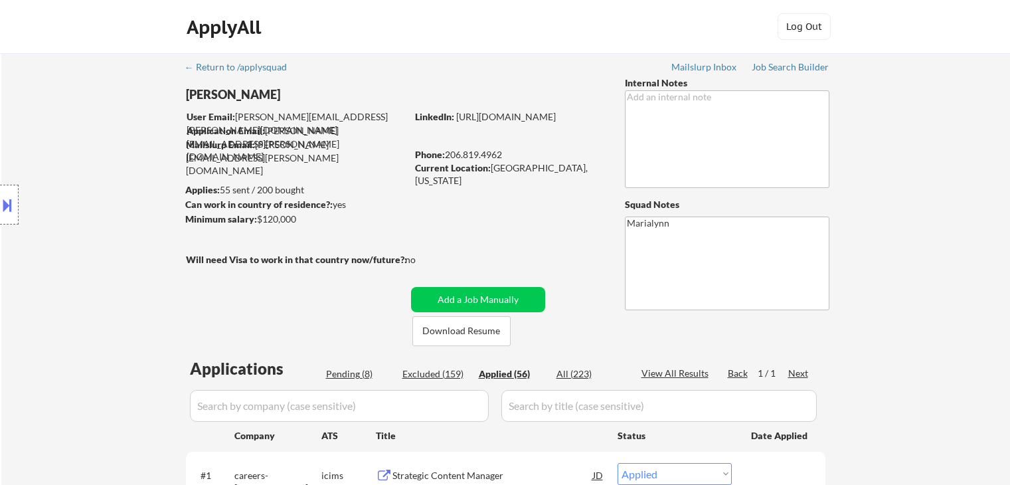
select select ""applied""
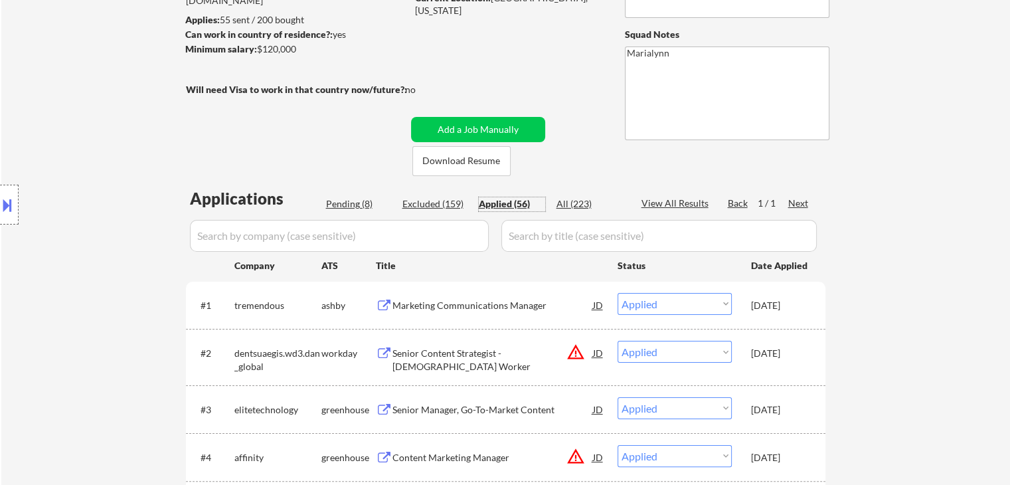
scroll to position [332, 0]
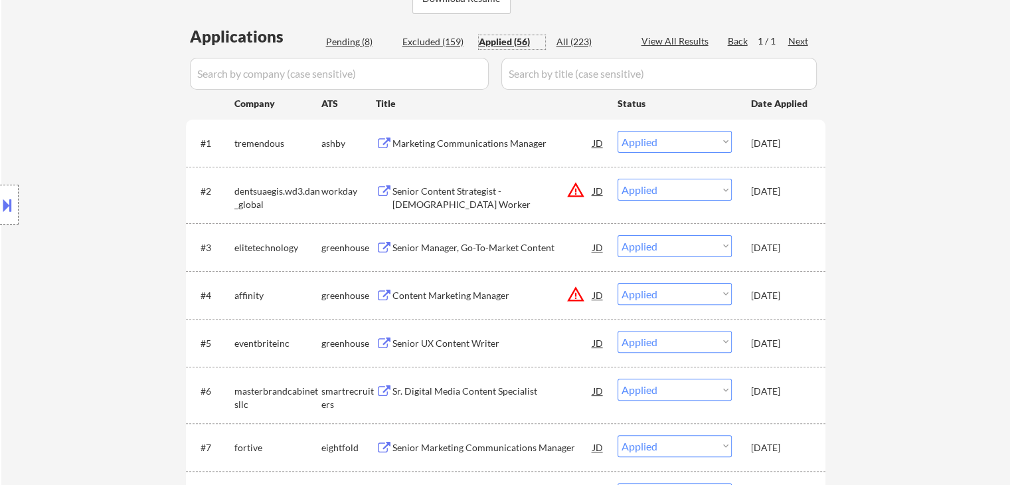
drag, startPoint x: 784, startPoint y: 139, endPoint x: 687, endPoint y: 78, distance: 114.6
click at [777, 138] on div "Oct 7, 2025" at bounding box center [780, 143] width 58 height 13
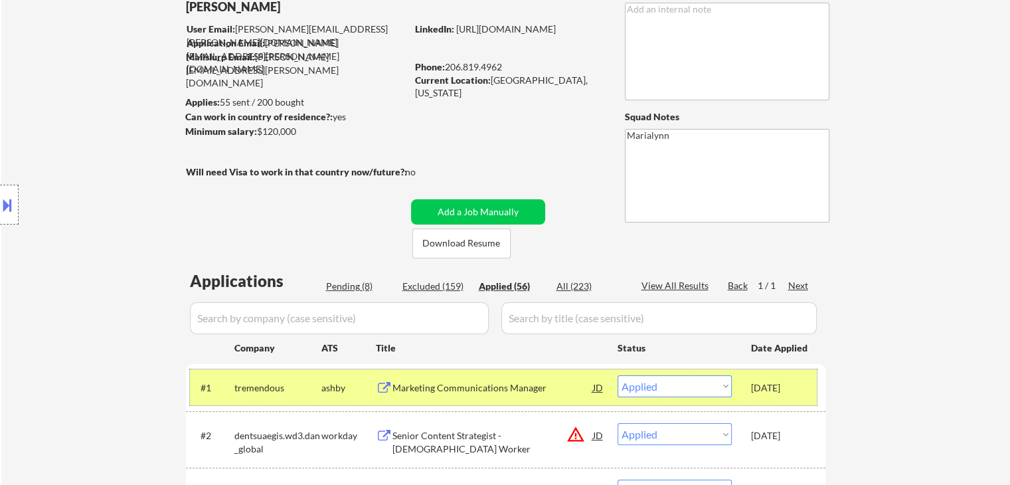
scroll to position [66, 0]
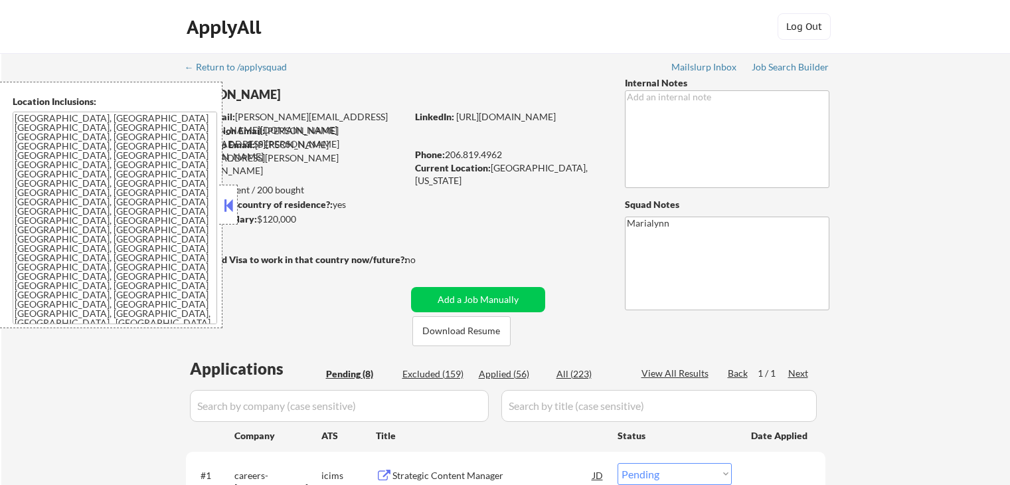
select select ""pending""
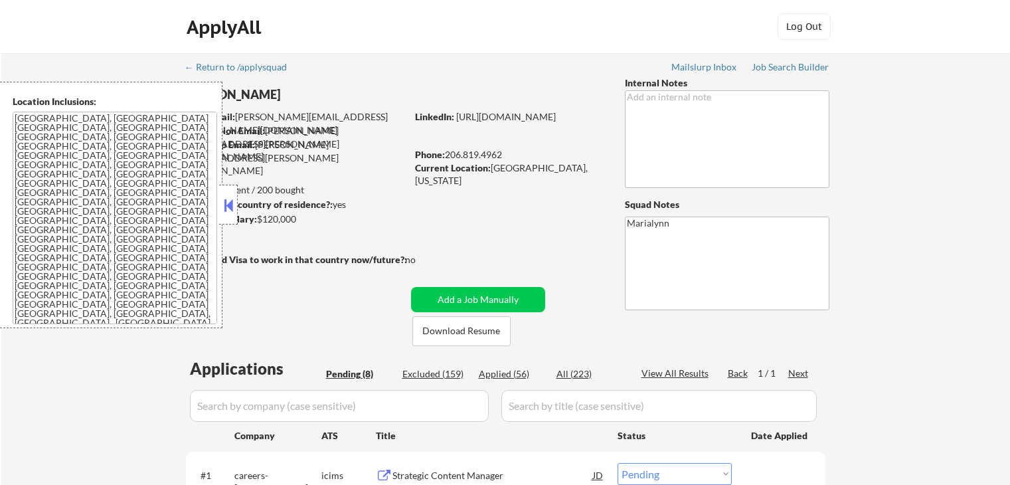
select select ""pending""
drag, startPoint x: 0, startPoint y: 0, endPoint x: 240, endPoint y: 203, distance: 314.2
click at [237, 198] on div at bounding box center [228, 205] width 19 height 40
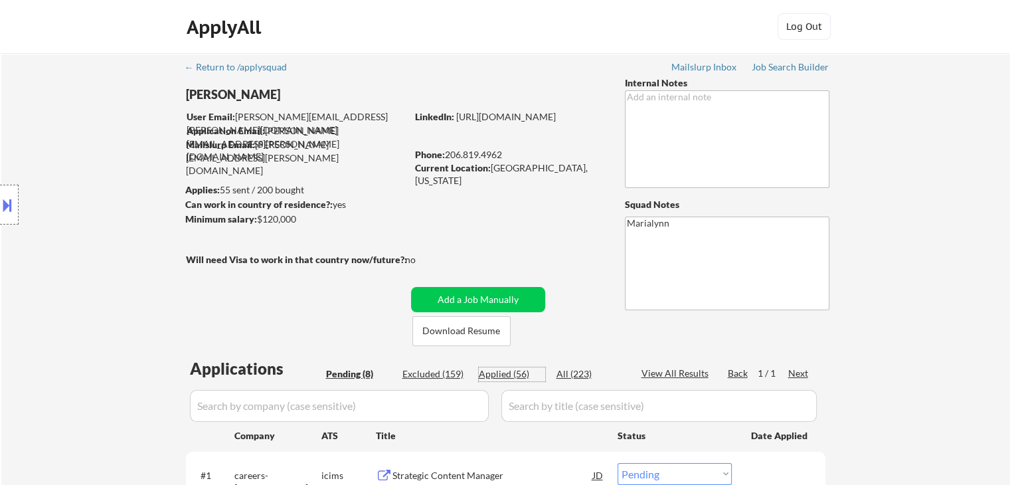
click at [484, 376] on div "Applied (56)" at bounding box center [512, 373] width 66 height 13
select select ""applied""
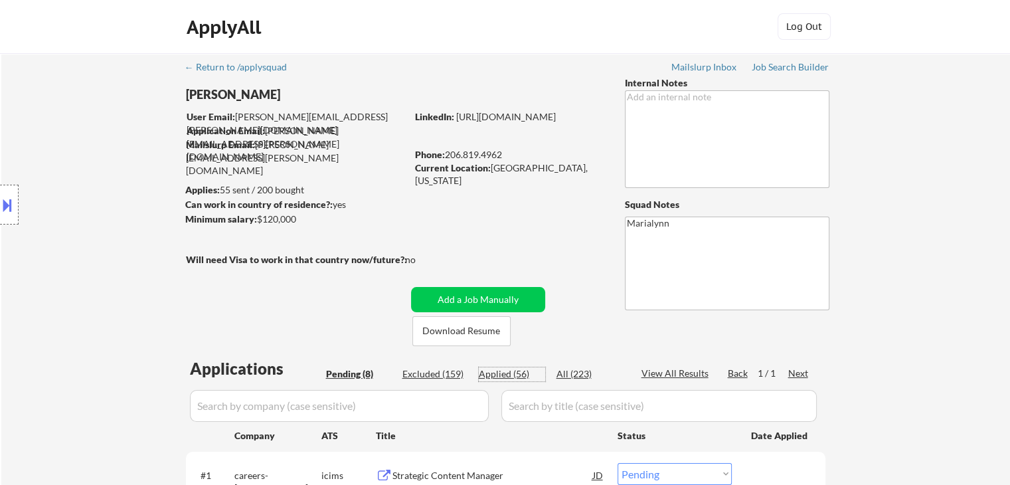
select select ""applied""
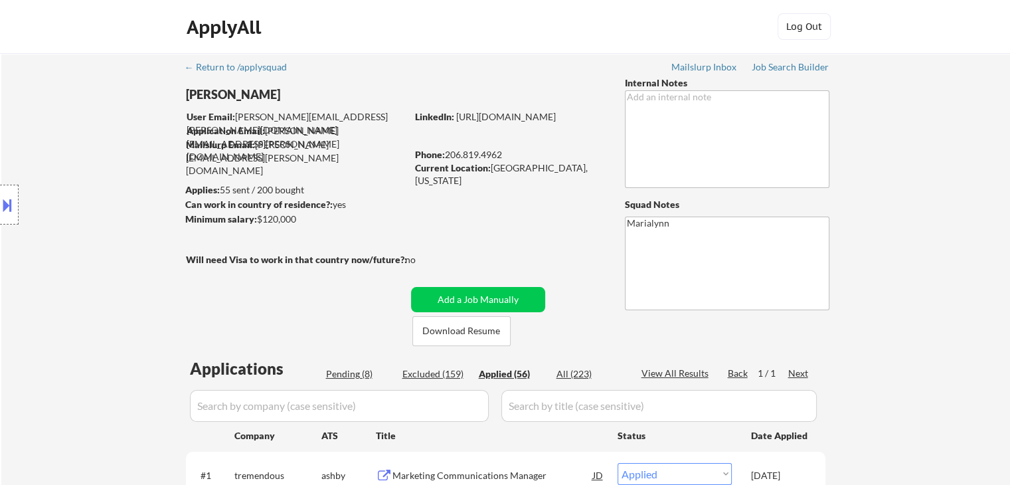
select select ""applied""
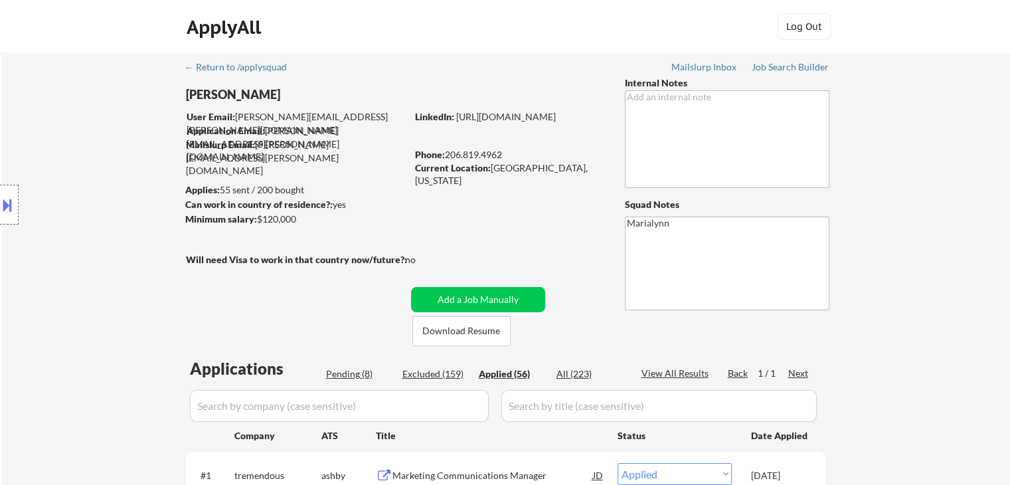
select select ""applied""
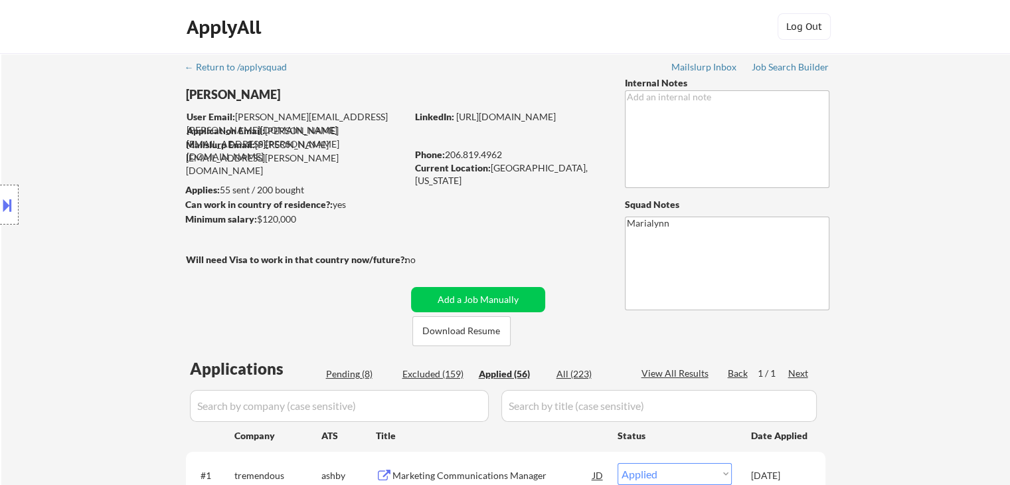
select select ""applied""
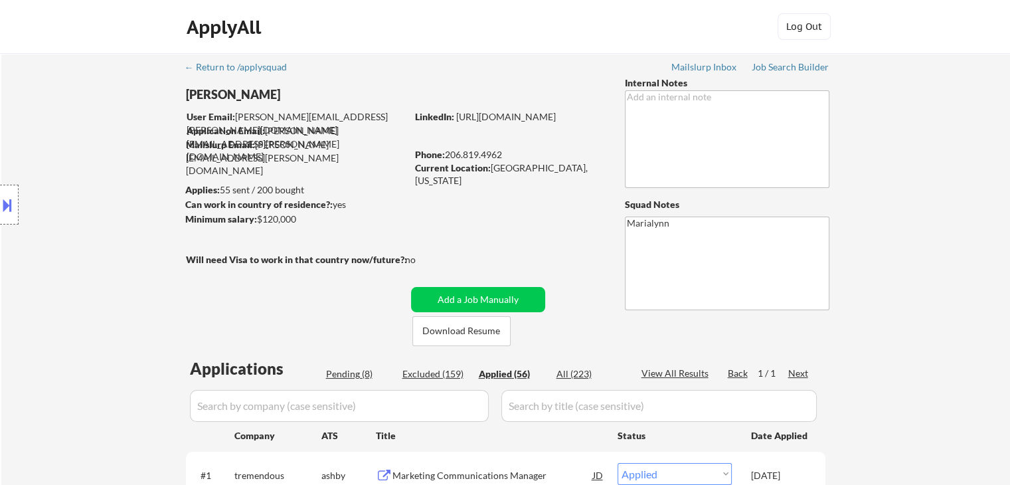
select select ""applied""
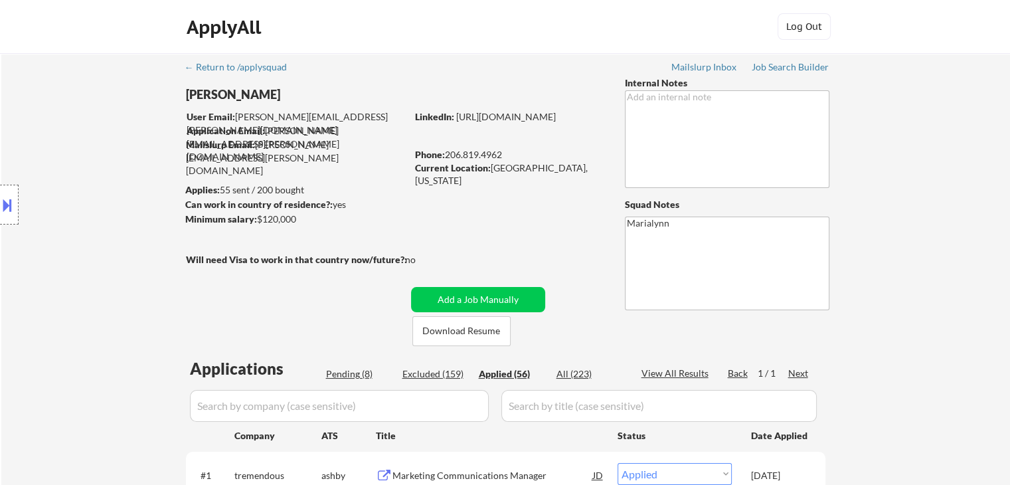
select select ""applied""
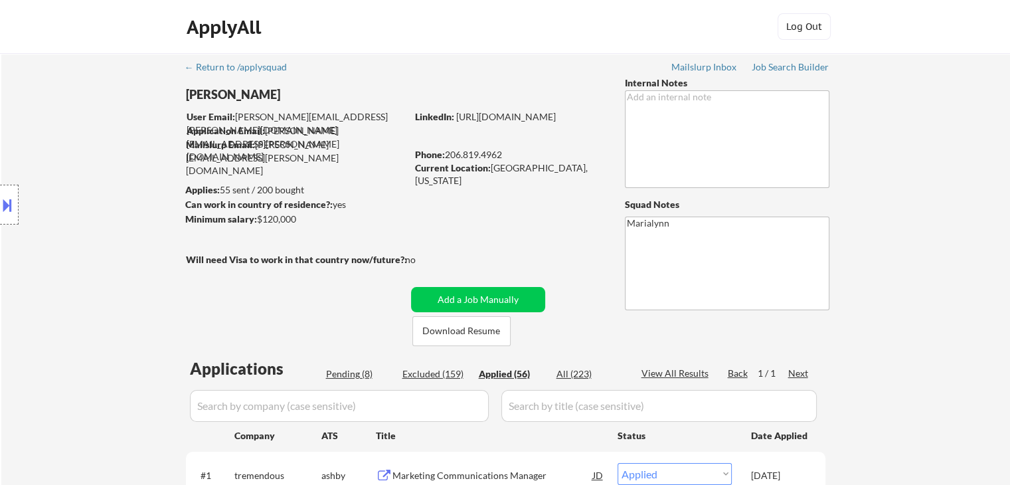
select select ""applied""
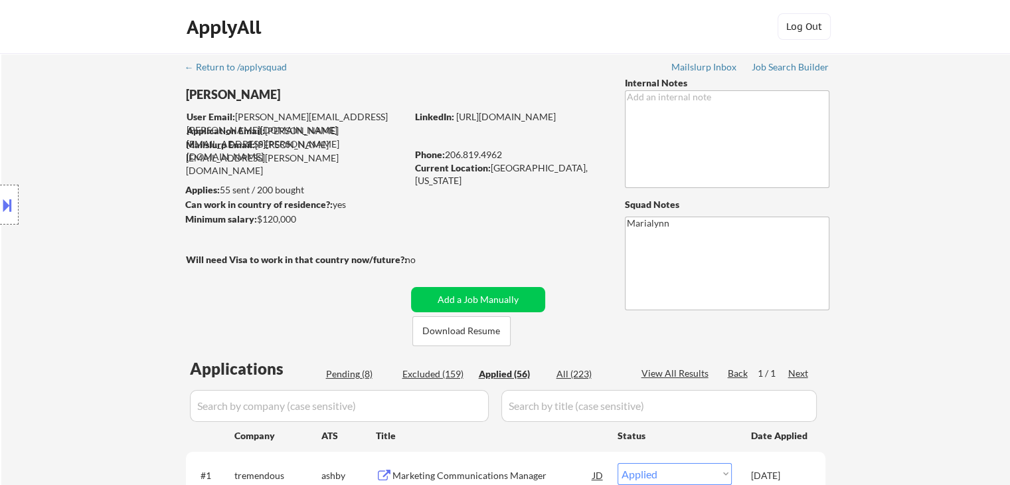
select select ""applied""
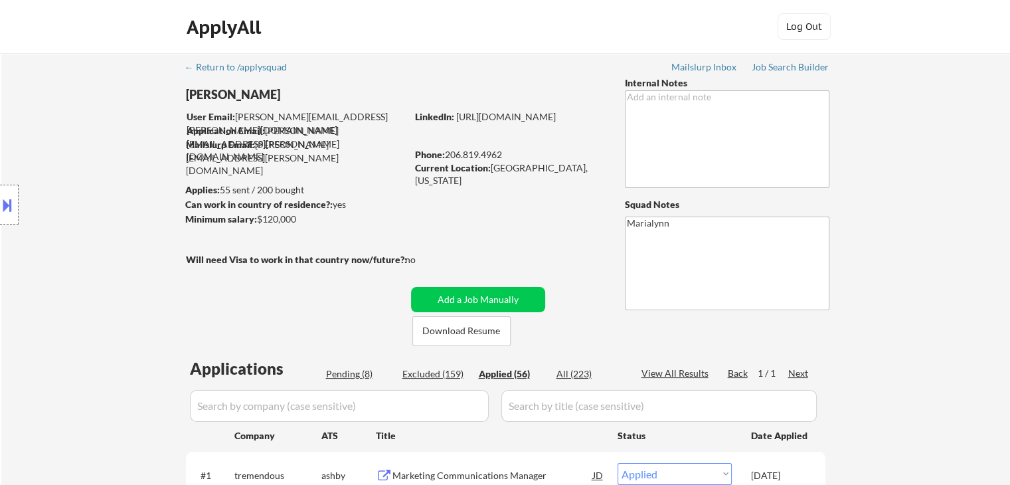
select select ""applied""
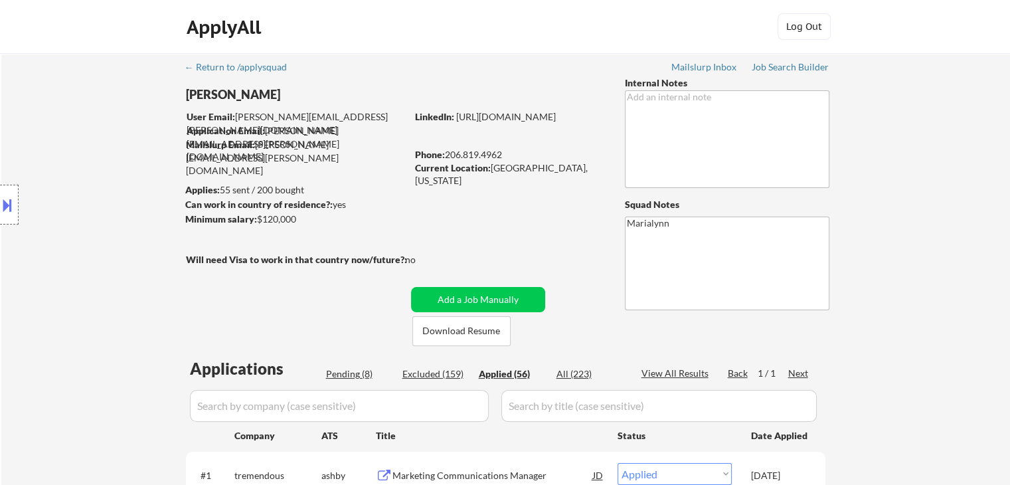
select select ""applied""
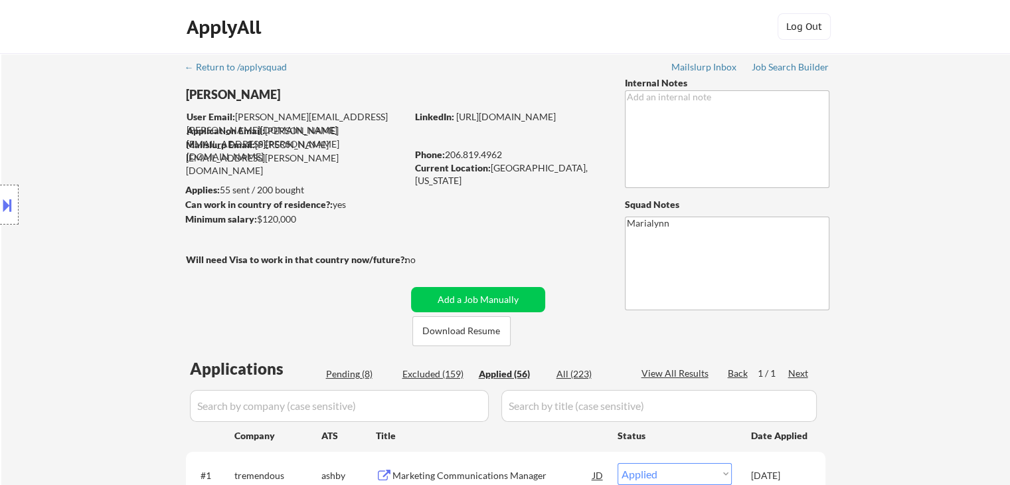
select select ""applied""
click at [343, 372] on div "Pending (8)" at bounding box center [359, 373] width 66 height 13
select select ""pending""
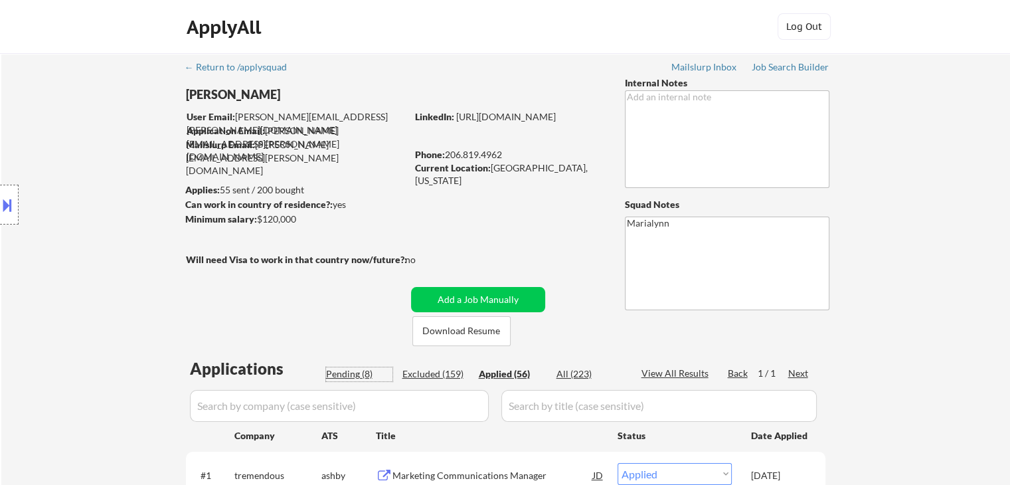
select select ""pending""
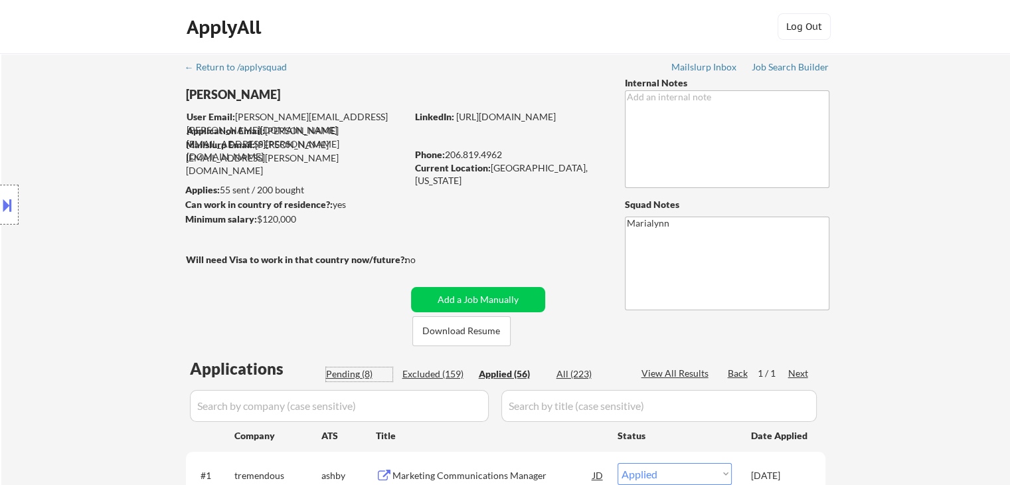
select select ""pending""
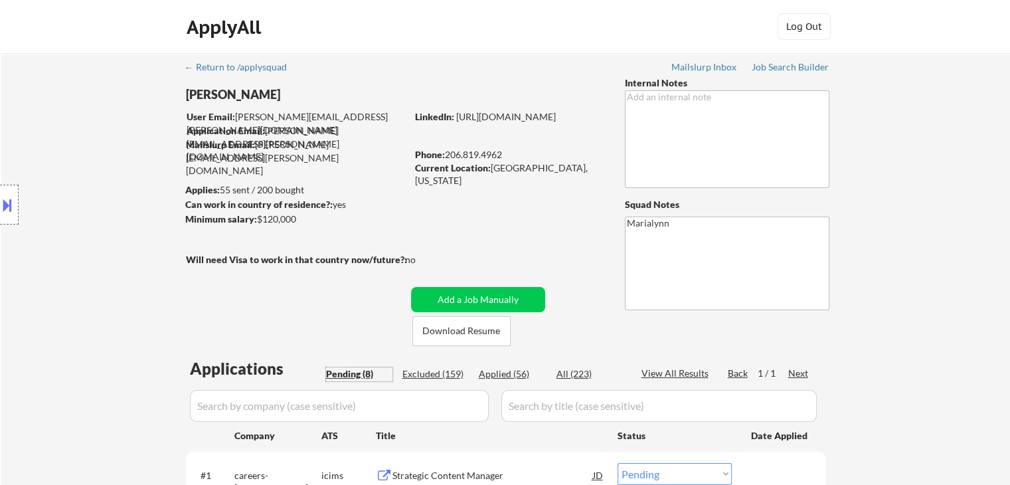
select select ""pending""
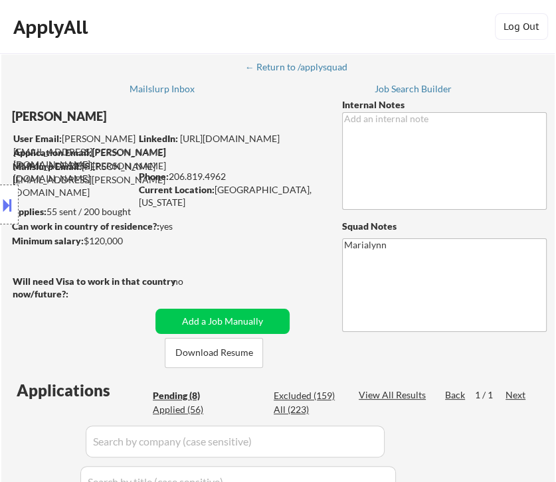
select select ""pending""
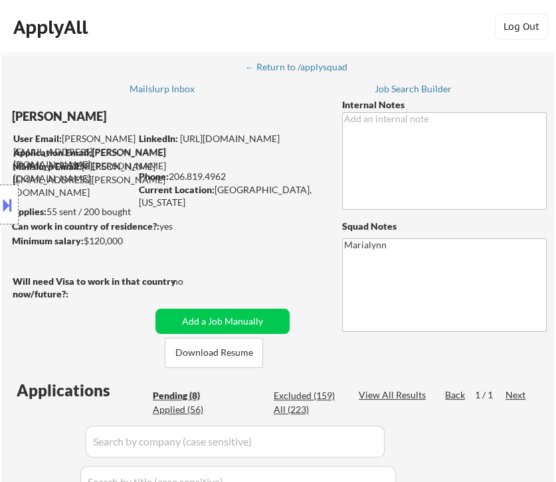
select select ""pending""
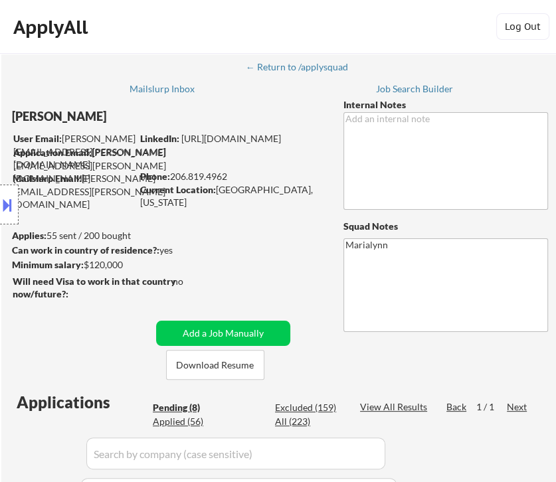
select select ""pending""
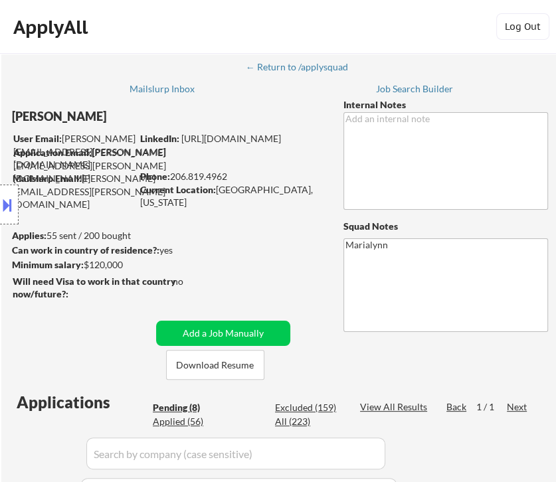
select select ""pending""
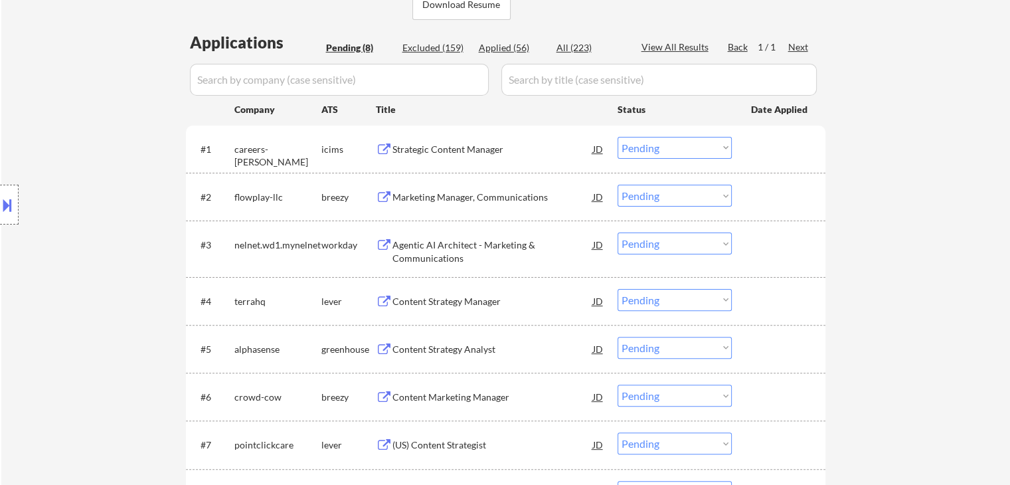
scroll to position [398, 0]
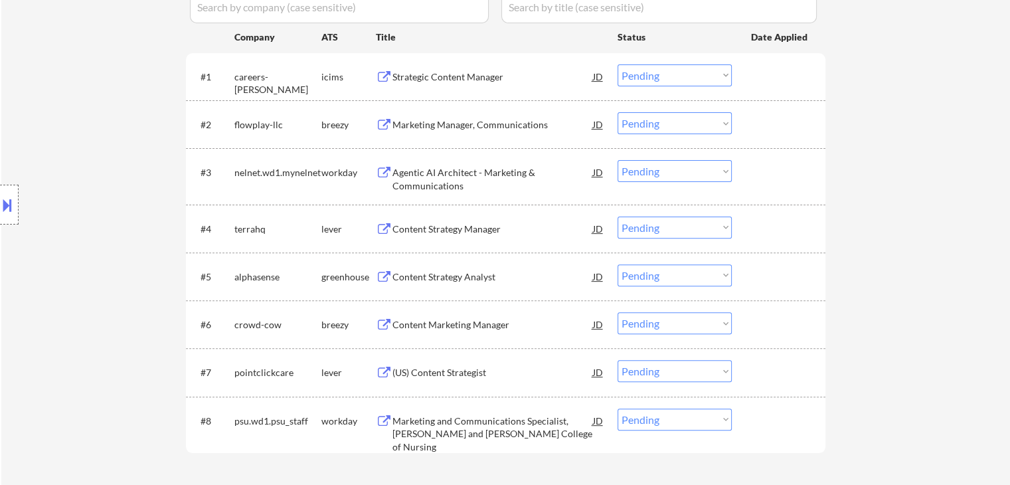
click at [445, 67] on div "Strategic Content Manager" at bounding box center [492, 76] width 201 height 24
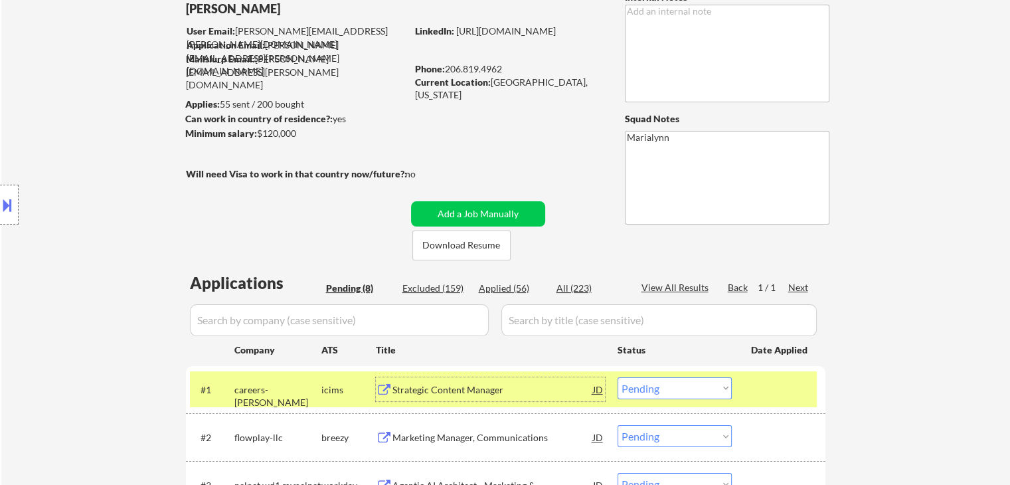
scroll to position [66, 0]
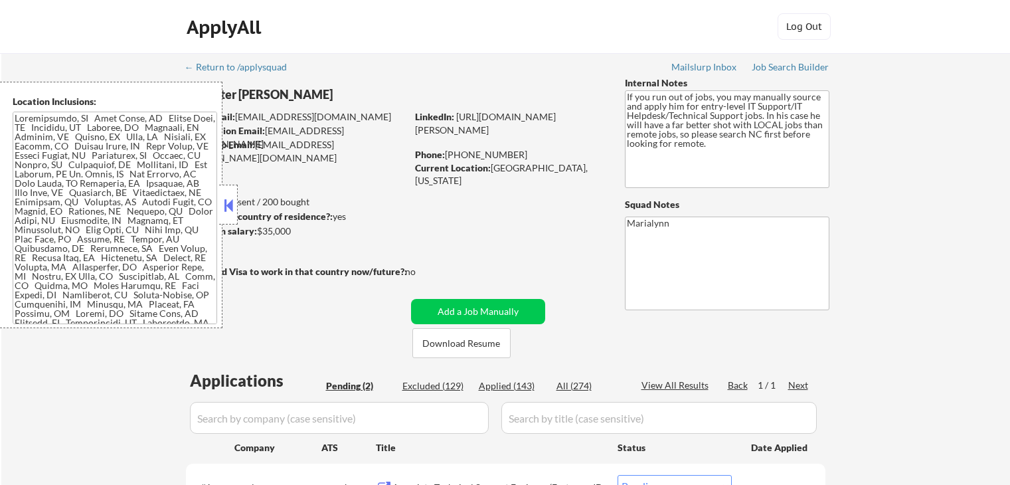
select select ""pending""
click at [229, 205] on button at bounding box center [228, 205] width 15 height 20
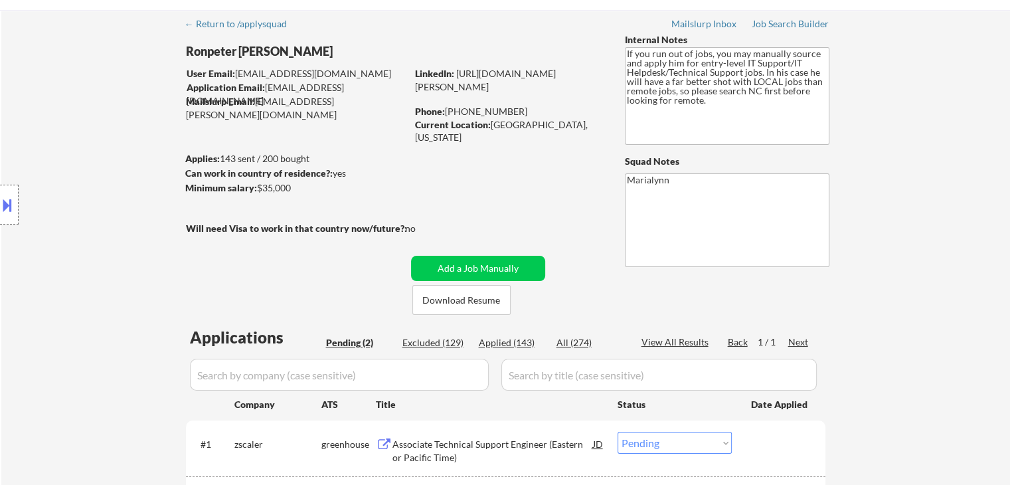
scroll to position [66, 0]
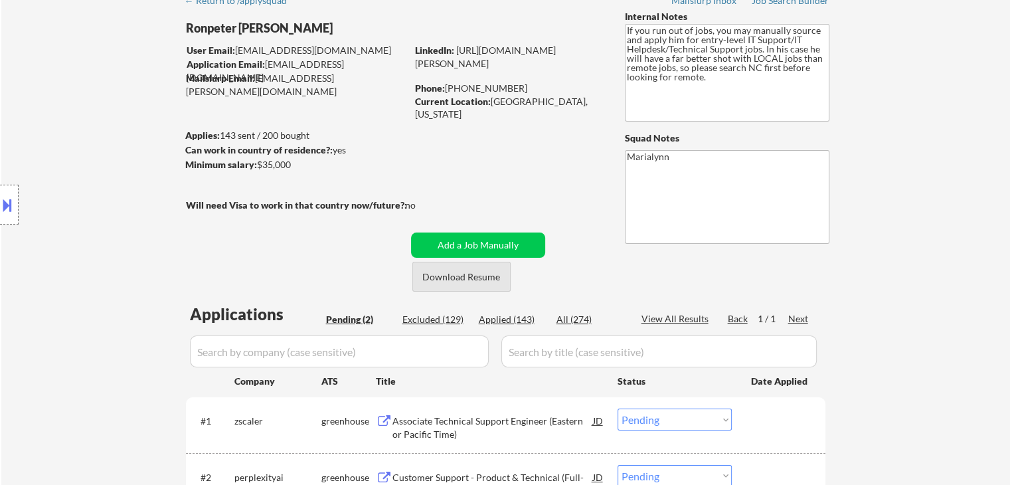
click at [492, 278] on button "Download Resume" at bounding box center [461, 277] width 98 height 30
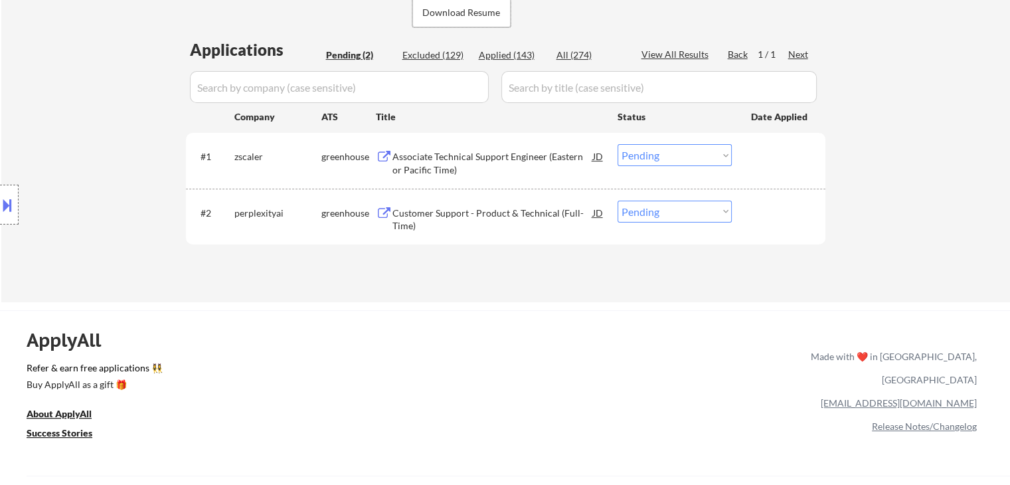
scroll to position [332, 0]
click at [455, 208] on div "Customer Support - Product & Technical (Full-Time)" at bounding box center [492, 218] width 201 height 26
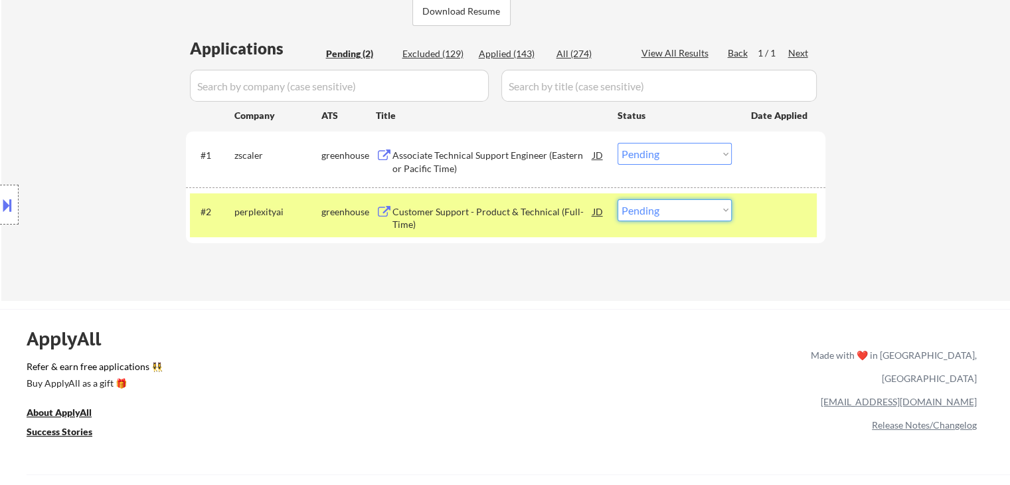
click at [647, 208] on select "Choose an option... Pending Applied Excluded (Questions) Excluded (Expired) Exc…" at bounding box center [675, 210] width 114 height 22
select select ""applied""
click at [618, 199] on select "Choose an option... Pending Applied Excluded (Questions) Excluded (Expired) Exc…" at bounding box center [675, 210] width 114 height 22
click at [539, 157] on div "Associate Technical Support Engineer (Eastern or Pacific Time)" at bounding box center [492, 162] width 201 height 26
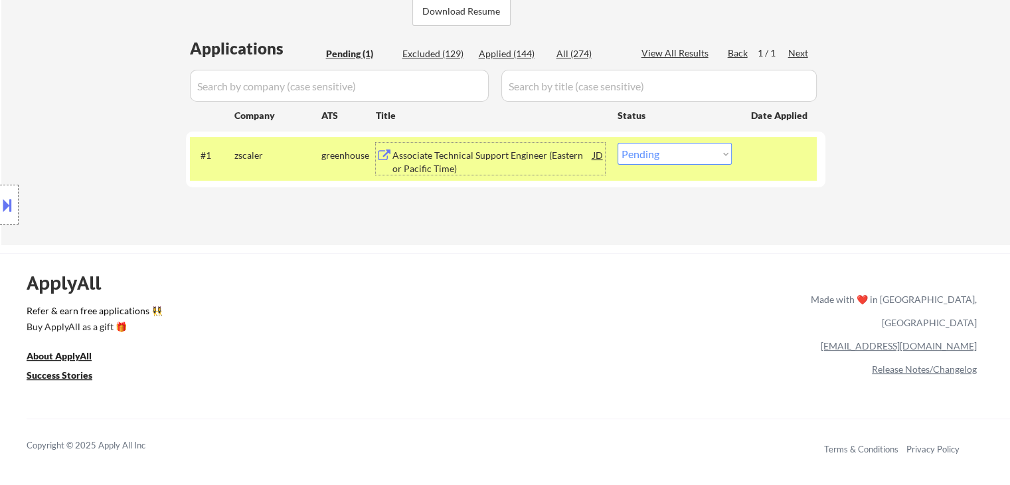
click at [669, 155] on select "Choose an option... Pending Applied Excluded (Questions) Excluded (Expired) Exc…" at bounding box center [675, 154] width 114 height 22
select select ""applied""
click at [618, 143] on select "Choose an option... Pending Applied Excluded (Questions) Excluded (Expired) Exc…" at bounding box center [675, 154] width 114 height 22
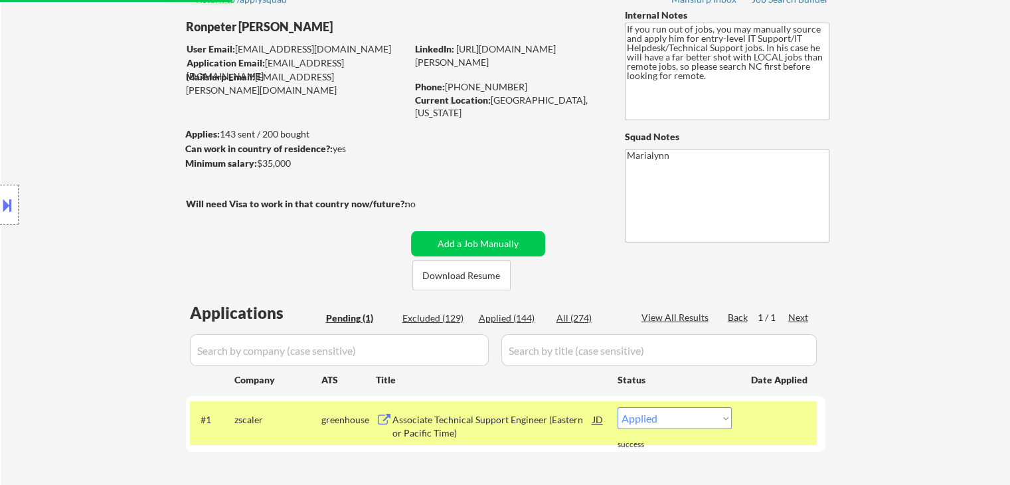
scroll to position [66, 0]
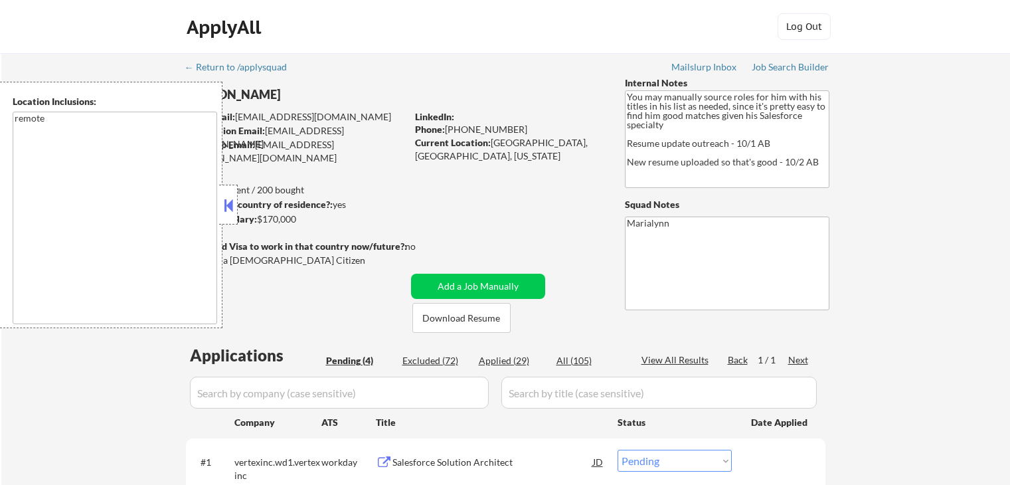
select select ""pending""
click at [229, 205] on button at bounding box center [228, 205] width 15 height 20
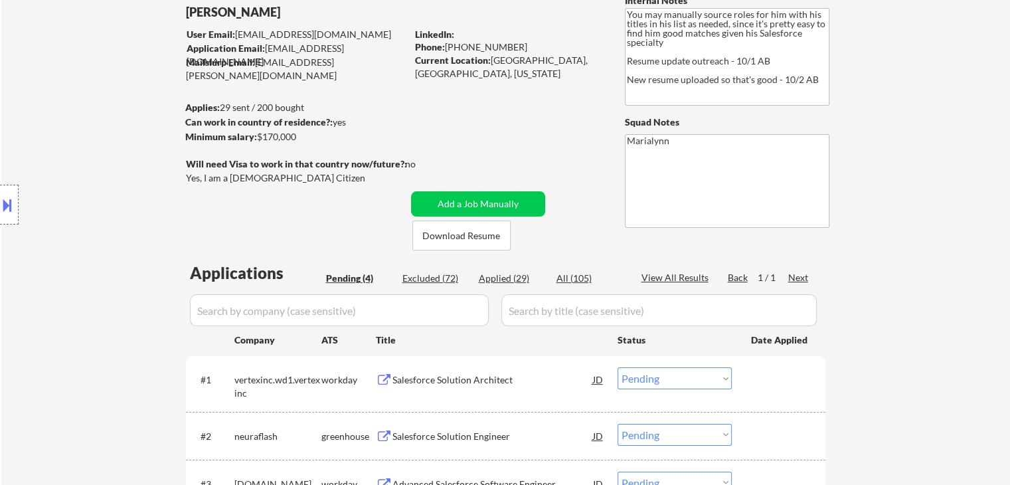
scroll to position [266, 0]
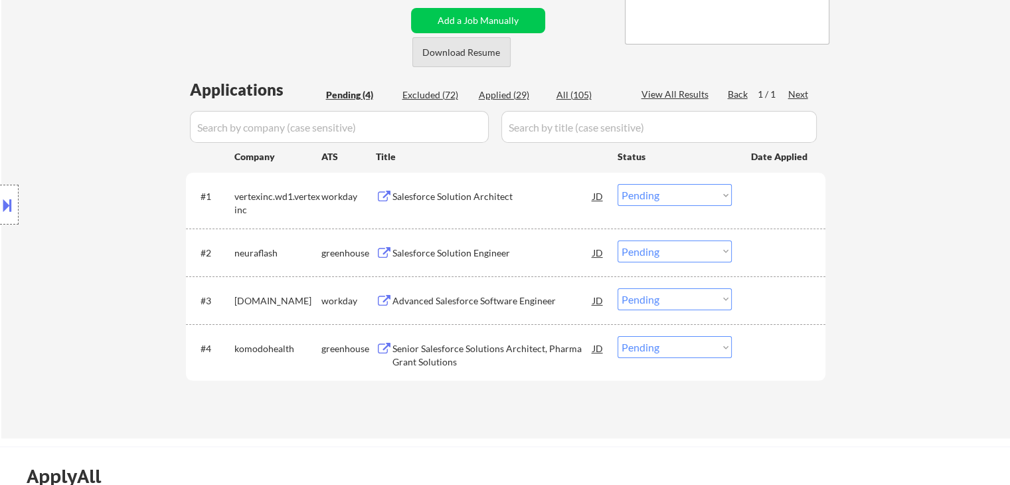
click at [469, 59] on button "Download Resume" at bounding box center [461, 52] width 98 height 30
click at [462, 194] on div "Salesforce Solution Architect" at bounding box center [492, 196] width 201 height 13
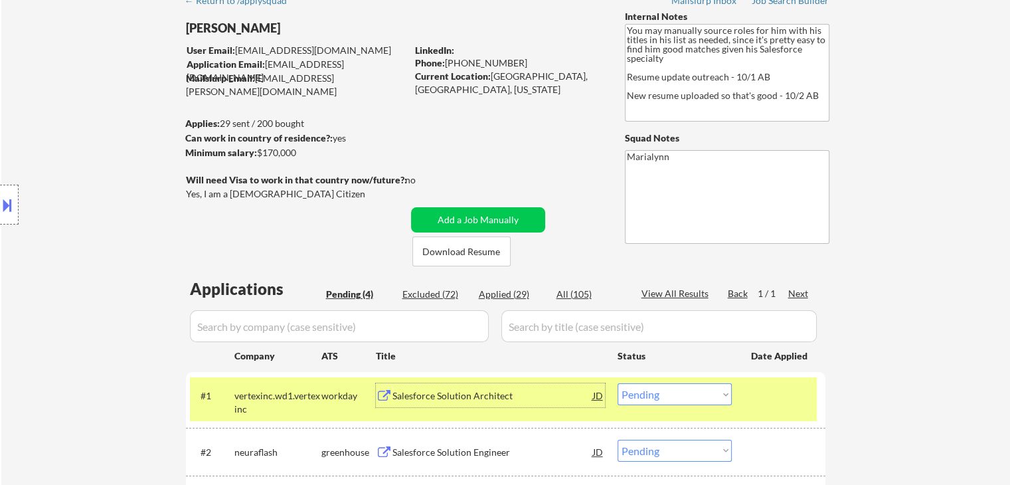
scroll to position [199, 0]
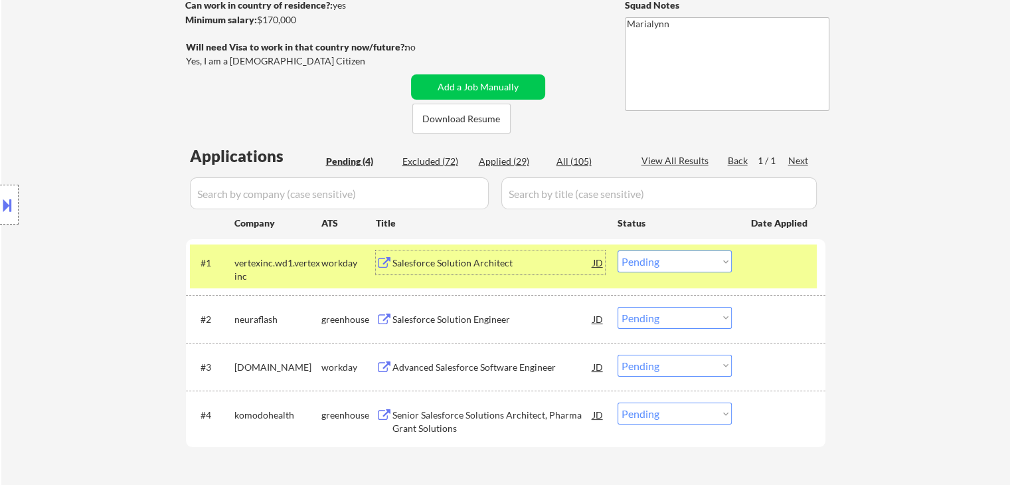
click at [639, 258] on select "Choose an option... Pending Applied Excluded (Questions) Excluded (Expired) Exc…" at bounding box center [675, 261] width 114 height 22
click at [618, 250] on select "Choose an option... Pending Applied Excluded (Questions) Excluded (Expired) Exc…" at bounding box center [675, 261] width 114 height 22
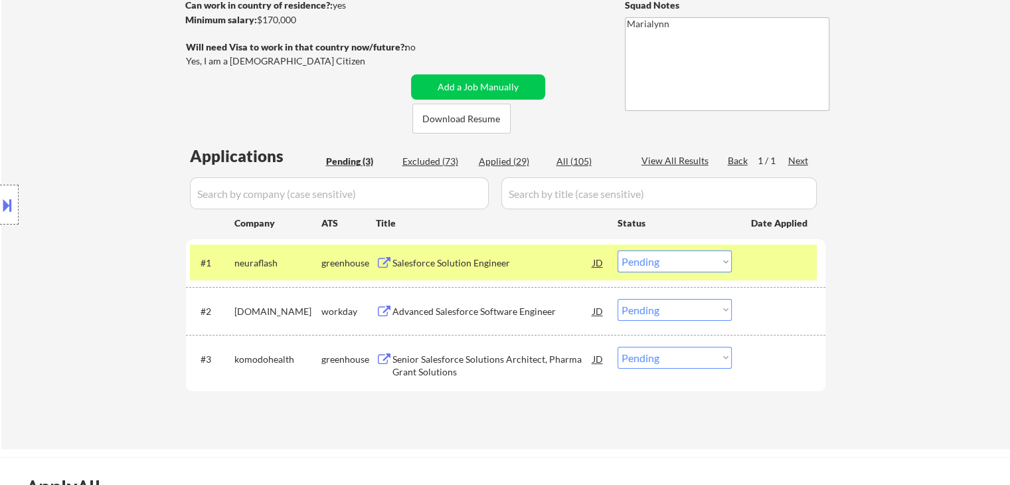
click at [464, 256] on div "Salesforce Solution Engineer" at bounding box center [492, 262] width 201 height 24
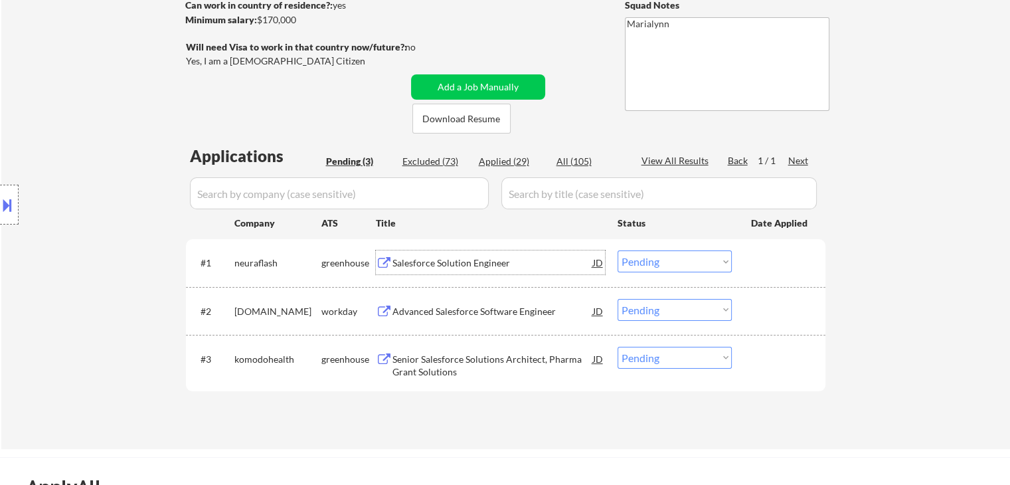
click at [677, 261] on select "Choose an option... Pending Applied Excluded (Questions) Excluded (Expired) Exc…" at bounding box center [675, 261] width 114 height 22
click at [618, 250] on select "Choose an option... Pending Applied Excluded (Questions) Excluded (Expired) Exc…" at bounding box center [675, 261] width 114 height 22
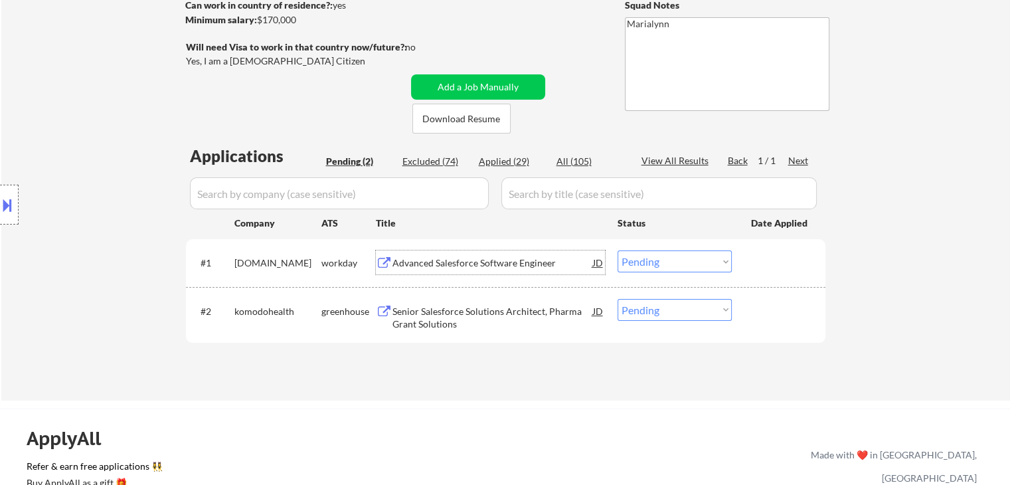
click at [460, 259] on div "Advanced Salesforce Software Engineer" at bounding box center [492, 262] width 201 height 13
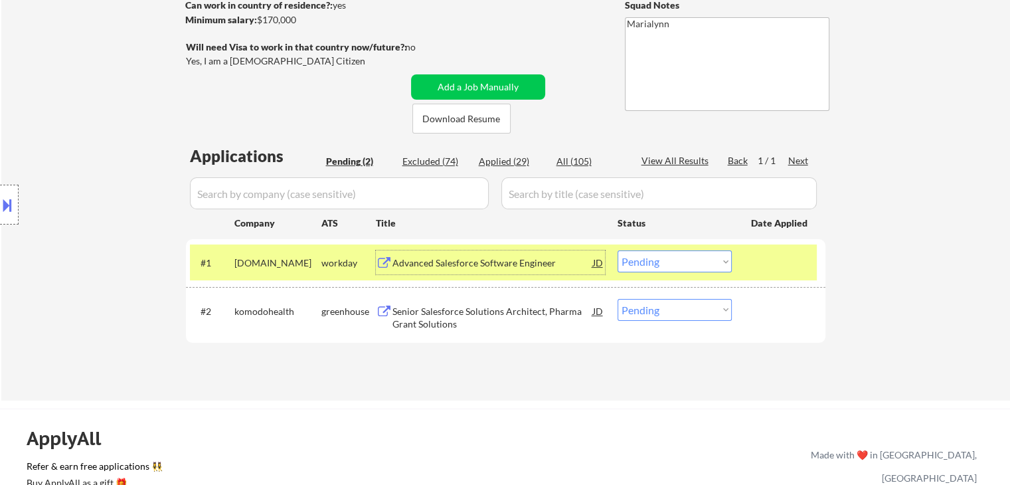
click at [688, 264] on select "Choose an option... Pending Applied Excluded (Questions) Excluded (Expired) Exc…" at bounding box center [675, 261] width 114 height 22
click at [618, 250] on select "Choose an option... Pending Applied Excluded (Questions) Excluded (Expired) Exc…" at bounding box center [675, 261] width 114 height 22
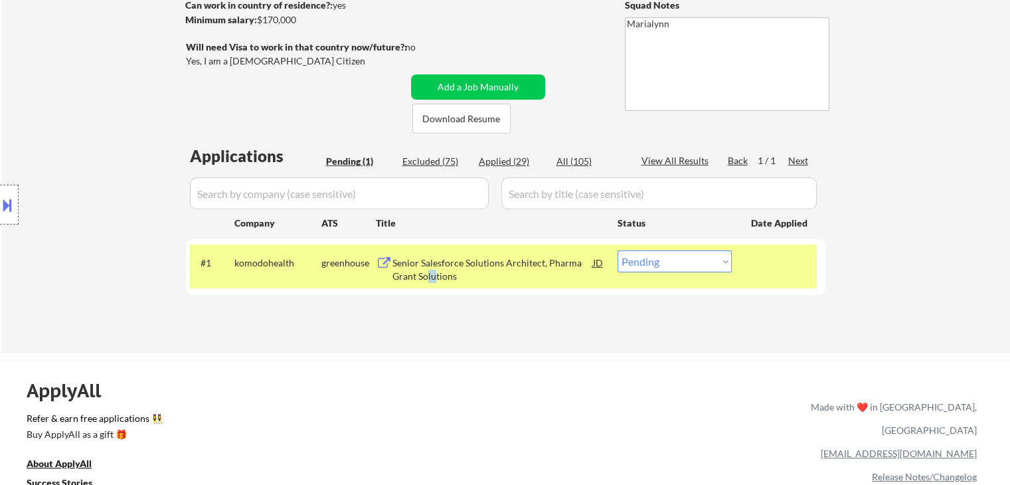
drag, startPoint x: 426, startPoint y: 277, endPoint x: 444, endPoint y: 270, distance: 19.4
click at [440, 272] on div "Senior Salesforce Solutions Architect, Pharma Grant Solutions" at bounding box center [492, 269] width 201 height 26
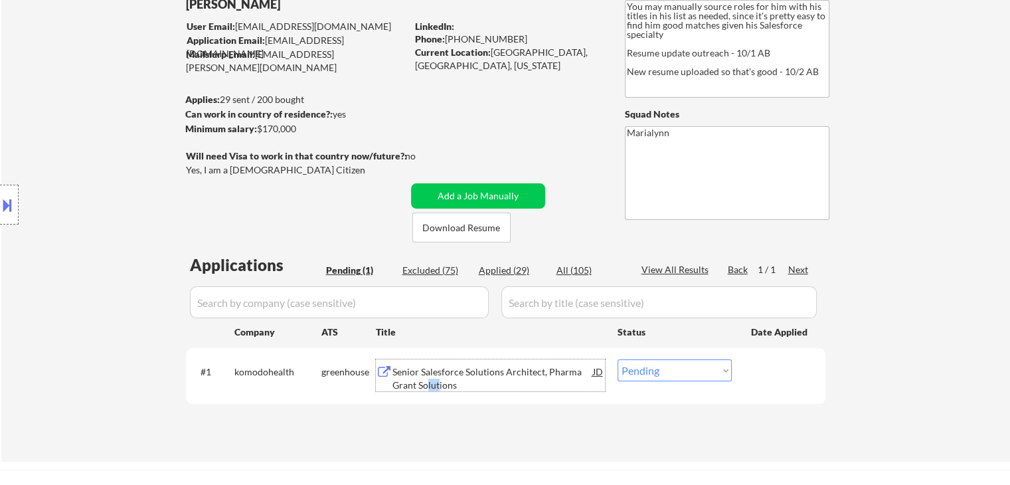
scroll to position [66, 0]
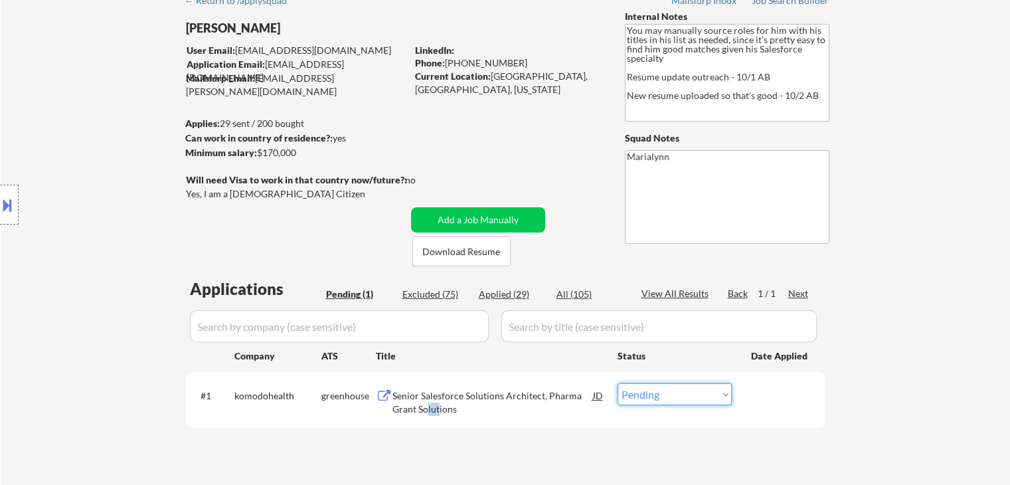
click at [651, 397] on select "Choose an option... Pending Applied Excluded (Questions) Excluded (Expired) Exc…" at bounding box center [675, 394] width 114 height 22
click at [518, 431] on div "Applications Pending (1) Excluded (75) Applied (29) All (105) View All Results …" at bounding box center [505, 369] width 639 height 183
click at [655, 390] on select "Choose an option... Pending Applied Excluded (Questions) Excluded (Expired) Exc…" at bounding box center [675, 394] width 114 height 22
select select ""excluded""
click at [618, 383] on select "Choose an option... Pending Applied Excluded (Questions) Excluded (Expired) Exc…" at bounding box center [675, 394] width 114 height 22
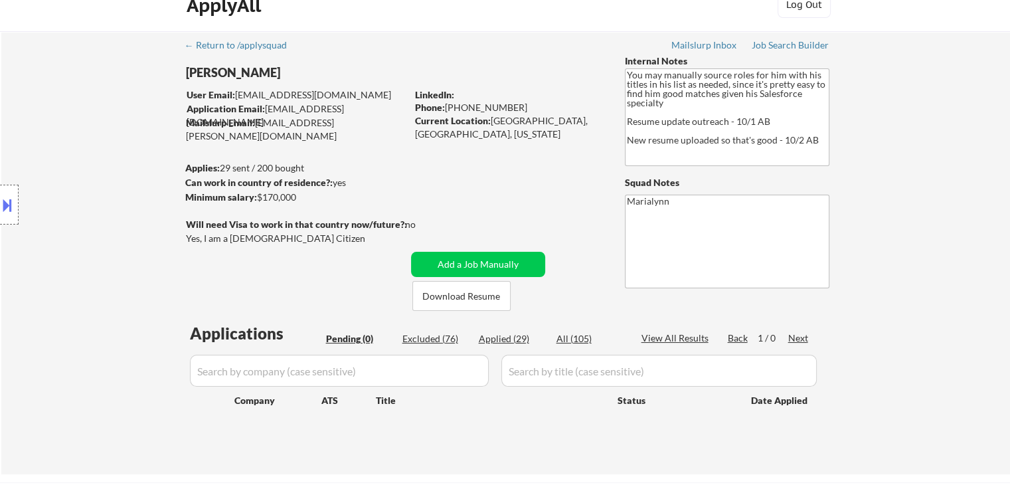
scroll to position [0, 0]
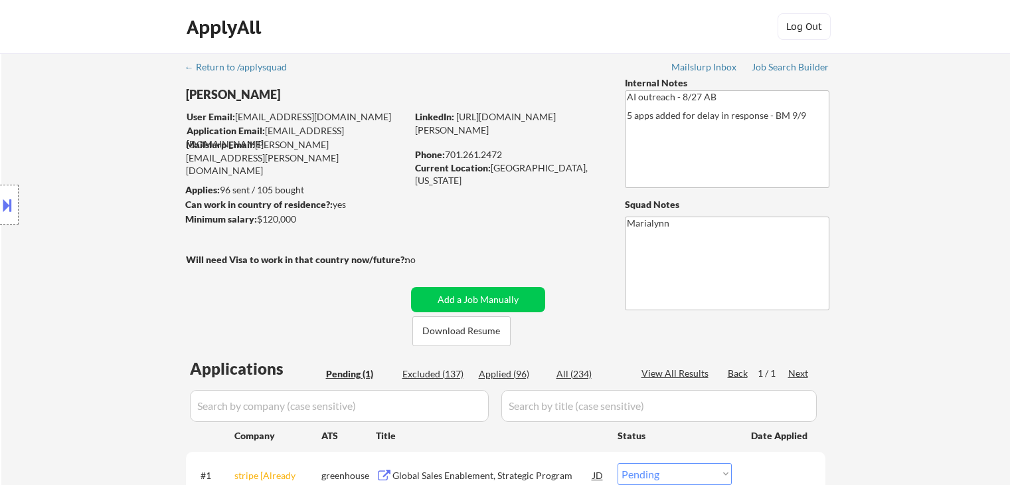
scroll to position [199, 0]
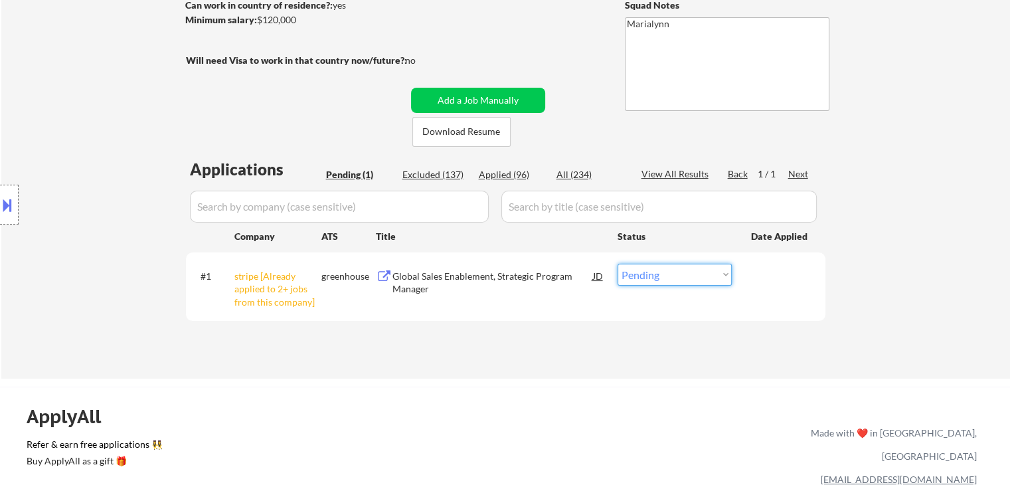
click at [643, 273] on select "Choose an option... Pending Applied Excluded (Questions) Excluded (Expired) Exc…" at bounding box center [675, 275] width 114 height 22
select select ""excluded__salary_""
click at [618, 264] on select "Choose an option... Pending Applied Excluded (Questions) Excluded (Expired) Exc…" at bounding box center [675, 275] width 114 height 22
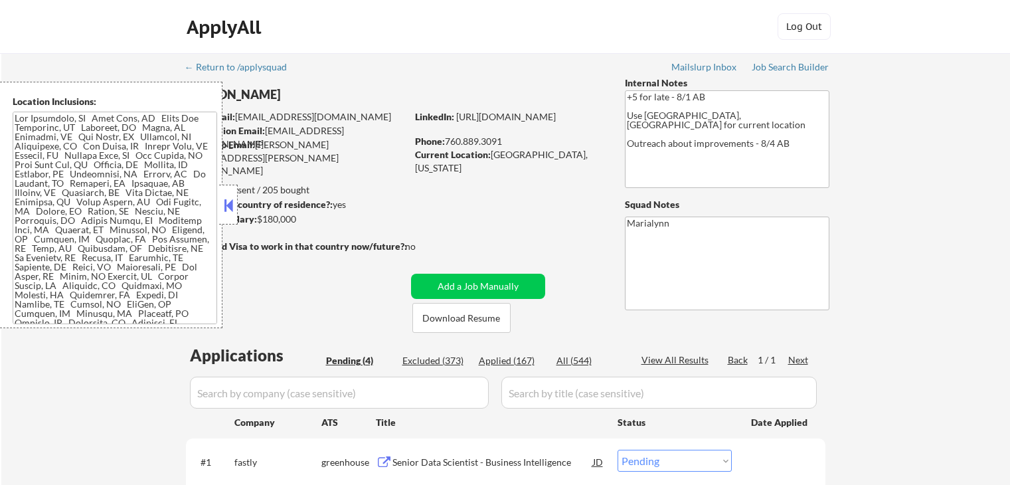
select select ""pending""
click at [239, 201] on body "← Return to /applysquad Mailslurp Inbox Job Search Builder [PERSON_NAME] User E…" at bounding box center [505, 242] width 1010 height 485
click at [359, 282] on div "← Return to /applysquad Mailslurp Inbox Job Search Builder [PERSON_NAME] User E…" at bounding box center [506, 369] width 663 height 632
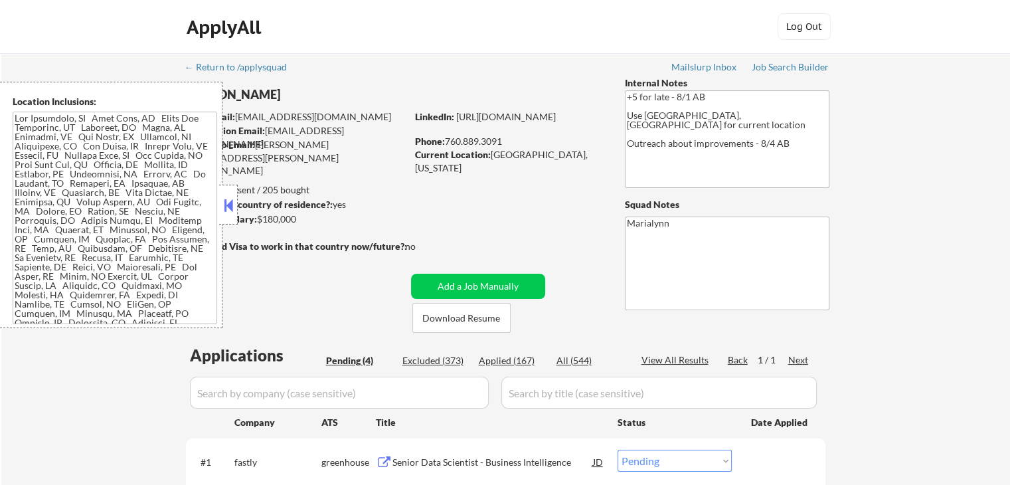
click at [224, 210] on button at bounding box center [228, 205] width 15 height 20
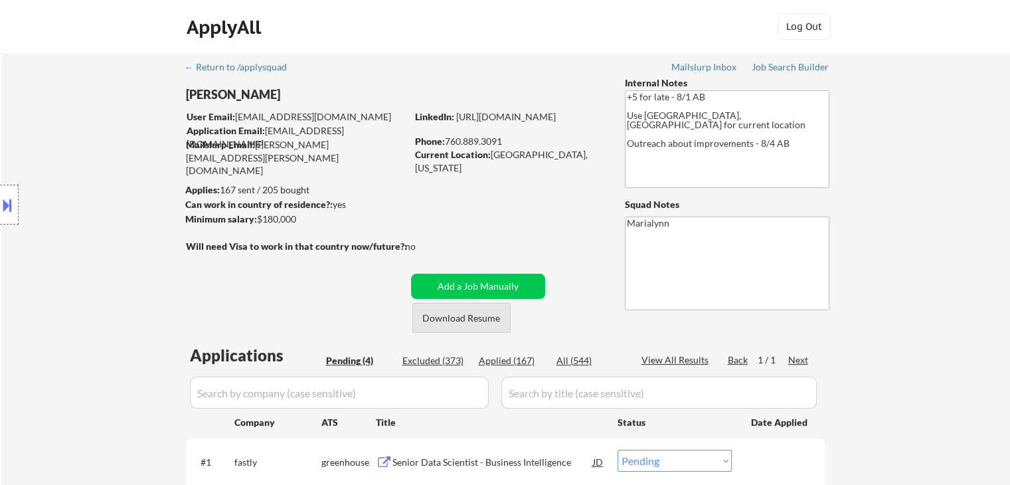
drag, startPoint x: 464, startPoint y: 322, endPoint x: 480, endPoint y: 324, distance: 16.1
click at [470, 322] on button "Download Resume" at bounding box center [461, 318] width 98 height 30
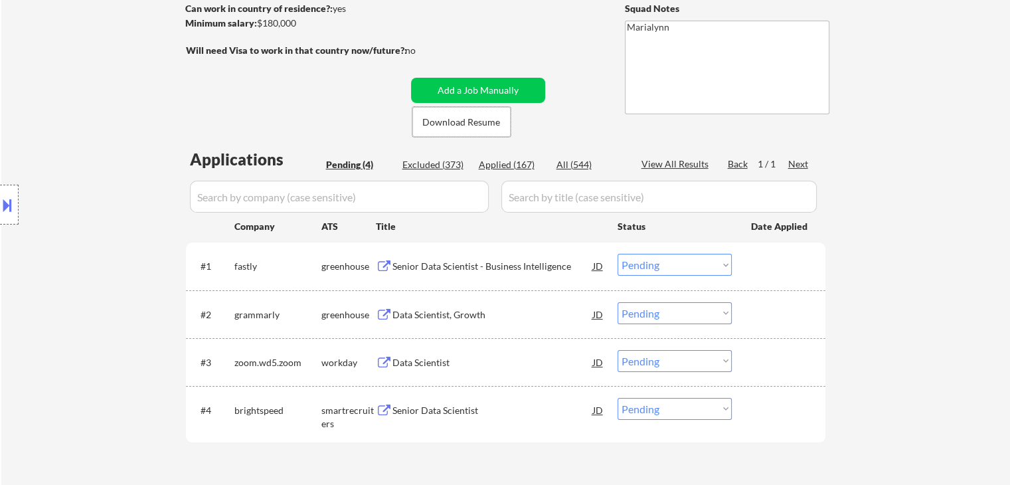
scroll to position [465, 0]
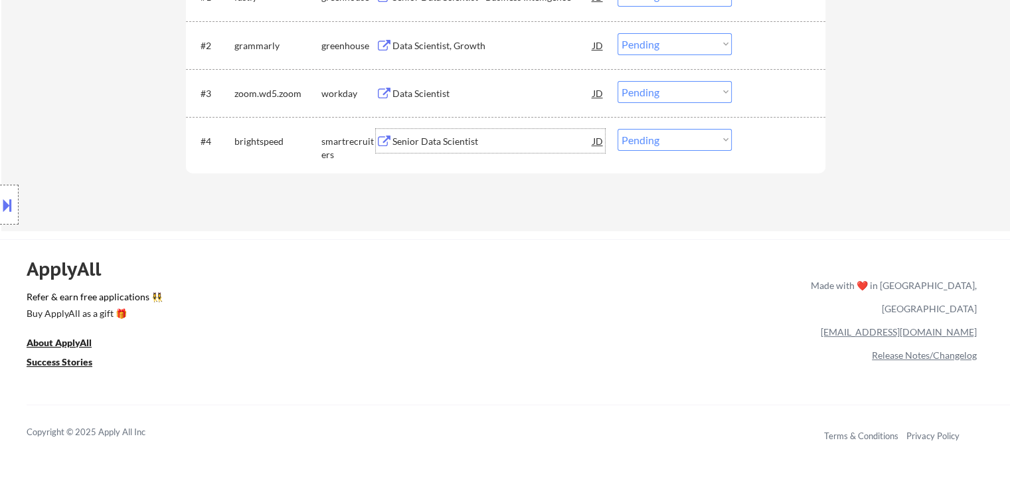
click at [425, 144] on div "Senior Data Scientist" at bounding box center [492, 141] width 201 height 13
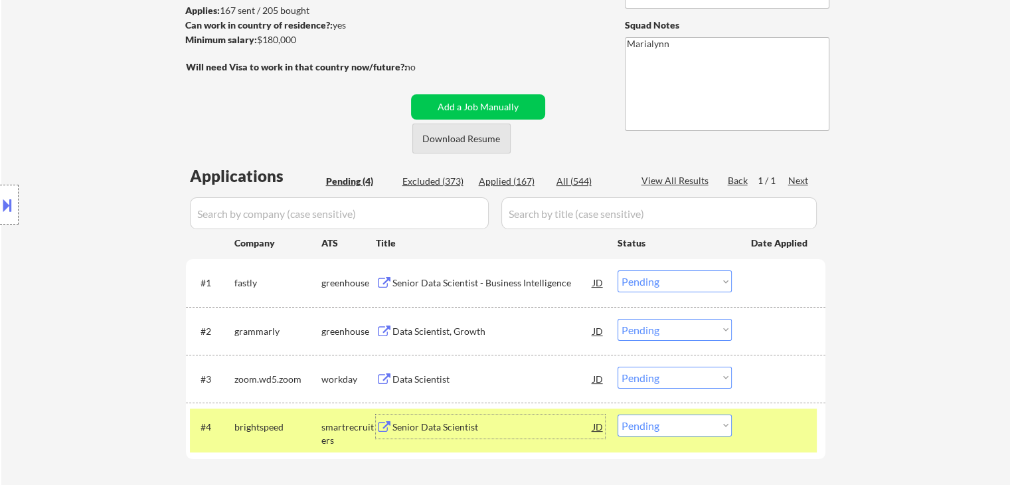
scroll to position [66, 0]
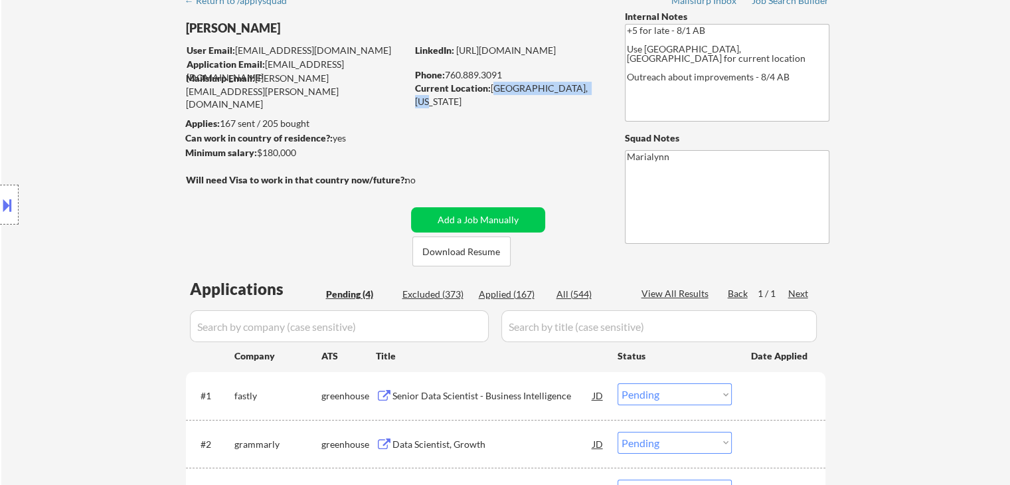
copy div "[GEOGRAPHIC_DATA], [US_STATE]"
drag, startPoint x: 494, startPoint y: 90, endPoint x: 558, endPoint y: 46, distance: 77.7
click at [582, 83] on div "Current Location: [GEOGRAPHIC_DATA], [US_STATE]" at bounding box center [509, 95] width 188 height 26
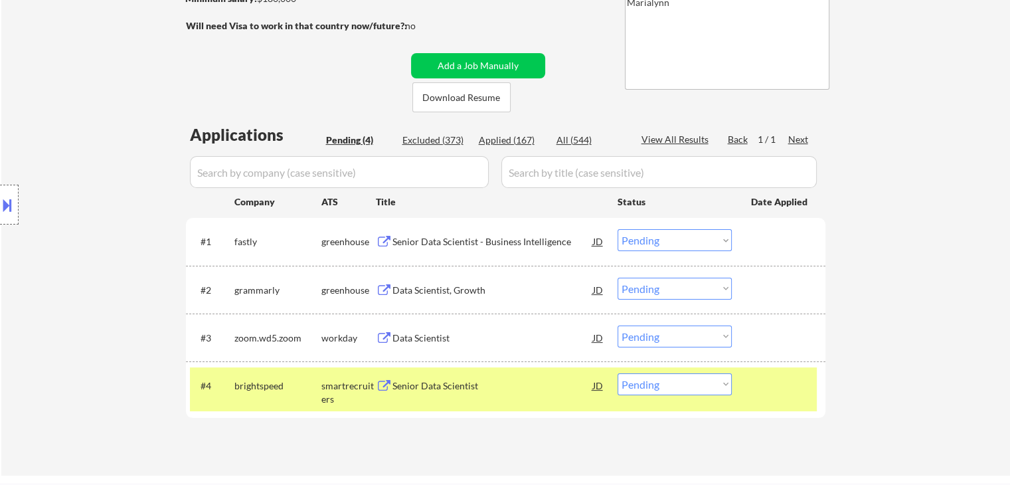
scroll to position [398, 0]
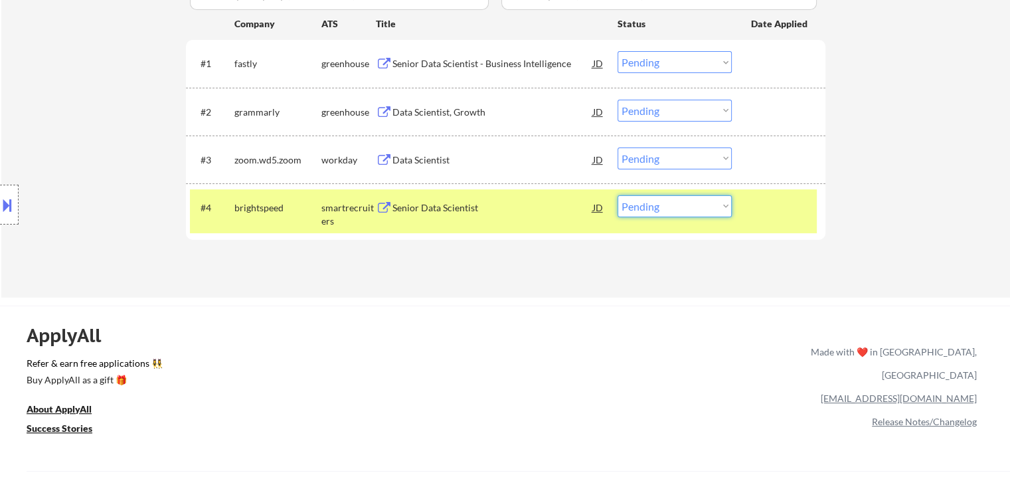
click at [653, 211] on select "Choose an option... Pending Applied Excluded (Questions) Excluded (Expired) Exc…" at bounding box center [675, 206] width 114 height 22
select select ""applied""
click at [618, 195] on select "Choose an option... Pending Applied Excluded (Questions) Excluded (Expired) Exc…" at bounding box center [675, 206] width 114 height 22
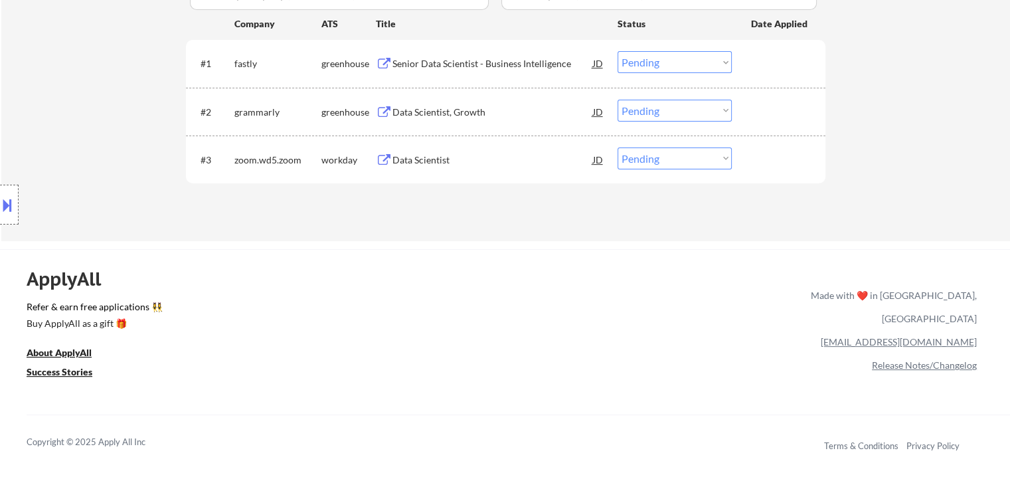
click at [409, 165] on div "Data Scientist" at bounding box center [492, 159] width 201 height 13
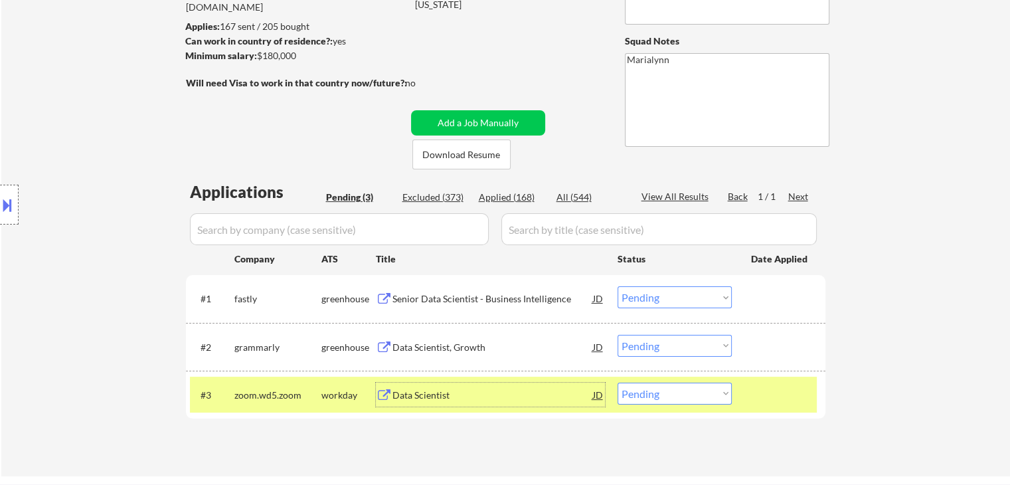
scroll to position [332, 0]
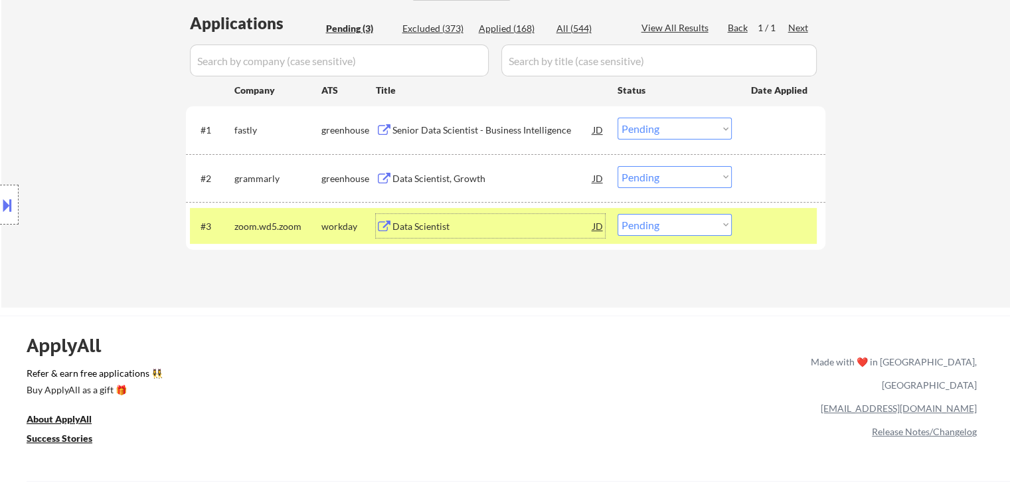
drag, startPoint x: 705, startPoint y: 224, endPoint x: 680, endPoint y: 234, distance: 27.1
click at [705, 224] on select "Choose an option... Pending Applied Excluded (Questions) Excluded (Expired) Exc…" at bounding box center [675, 225] width 114 height 22
select select ""applied""
click at [618, 214] on select "Choose an option... Pending Applied Excluded (Questions) Excluded (Expired) Exc…" at bounding box center [675, 225] width 114 height 22
